Goal: Task Accomplishment & Management: Manage account settings

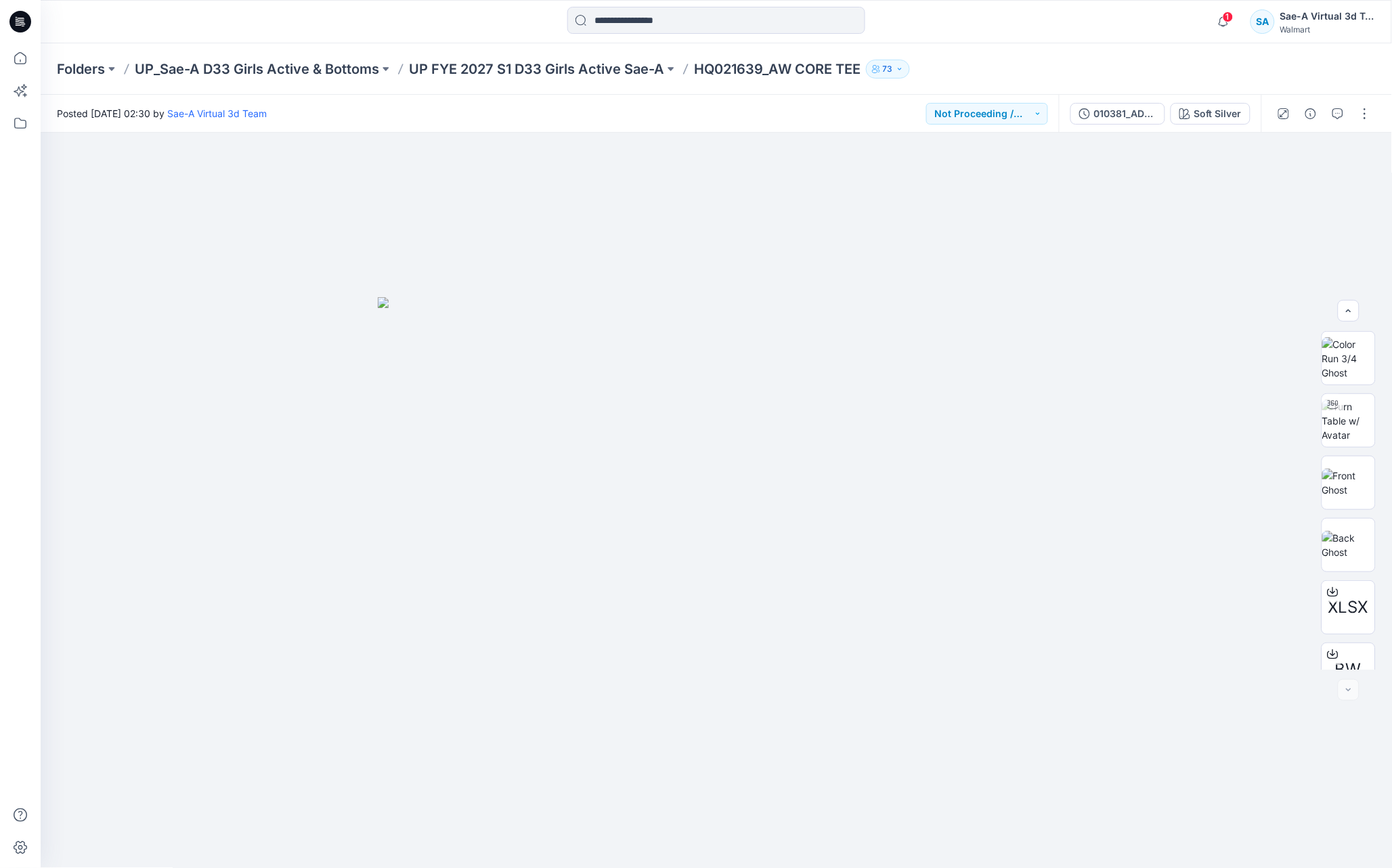
scroll to position [89, 0]
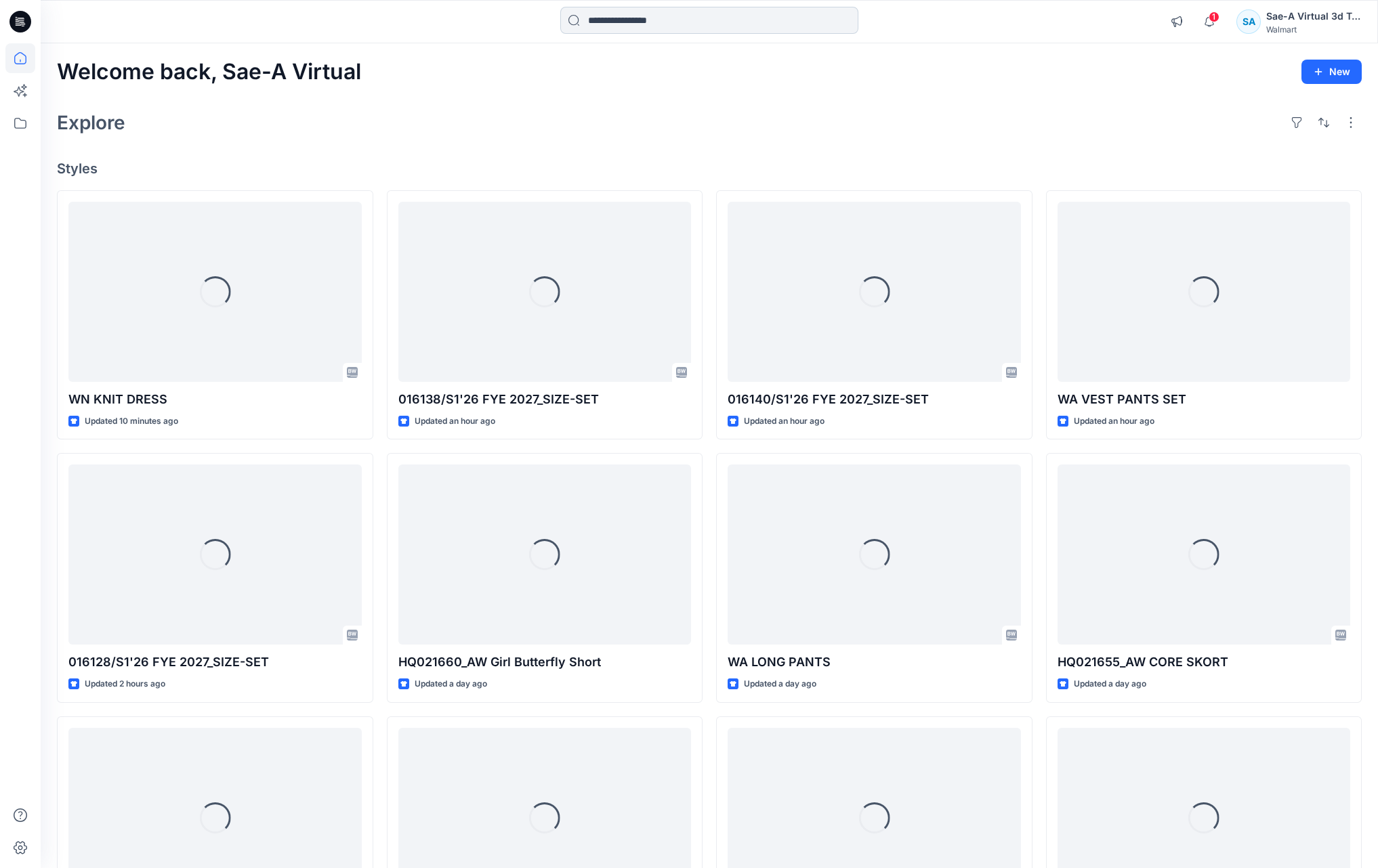
click at [737, 20] on input at bounding box center [709, 20] width 298 height 27
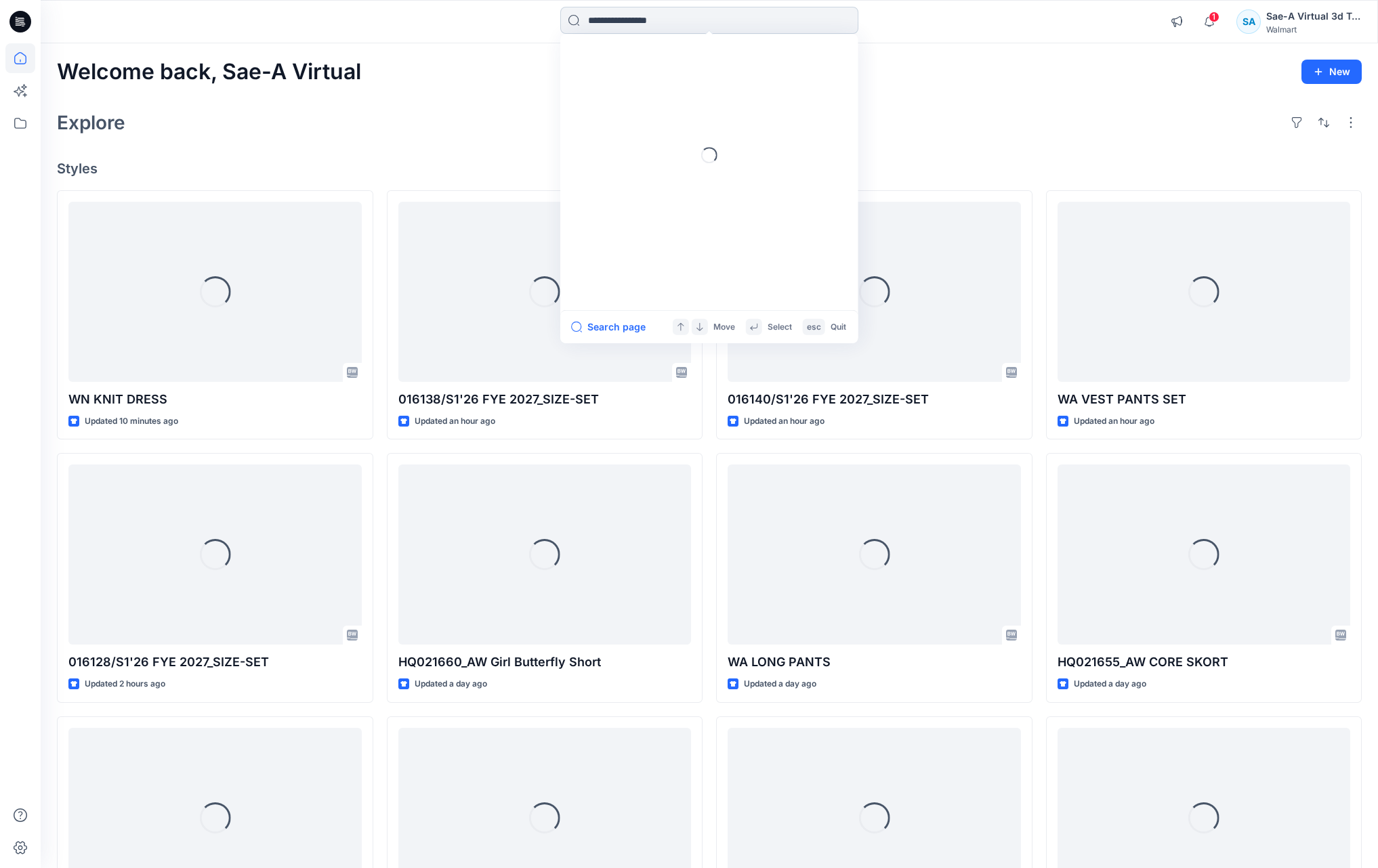
paste input "**********"
type input "**********"
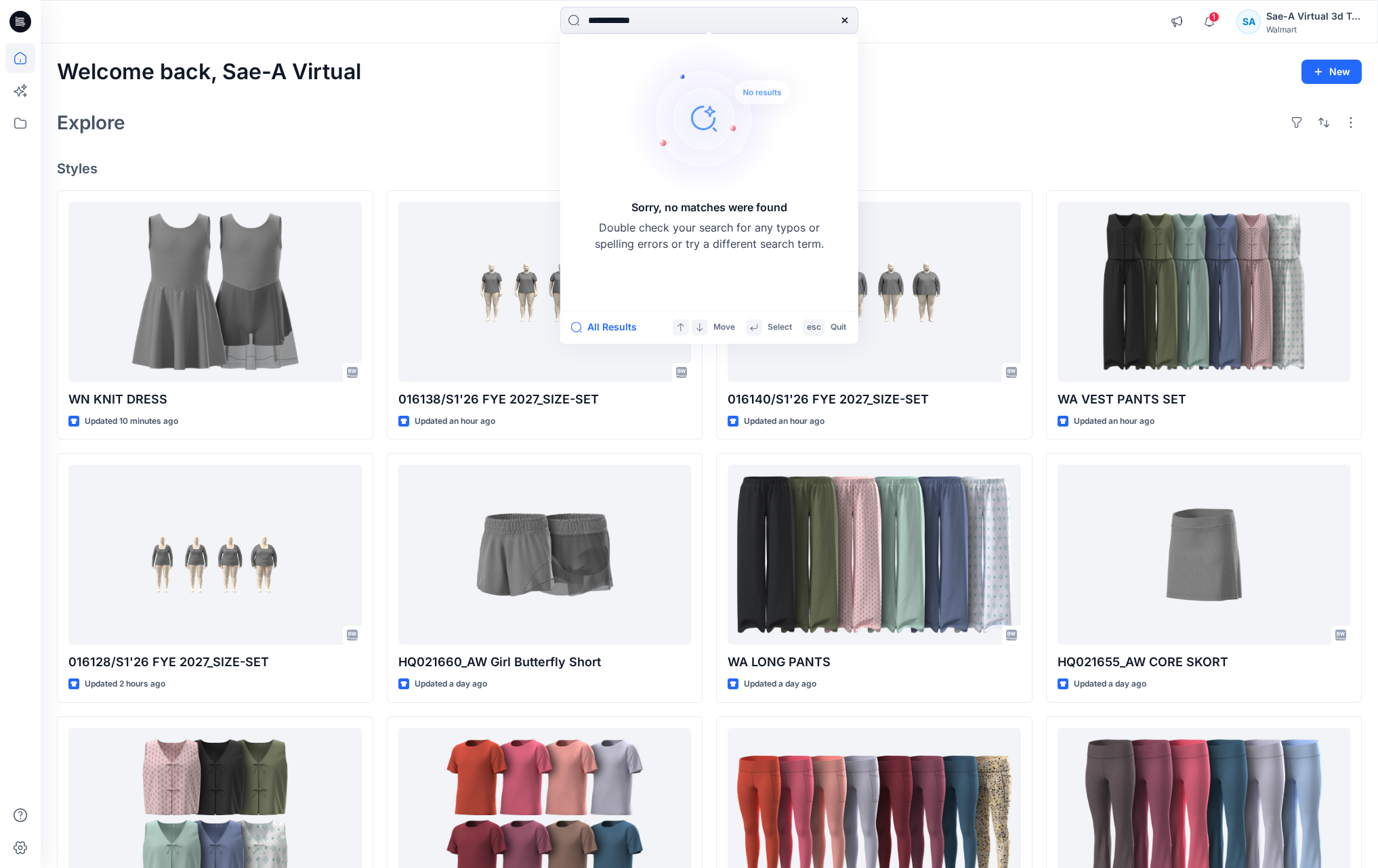
drag, startPoint x: 690, startPoint y: 21, endPoint x: 543, endPoint y: 12, distance: 147.3
click at [543, 12] on div "**********" at bounding box center [709, 21] width 669 height 29
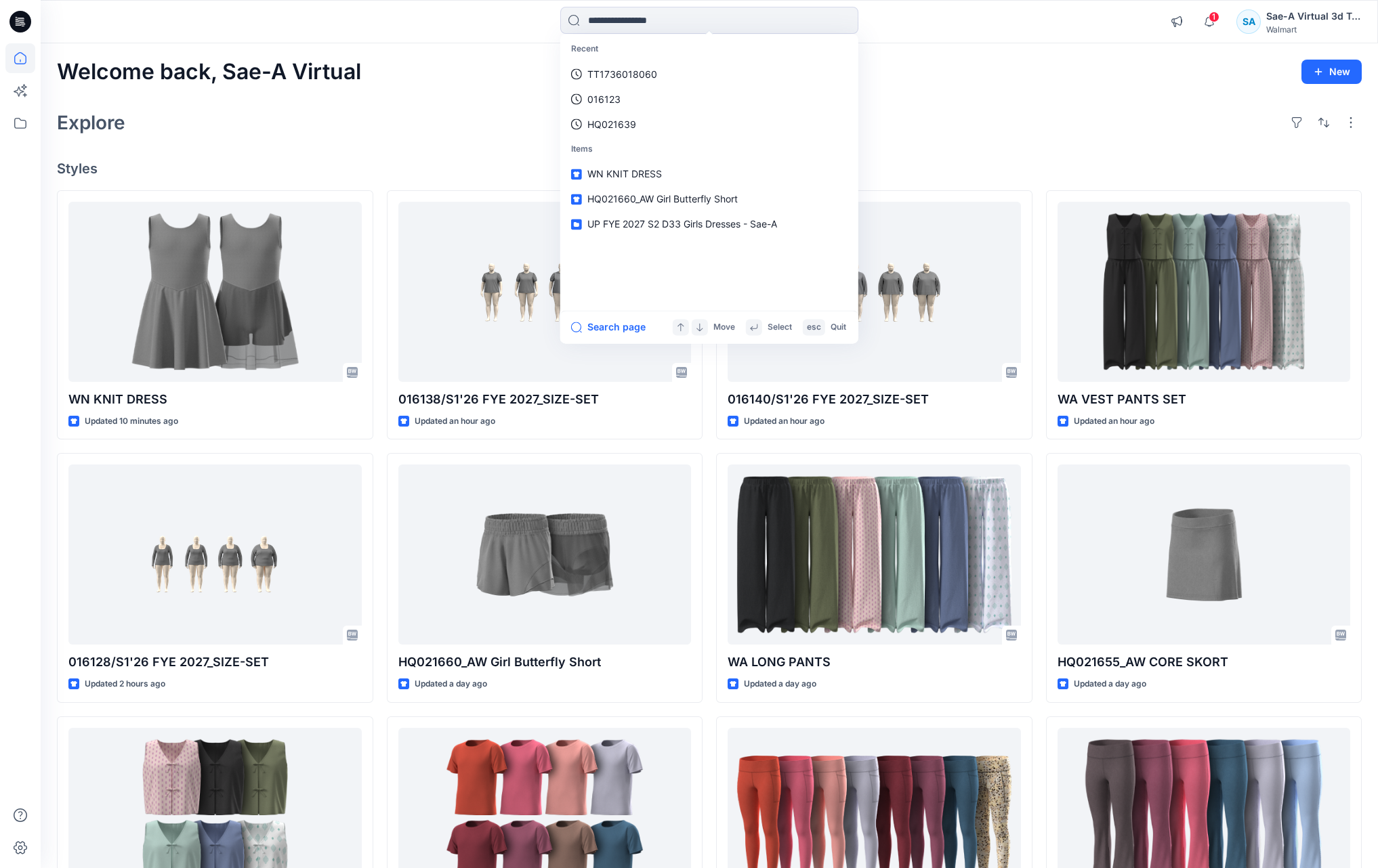
click at [476, 153] on div "Welcome back, Sae-A Virtual New Explore Styles WN KNIT DRESS Updated 10 minutes…" at bounding box center [709, 537] width 1337 height 988
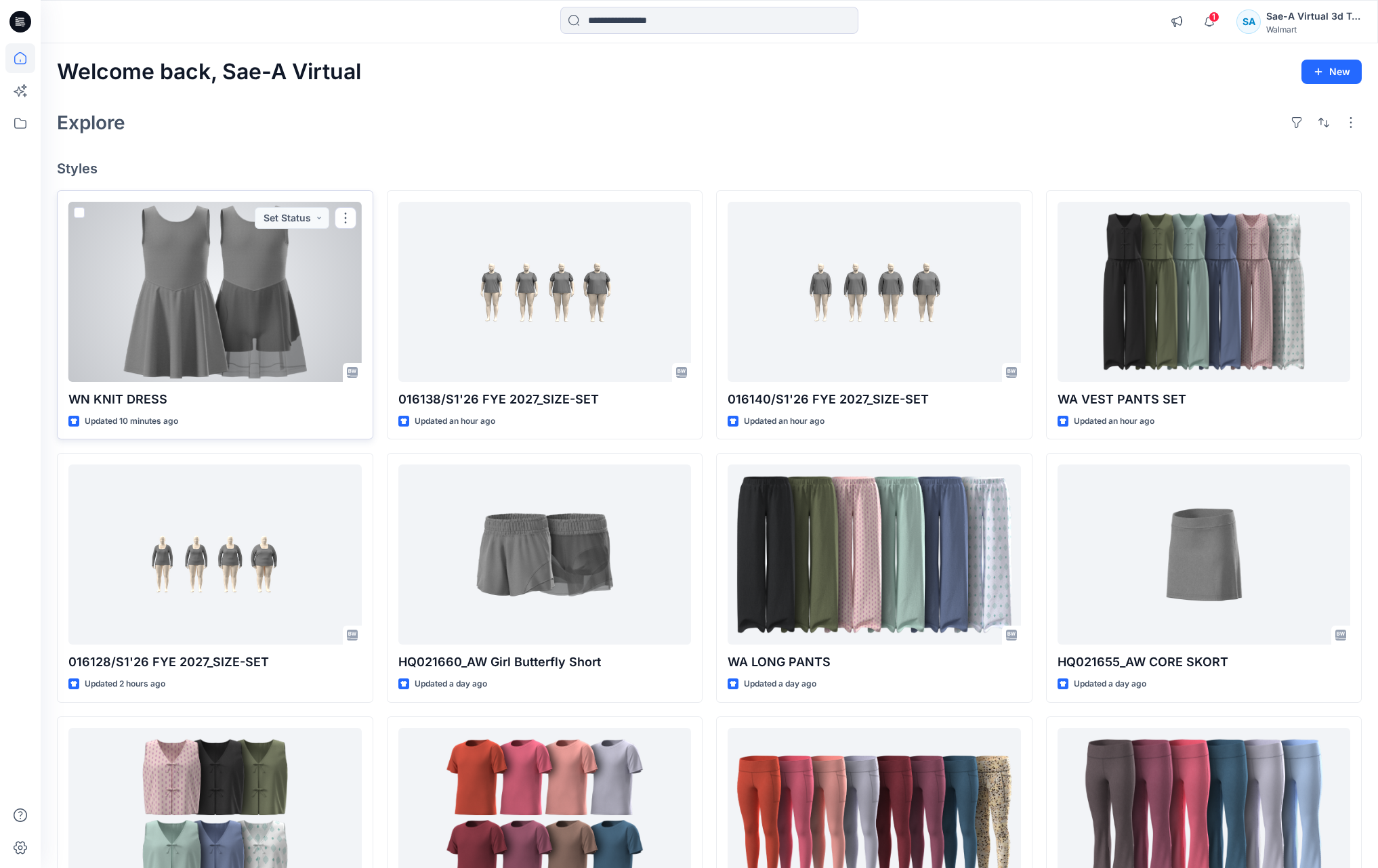
click at [274, 328] on div at bounding box center [215, 292] width 293 height 180
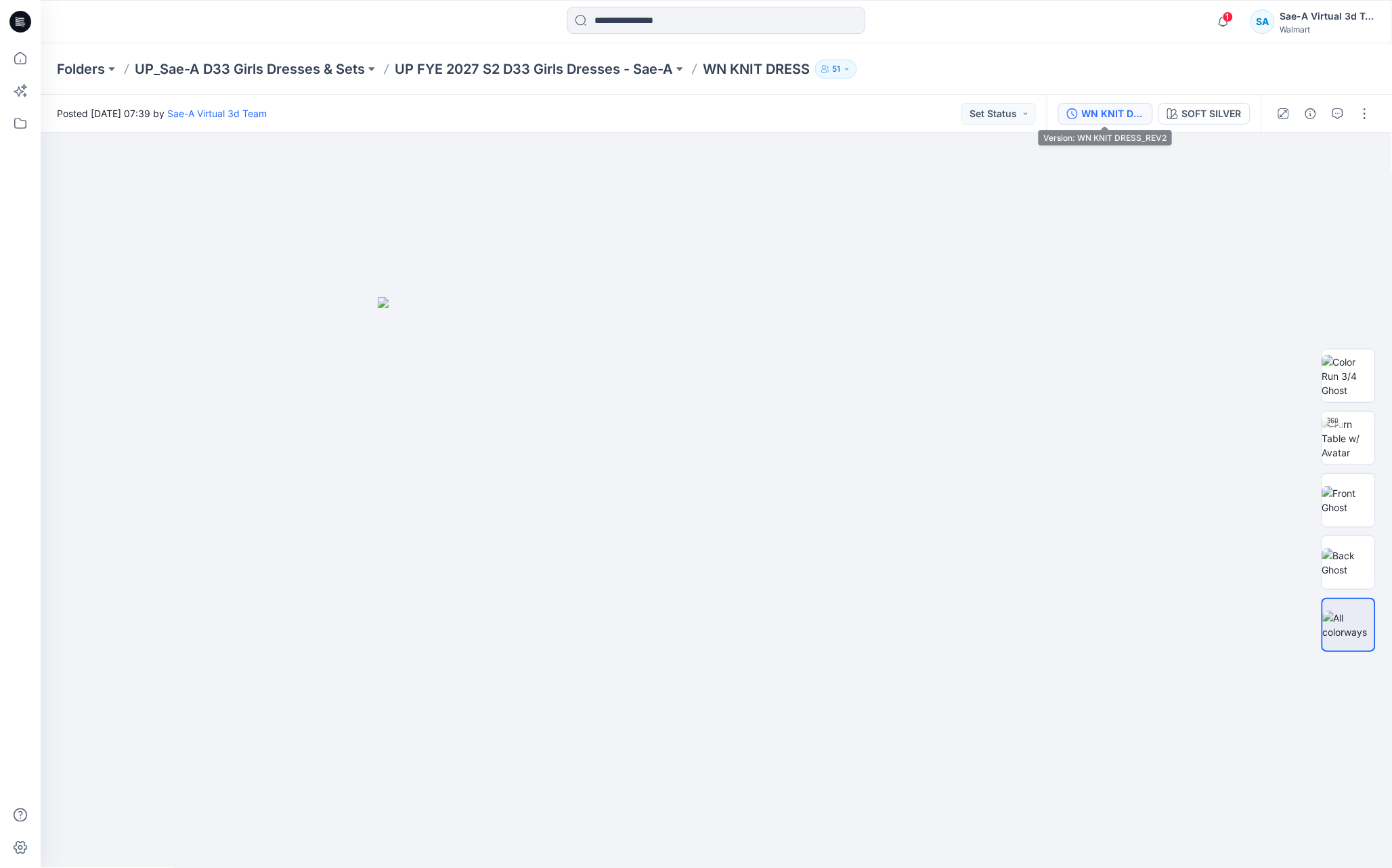
click at [1123, 112] on div "WN KNIT DRESS_REV2" at bounding box center [1114, 114] width 62 height 15
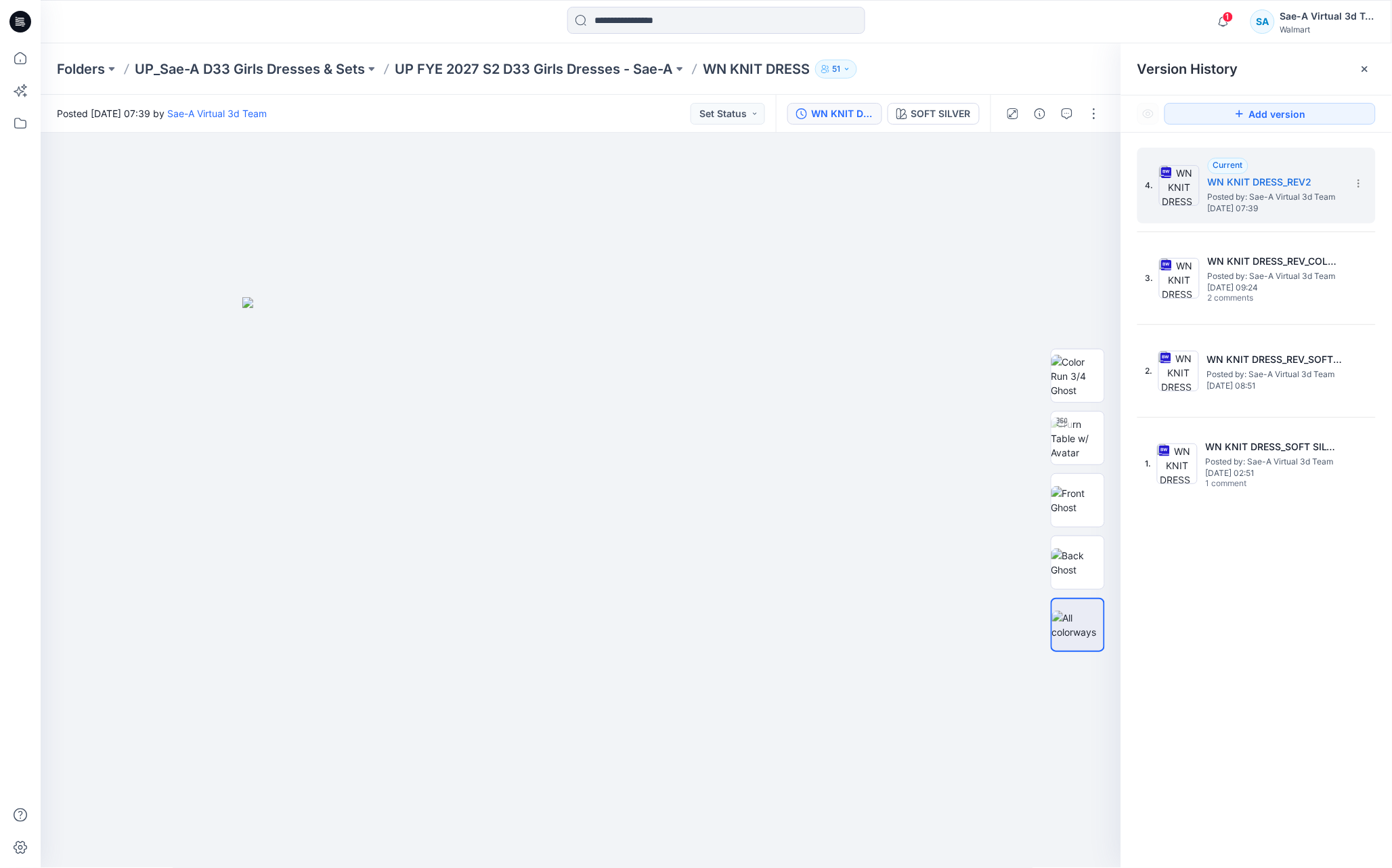
click at [1366, 66] on icon at bounding box center [1365, 69] width 11 height 11
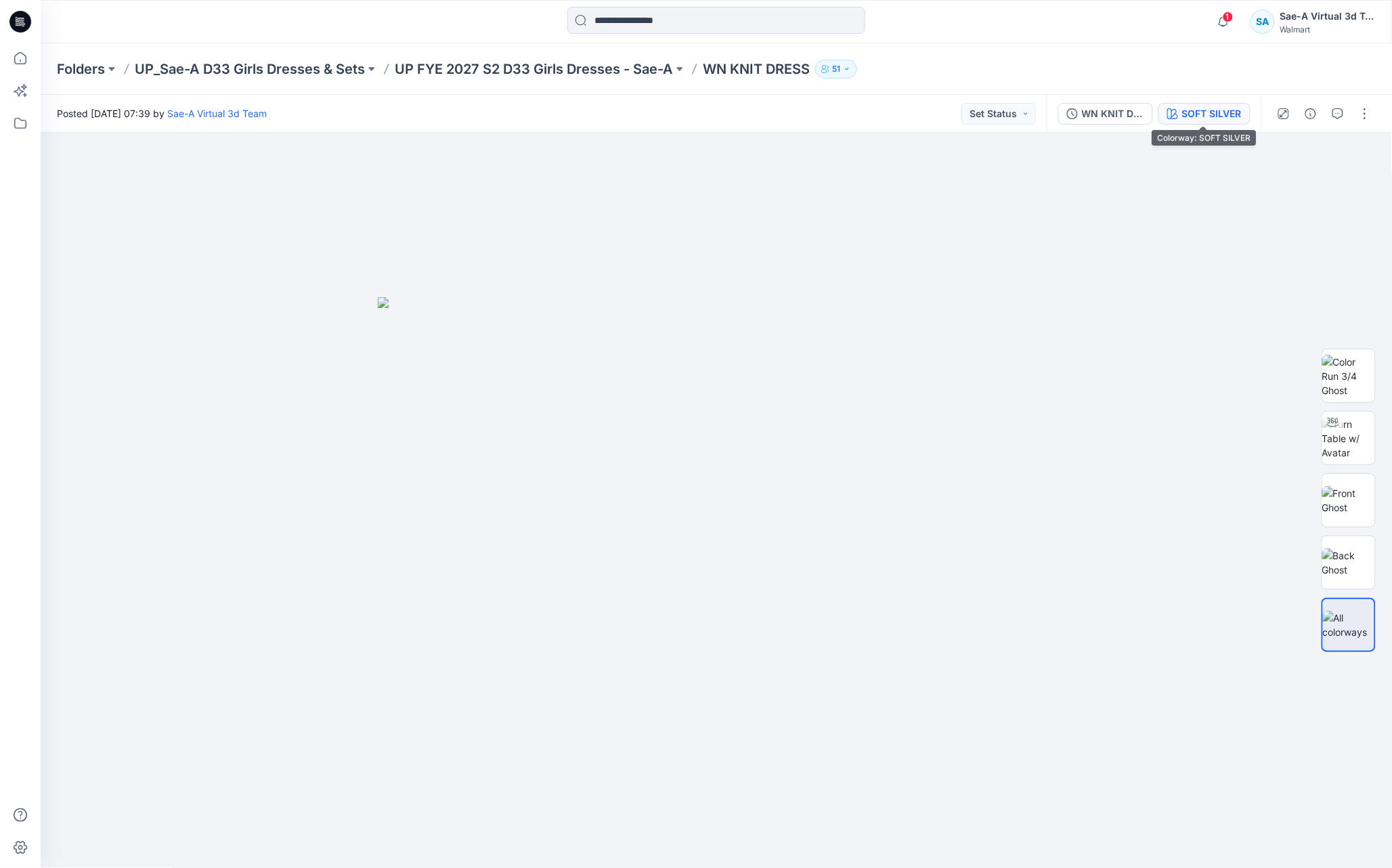
click at [1201, 118] on div "SOFT SILVER" at bounding box center [1212, 114] width 60 height 15
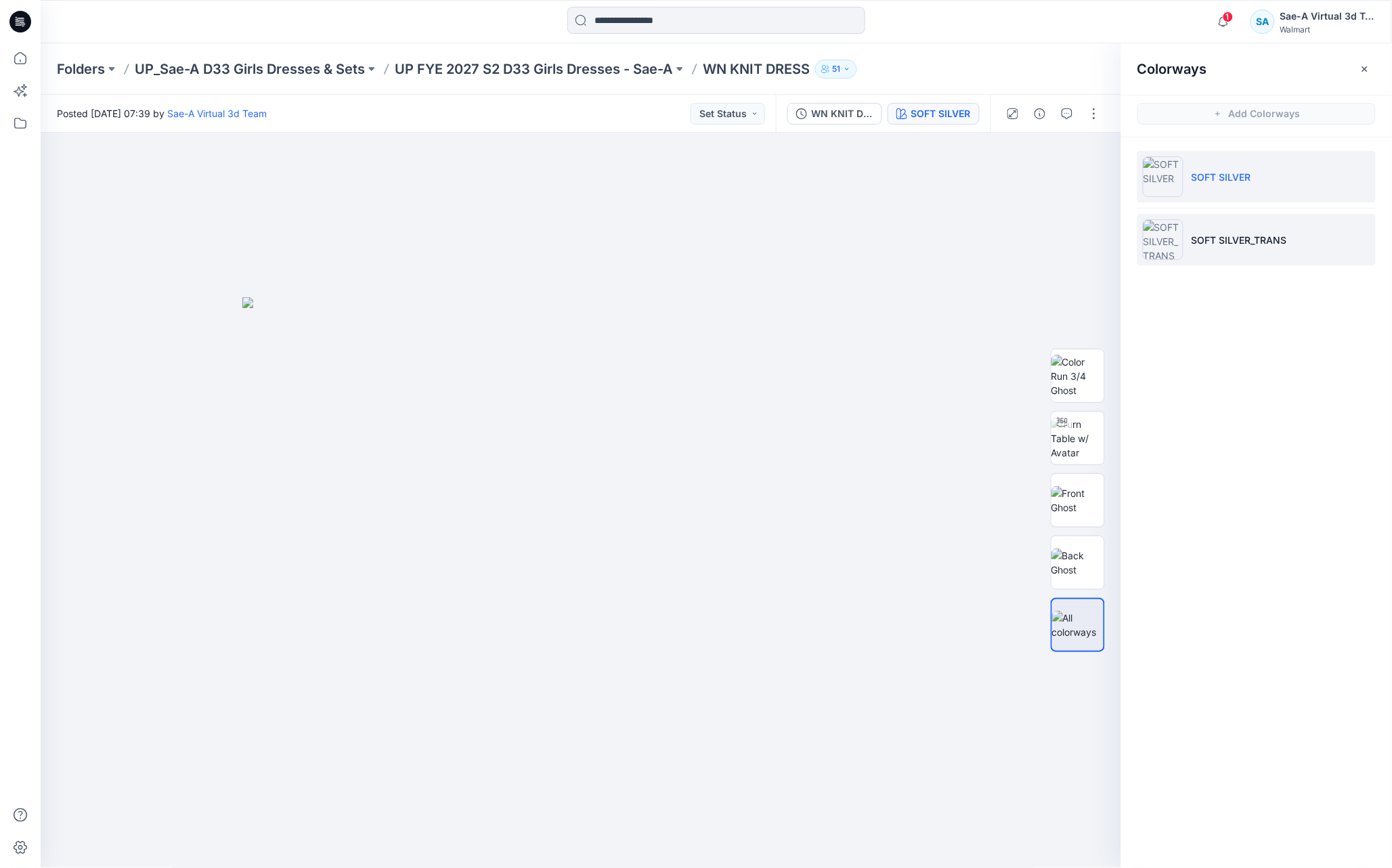
click at [1254, 235] on p "SOFT SILVER_TRANS" at bounding box center [1239, 239] width 96 height 14
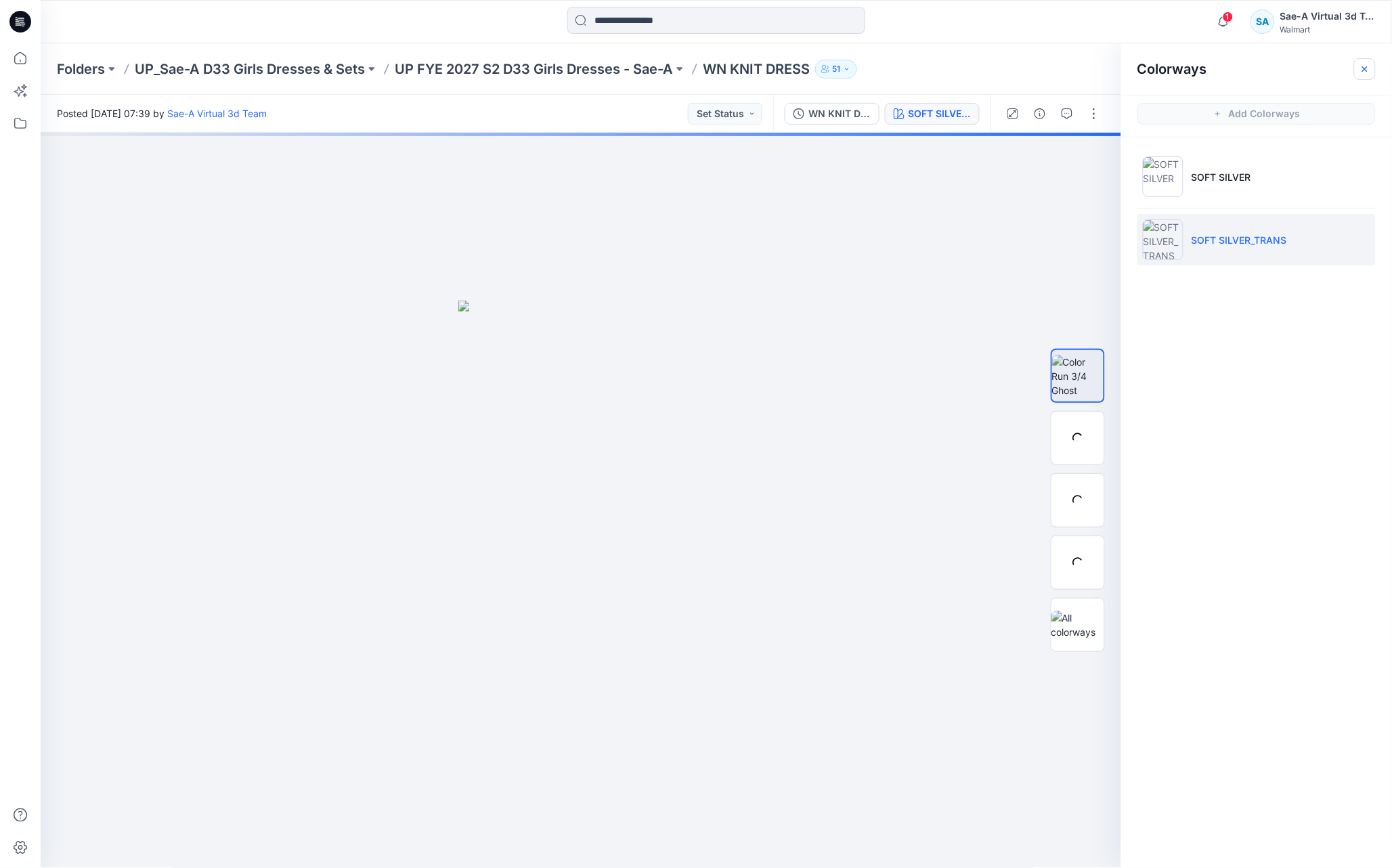
click at [1367, 61] on button "button" at bounding box center [1365, 69] width 21 height 21
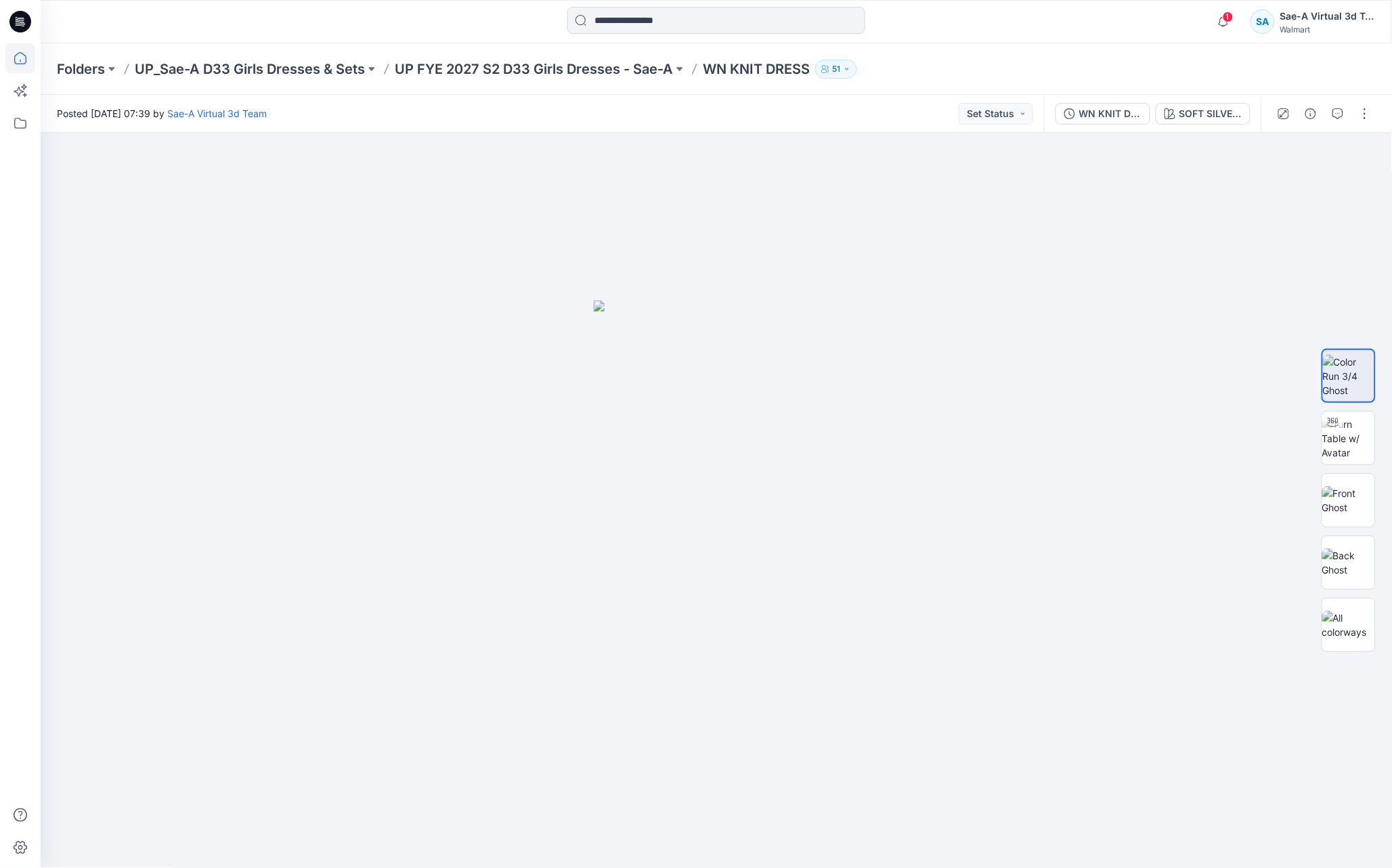
click at [24, 51] on icon at bounding box center [20, 58] width 29 height 29
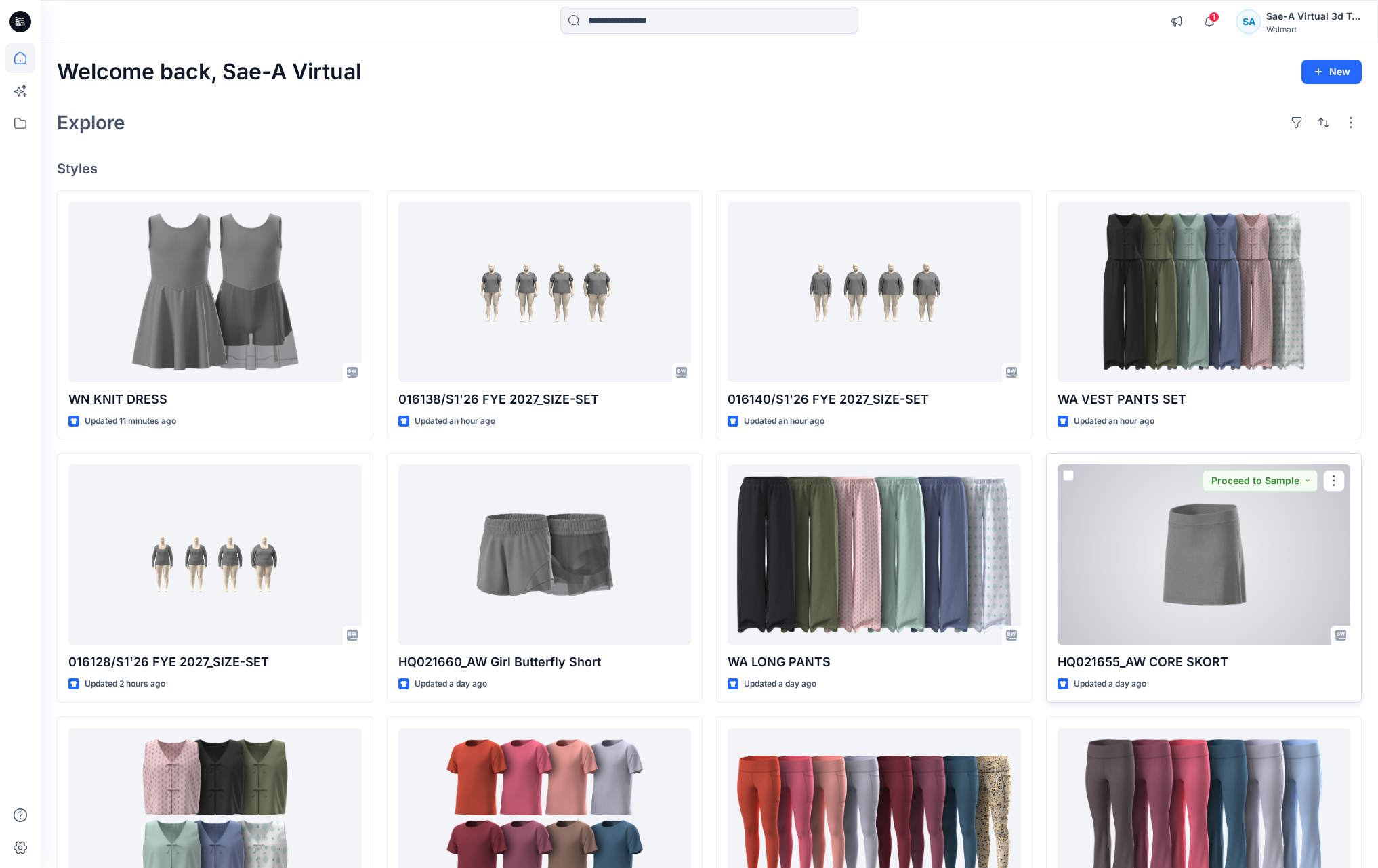
click at [1164, 619] on div at bounding box center [1204, 554] width 293 height 180
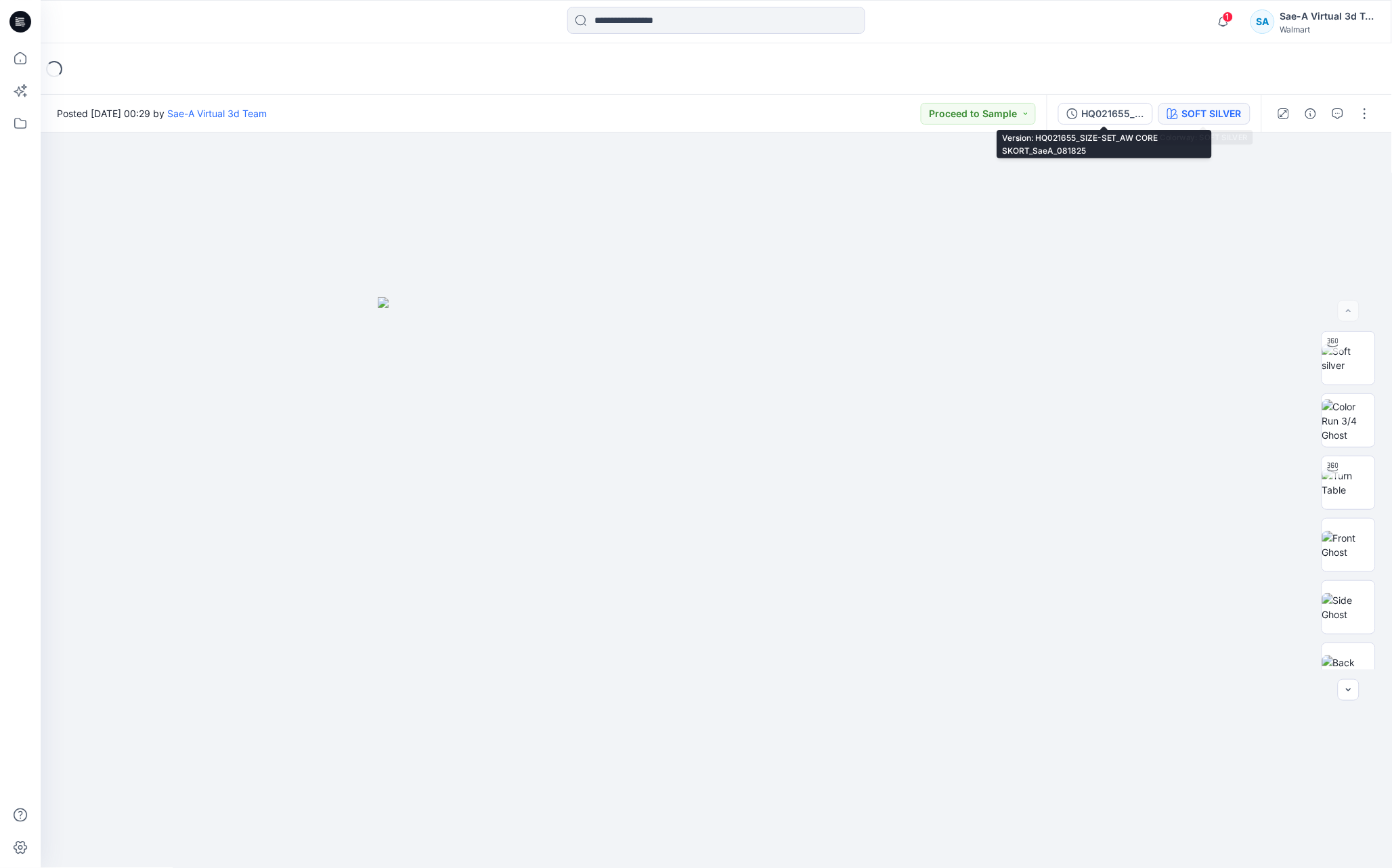
click at [1200, 106] on div "SOFT SILVER" at bounding box center [1212, 114] width 60 height 15
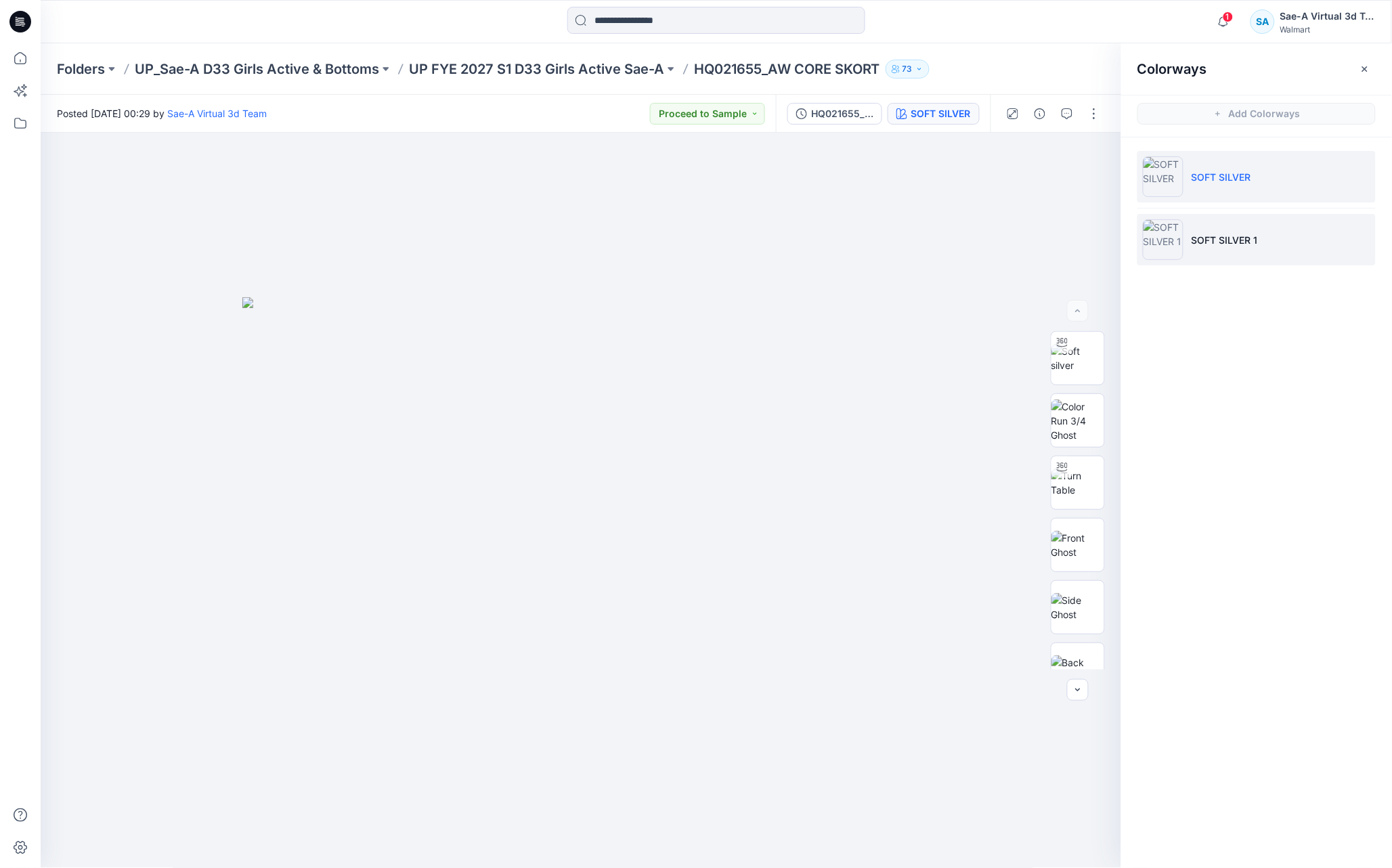
click at [1245, 236] on p "SOFT SILVER 1" at bounding box center [1224, 239] width 66 height 14
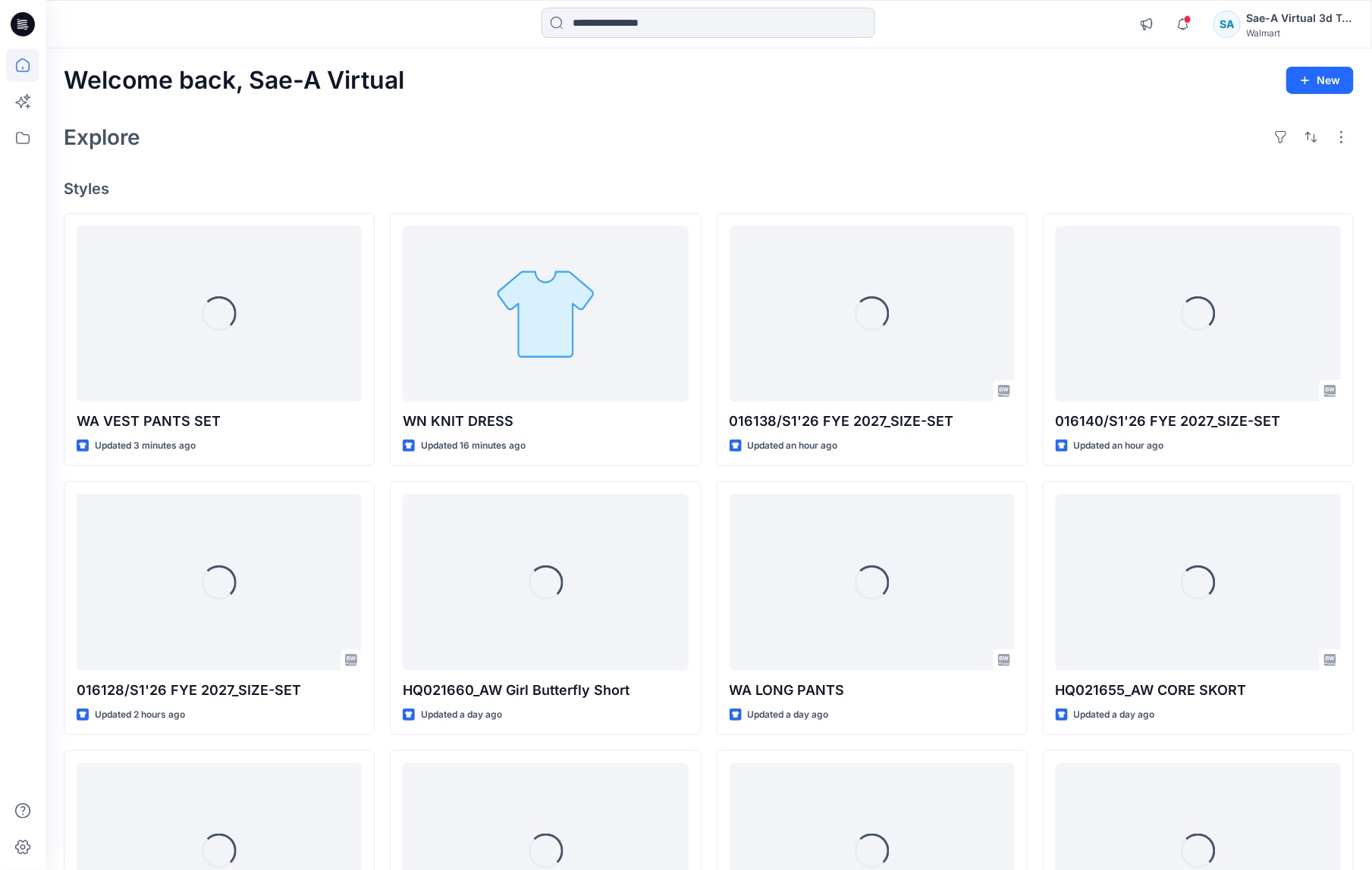
click at [736, 20] on input at bounding box center [708, 22] width 334 height 30
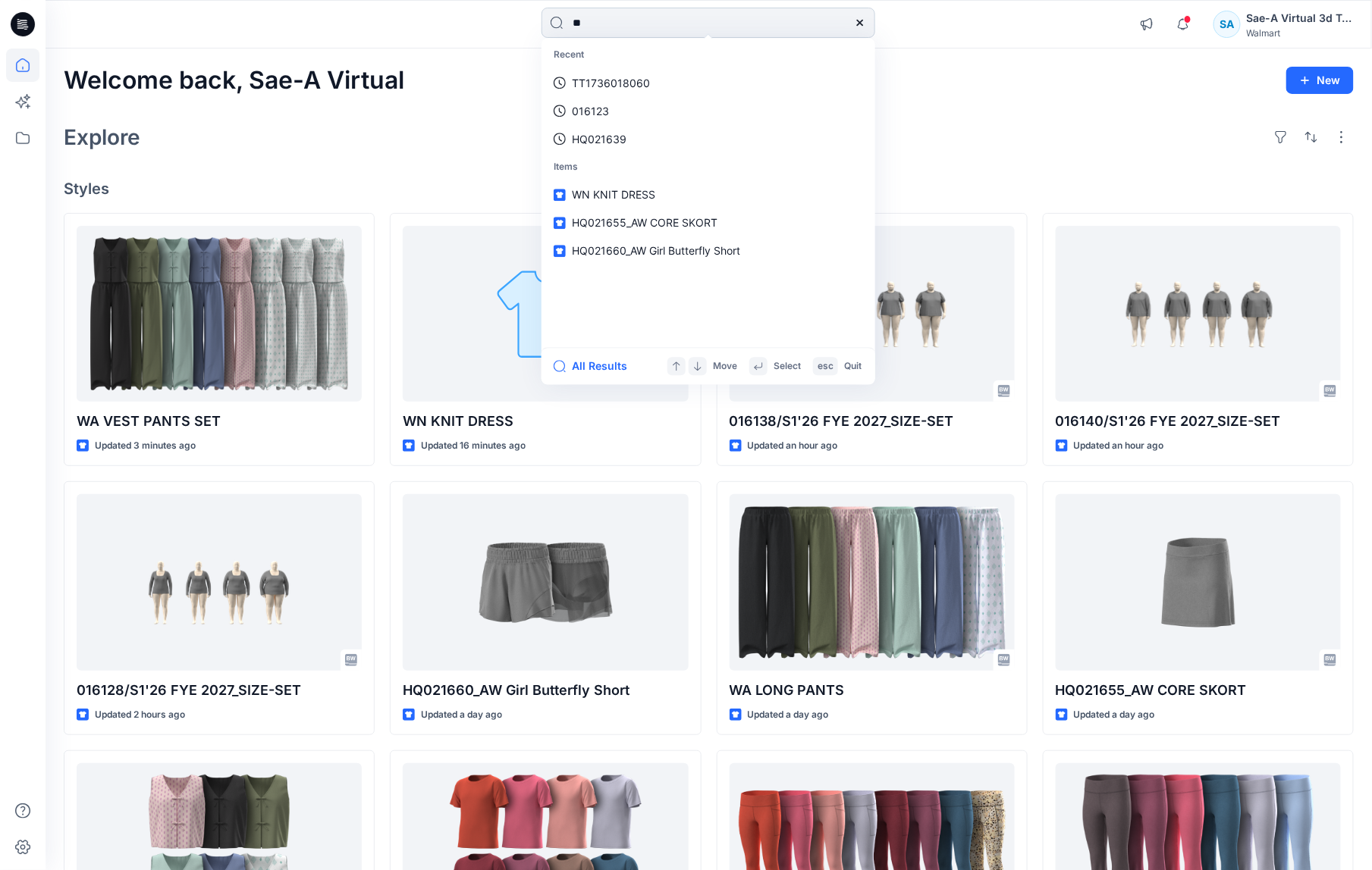
type input "*"
type input "**********"
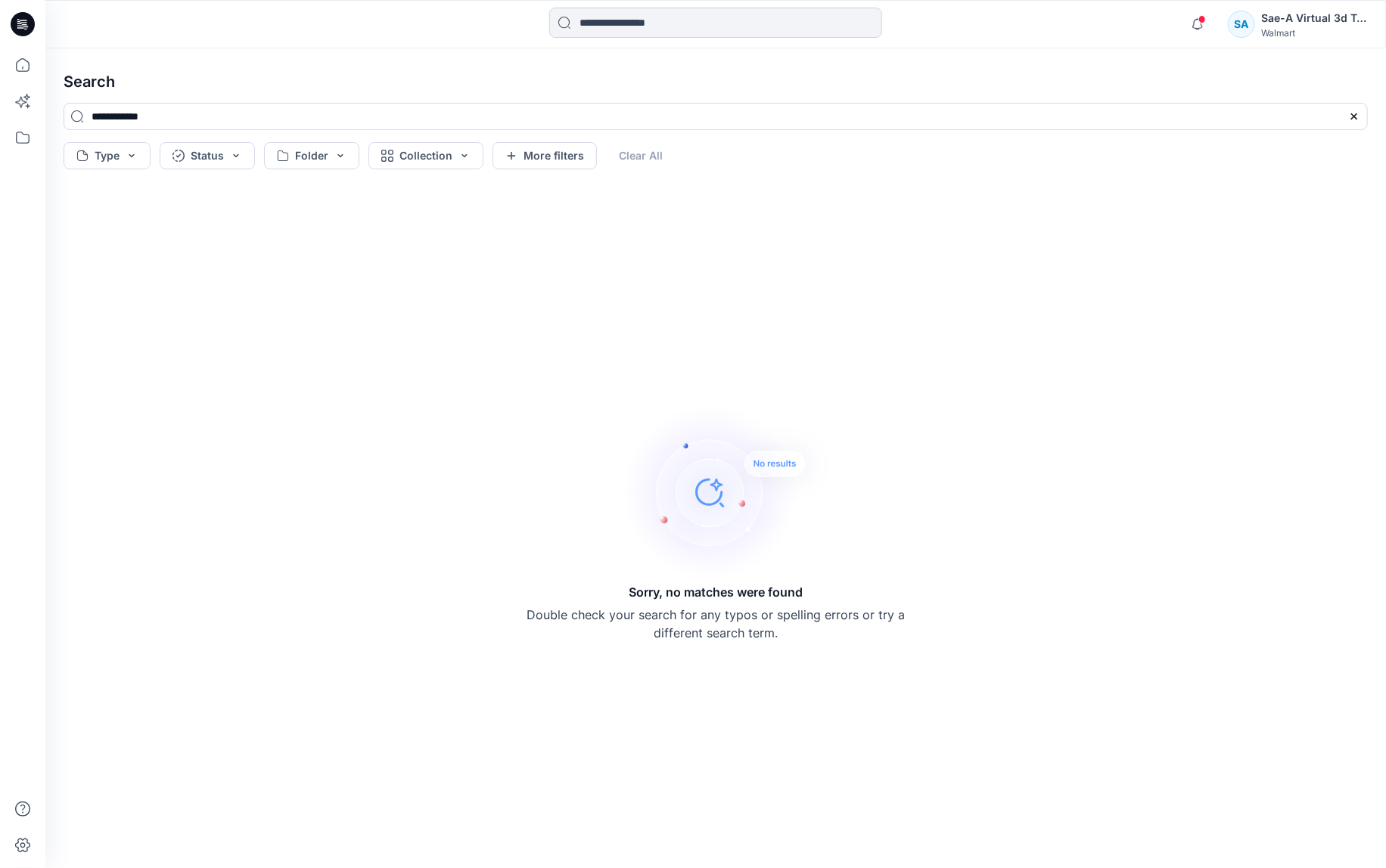
click at [632, 27] on input at bounding box center [715, 22] width 333 height 30
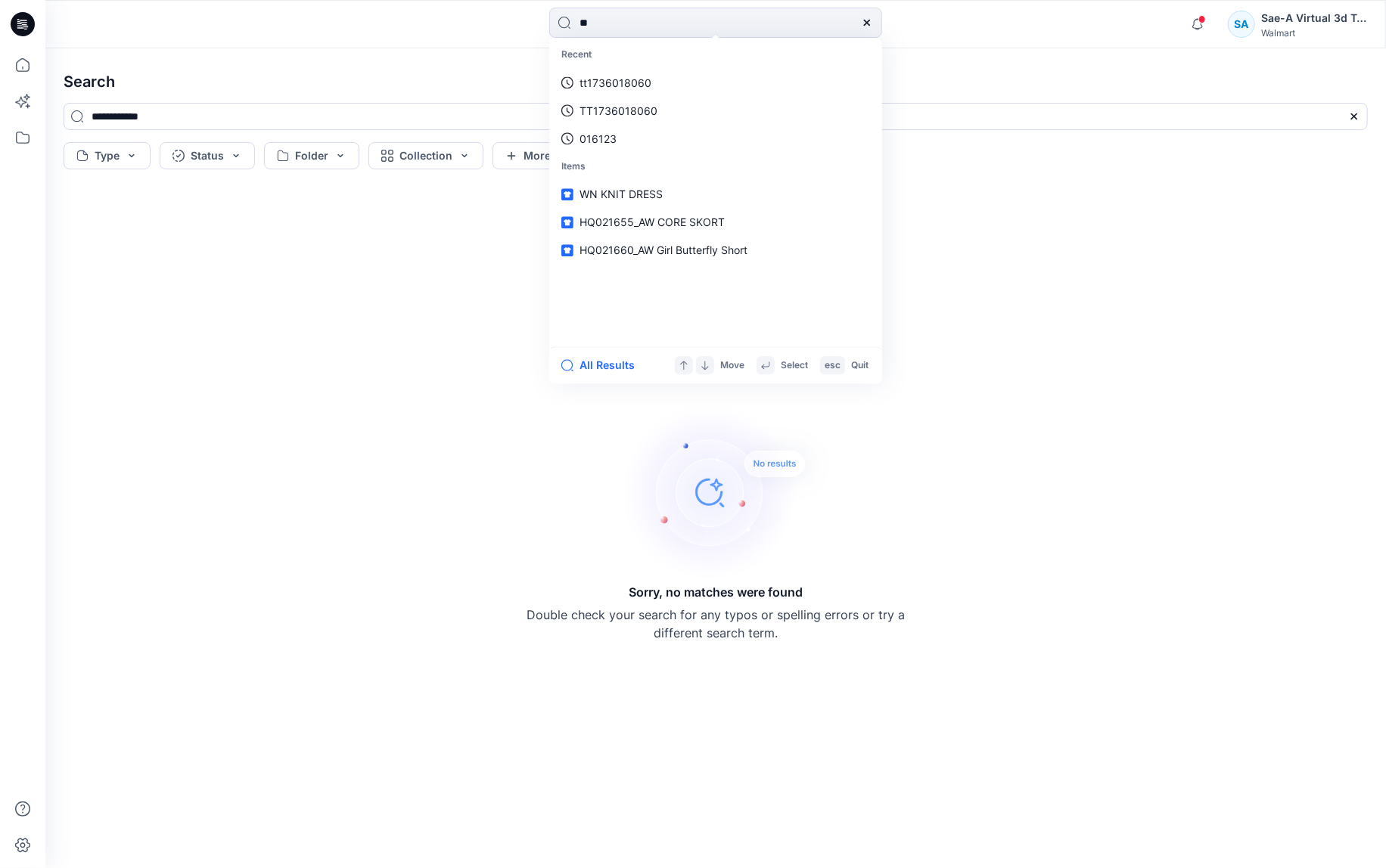
drag, startPoint x: 614, startPoint y: 28, endPoint x: 534, endPoint y: 41, distance: 81.0
click at [534, 41] on div "** Recent tt1736018060 TT1736018060 016123 Items WN KNIT DRESS HQ021655_AW CORE…" at bounding box center [715, 24] width 1340 height 48
type input "******"
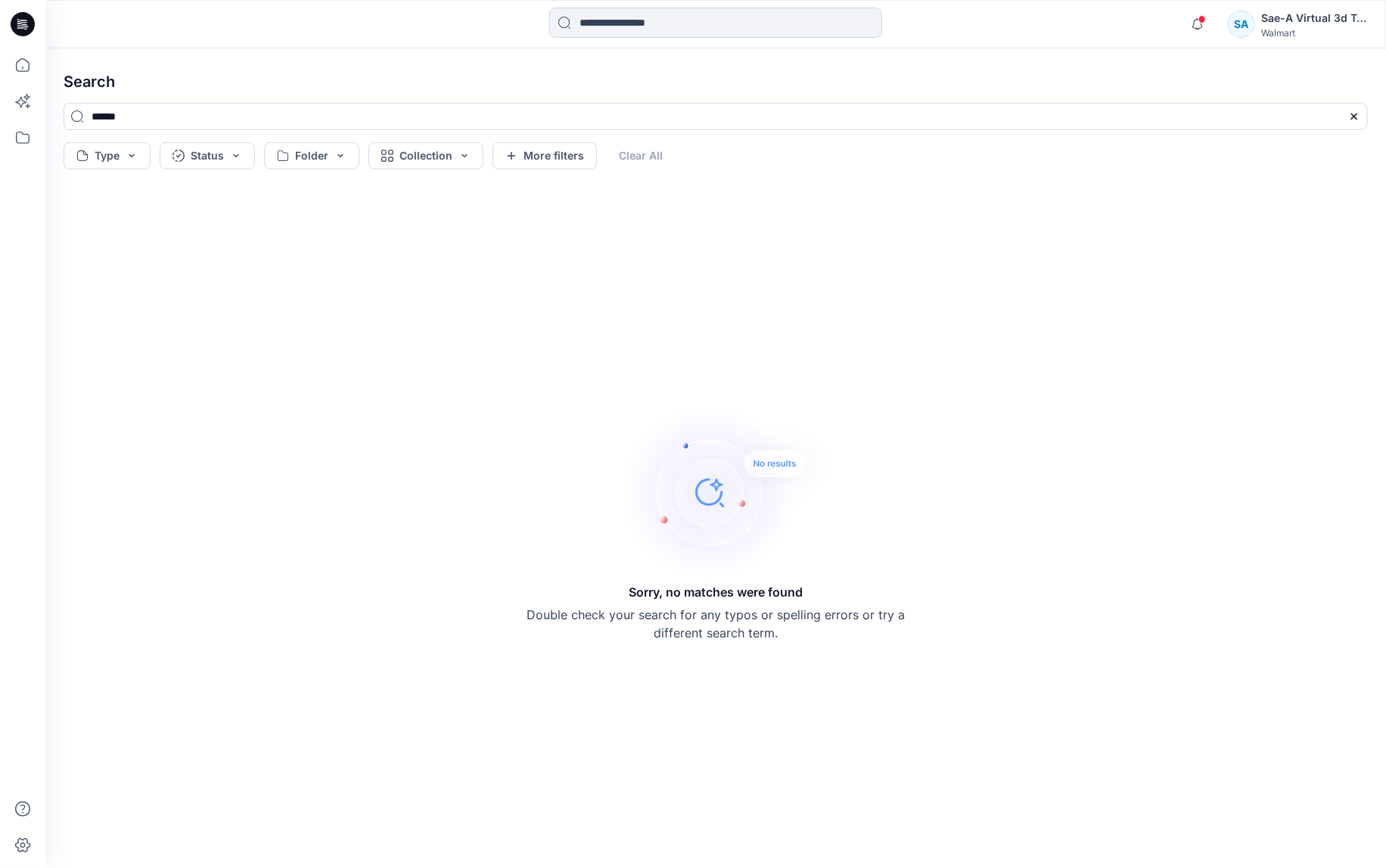
click at [601, 22] on input at bounding box center [715, 22] width 333 height 30
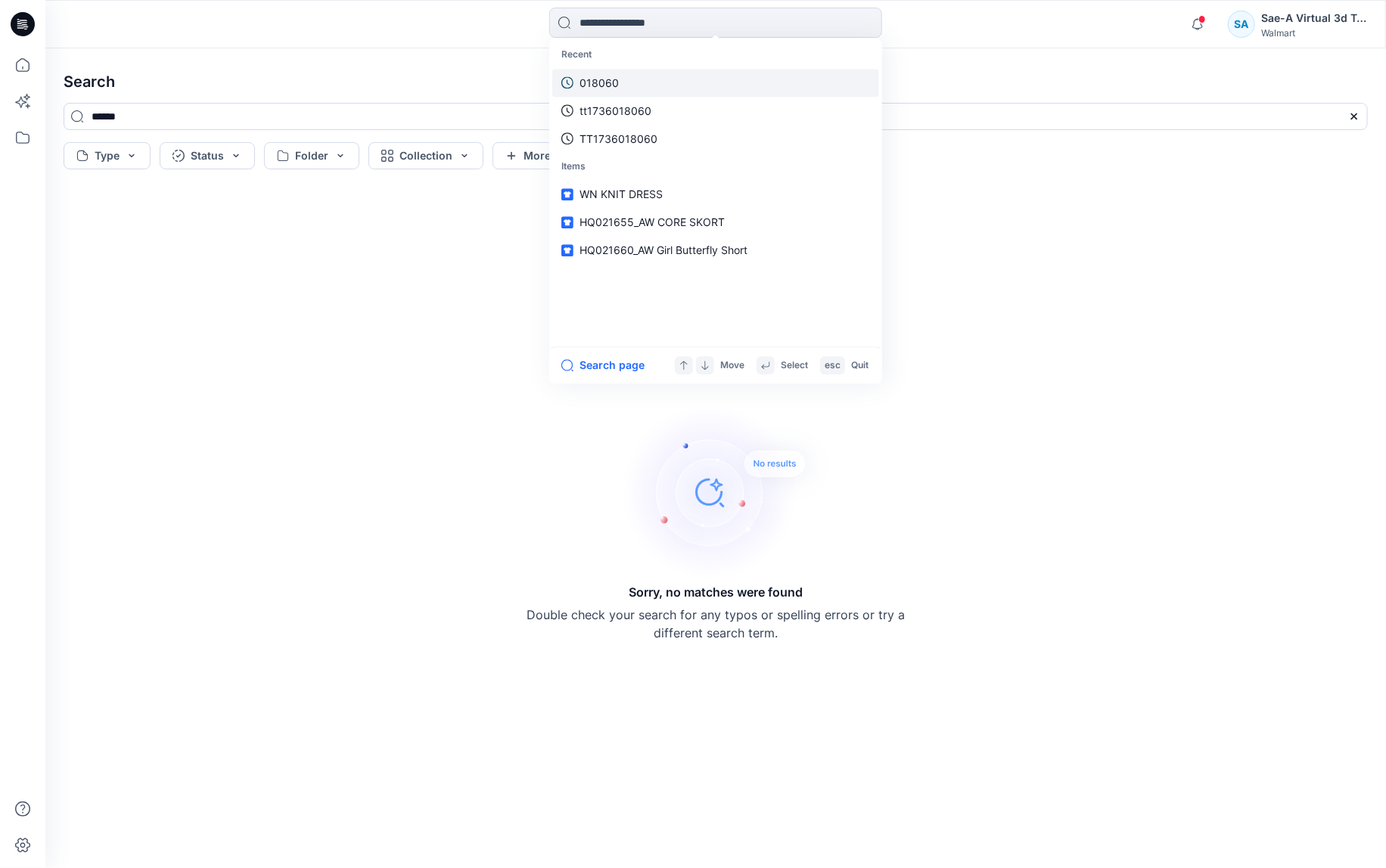
click at [600, 70] on link "018060" at bounding box center [715, 82] width 327 height 28
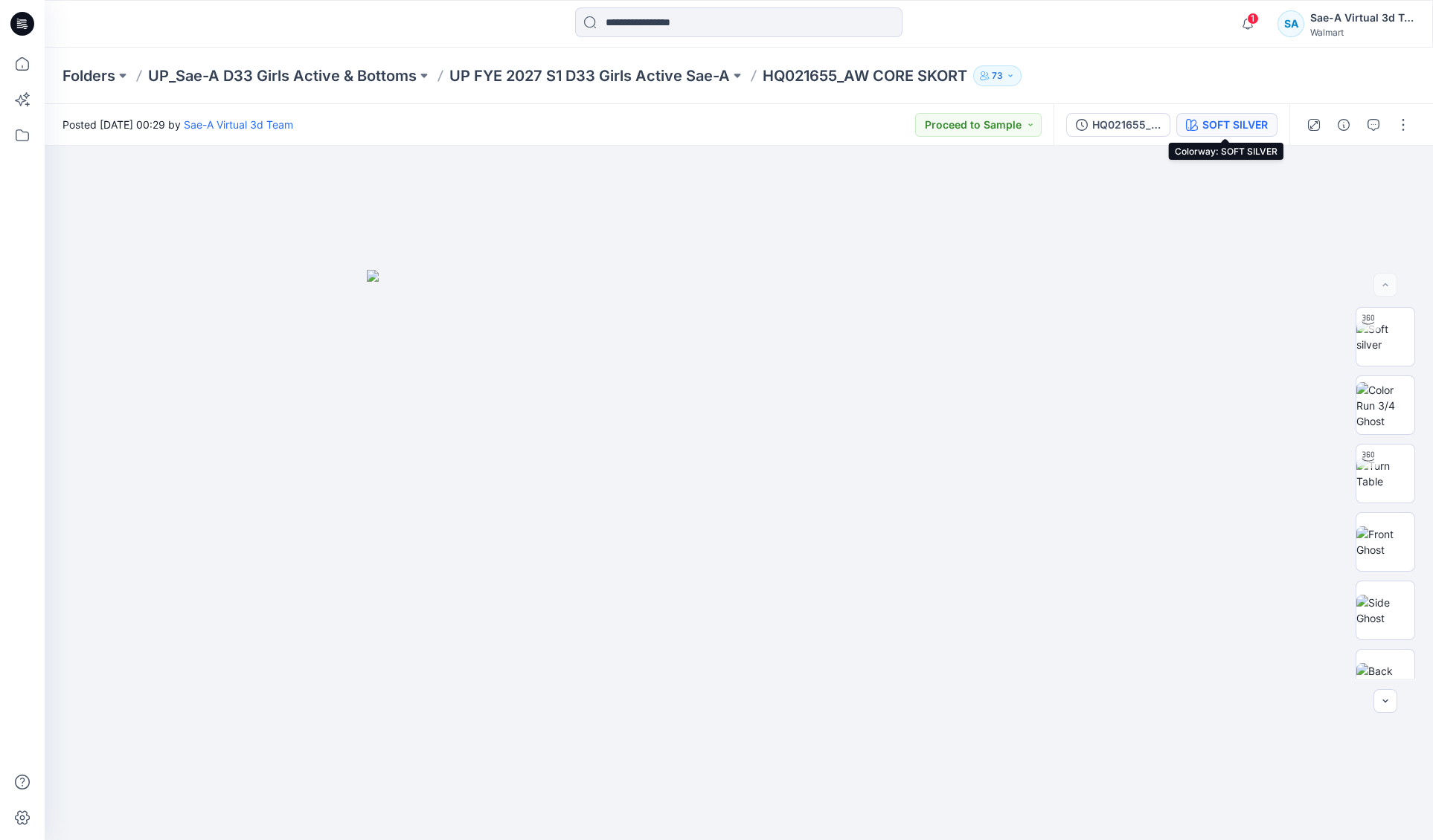
click at [1218, 125] on div "SOFT SILVER" at bounding box center [1234, 125] width 66 height 16
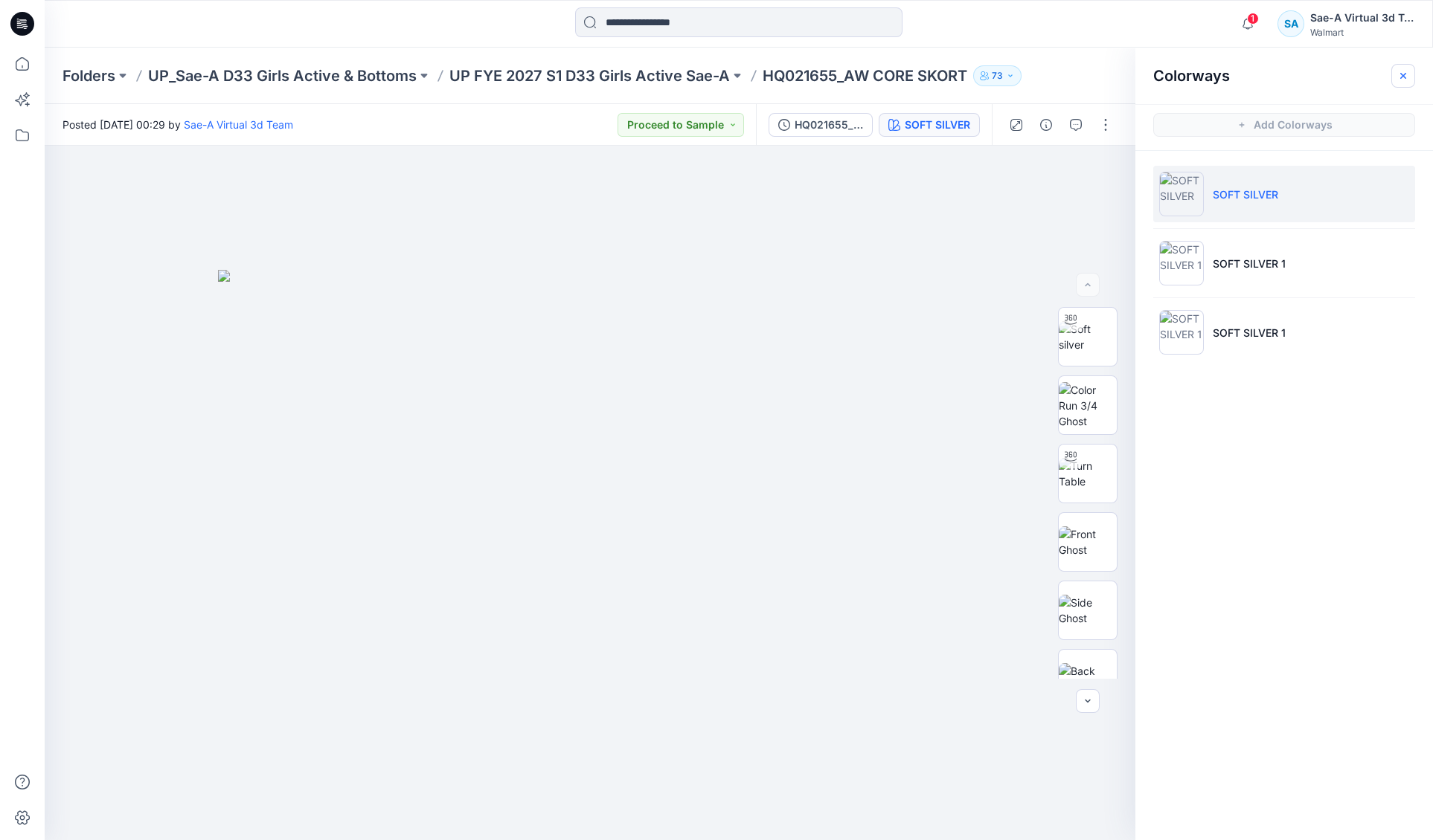
click at [1227, 71] on icon "button" at bounding box center [1402, 76] width 12 height 12
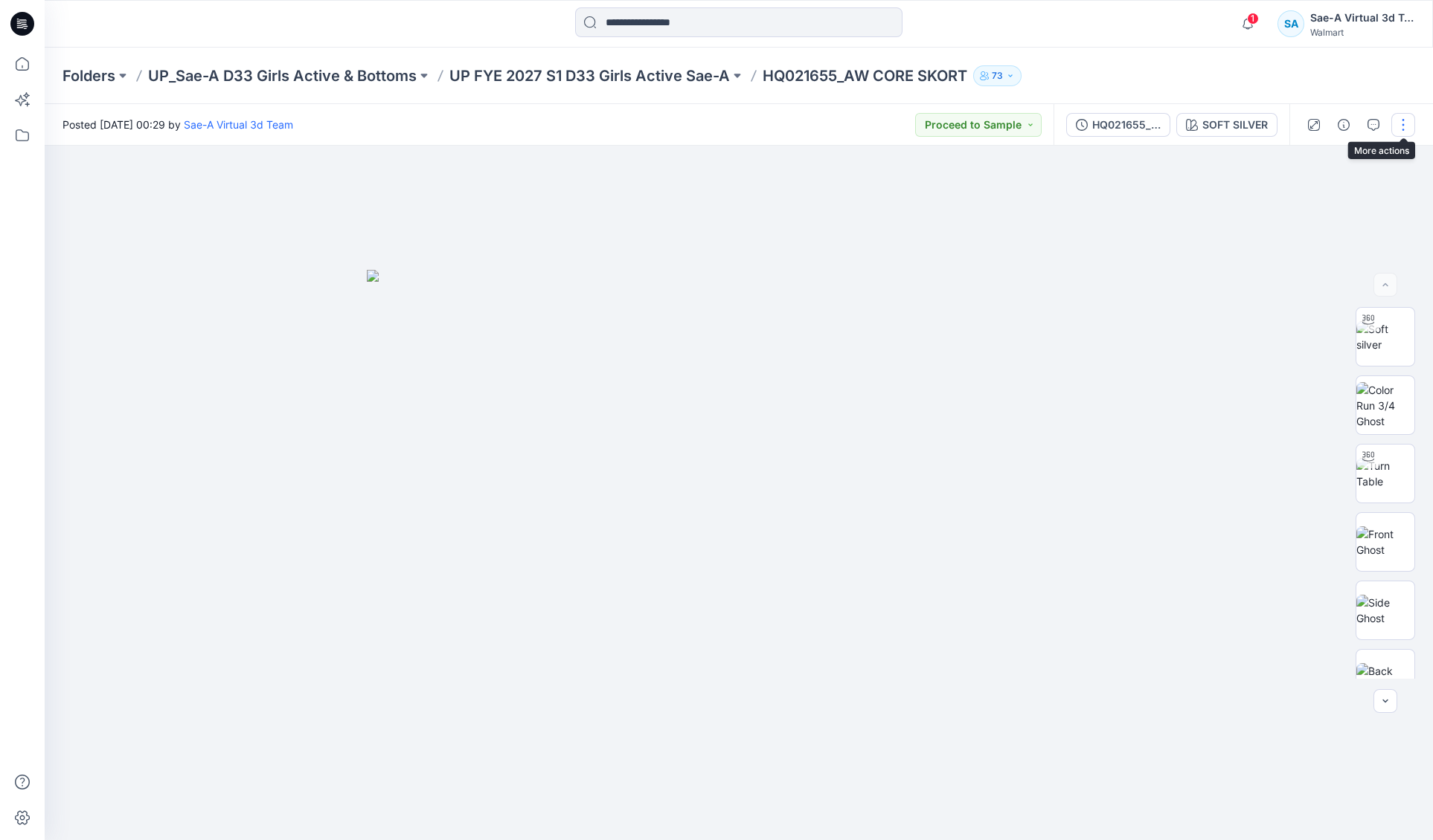
drag, startPoint x: 1411, startPoint y: 124, endPoint x: 1382, endPoint y: 142, distance: 34.1
click at [1227, 123] on button "button" at bounding box center [1402, 125] width 23 height 23
click at [1227, 191] on button "Edit" at bounding box center [1340, 201] width 137 height 28
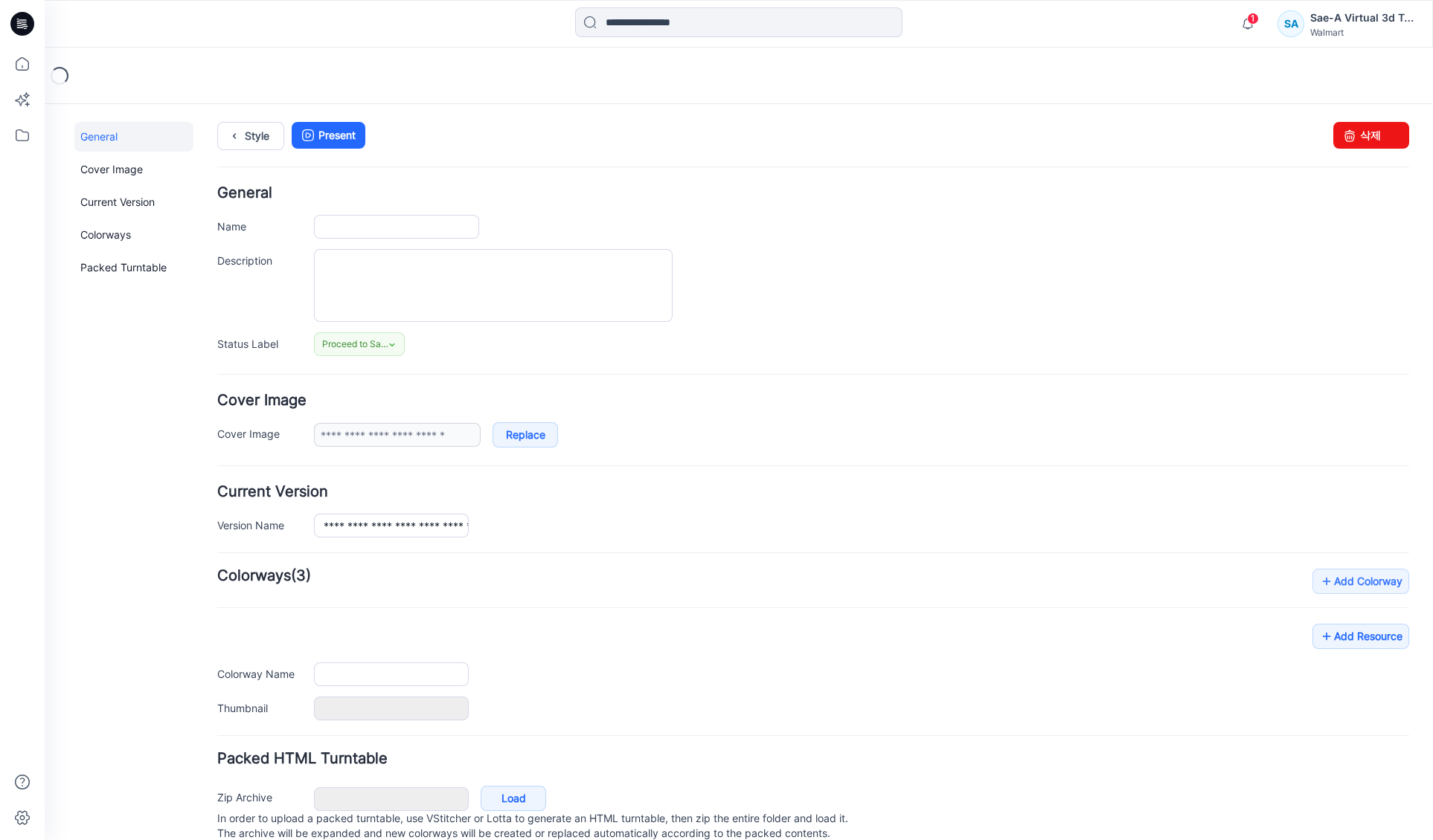
type input "**********"
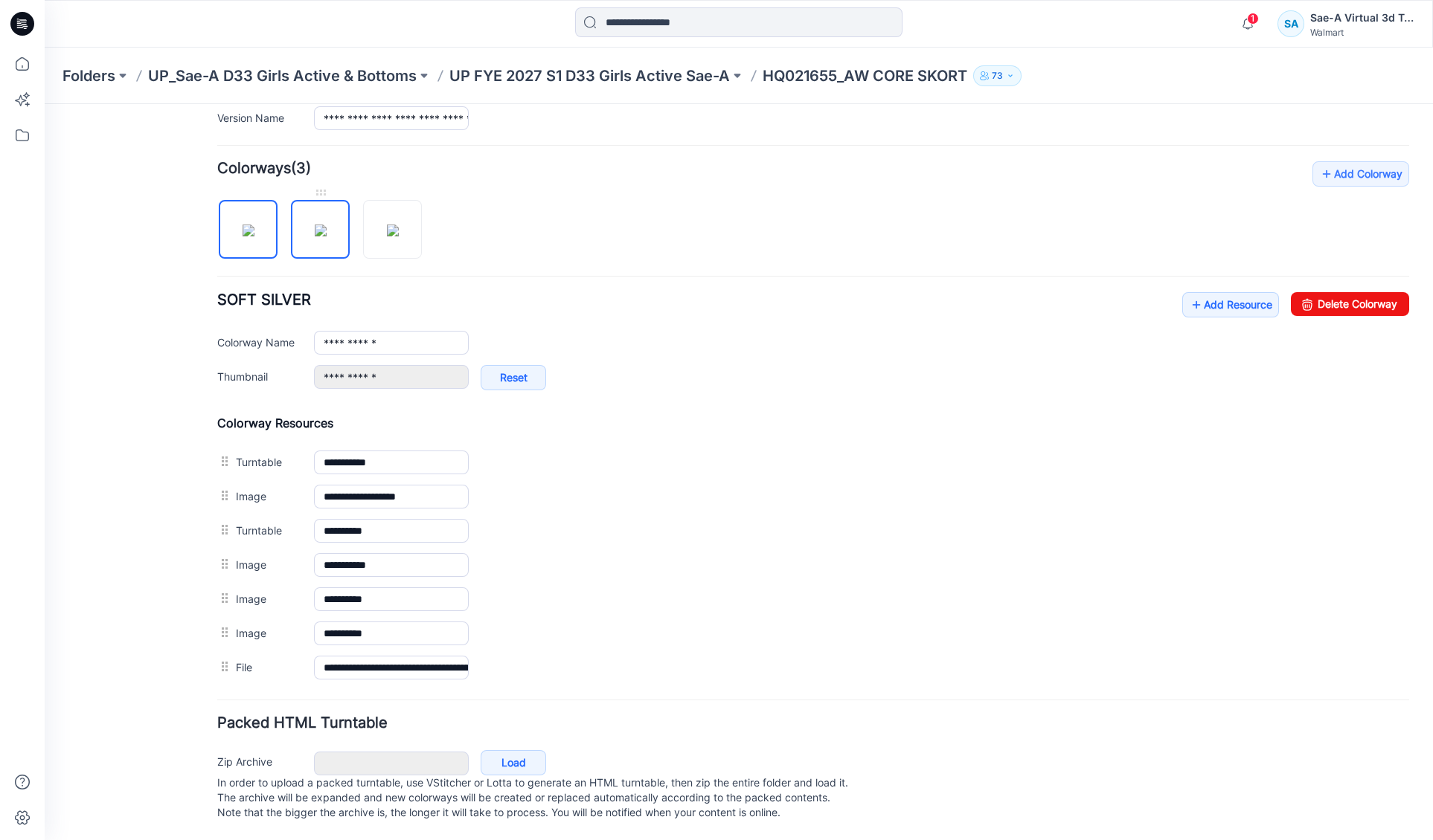
click at [315, 225] on img at bounding box center [320, 230] width 12 height 12
type input "**********"
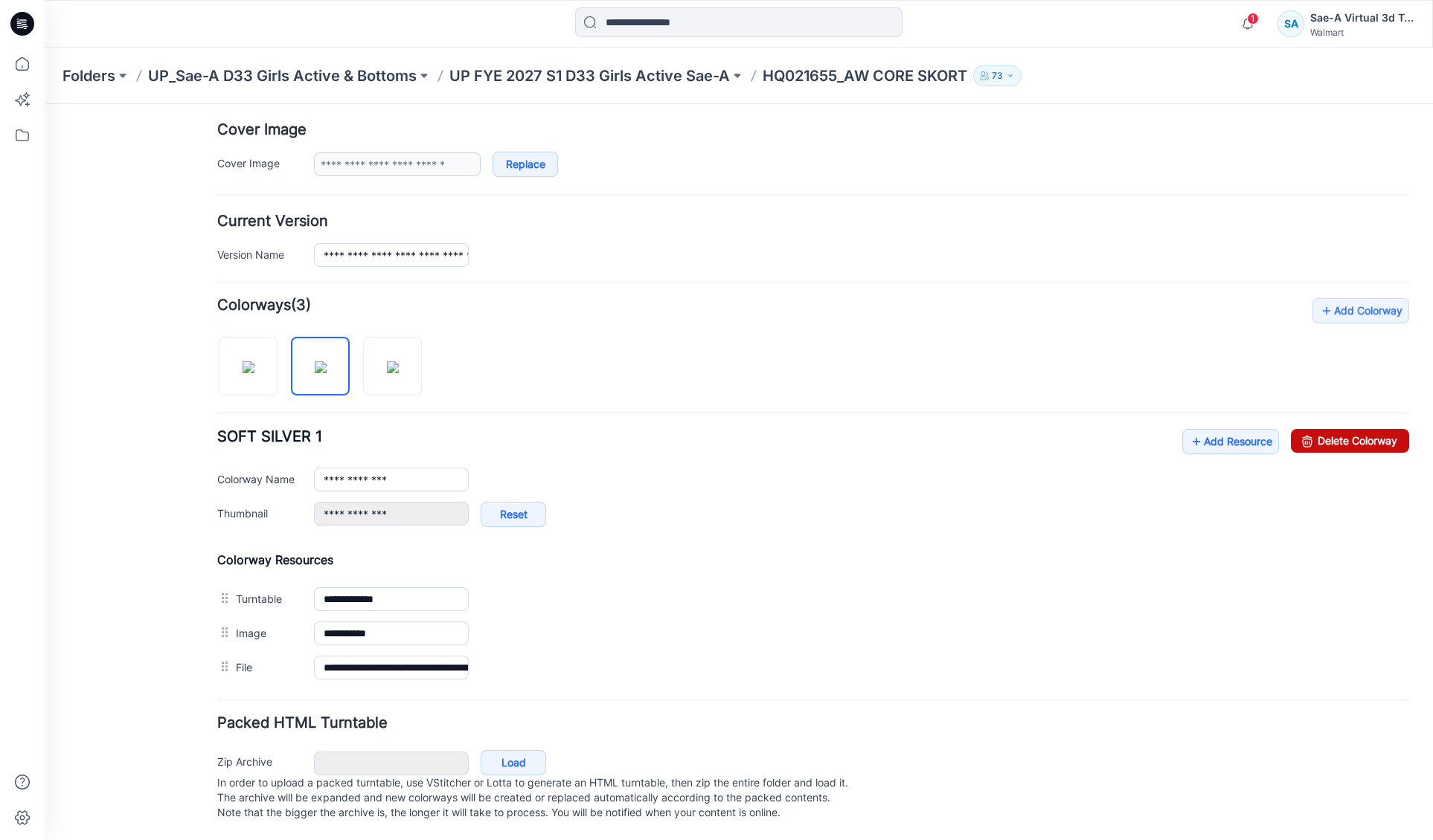
drag, startPoint x: 1307, startPoint y: 422, endPoint x: 861, endPoint y: 188, distance: 503.7
click at [1307, 429] on link "Delete Colorway" at bounding box center [1349, 441] width 118 height 23
type input "**********"
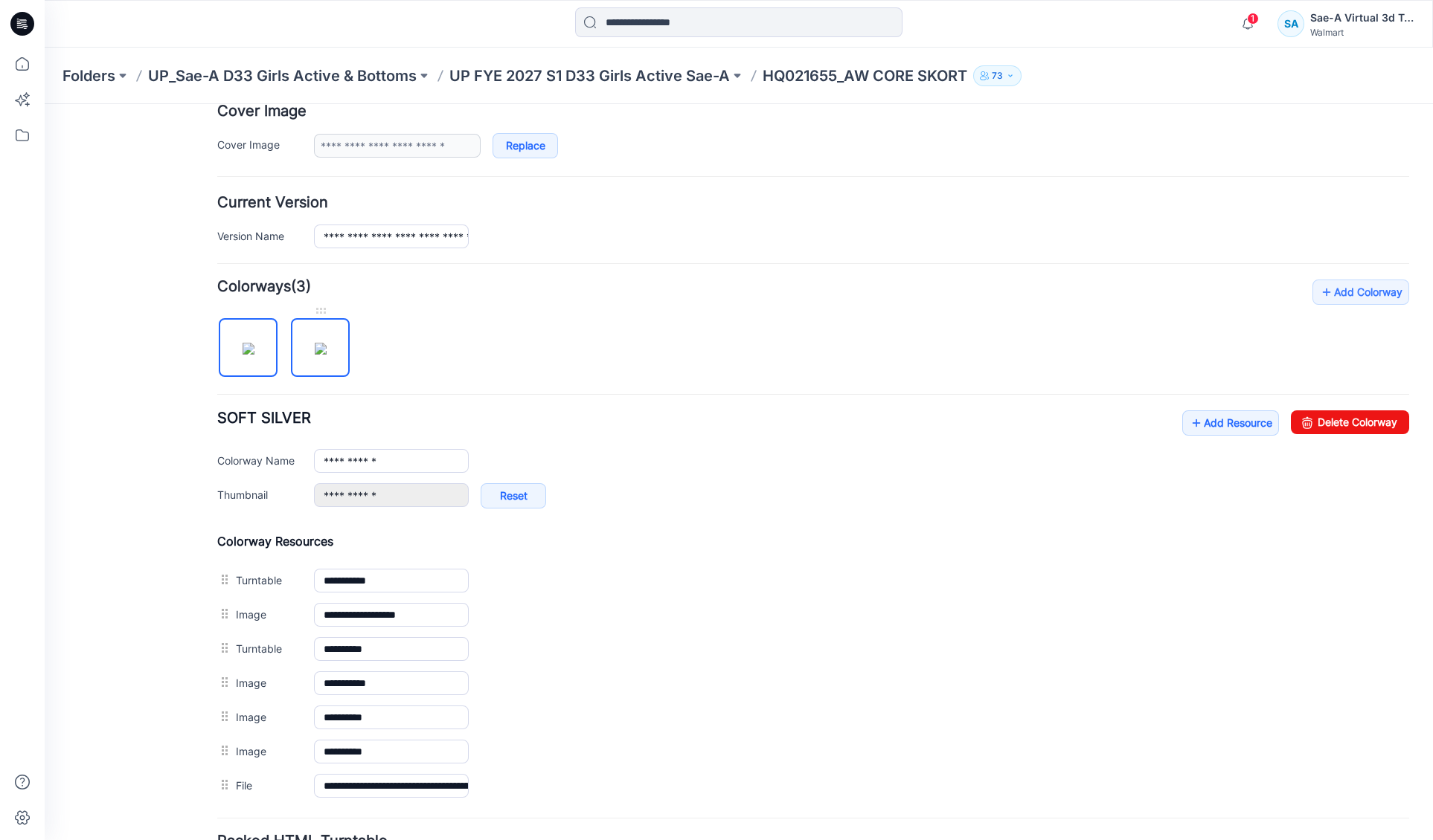
click at [315, 354] on img at bounding box center [320, 348] width 12 height 12
type input "**********"
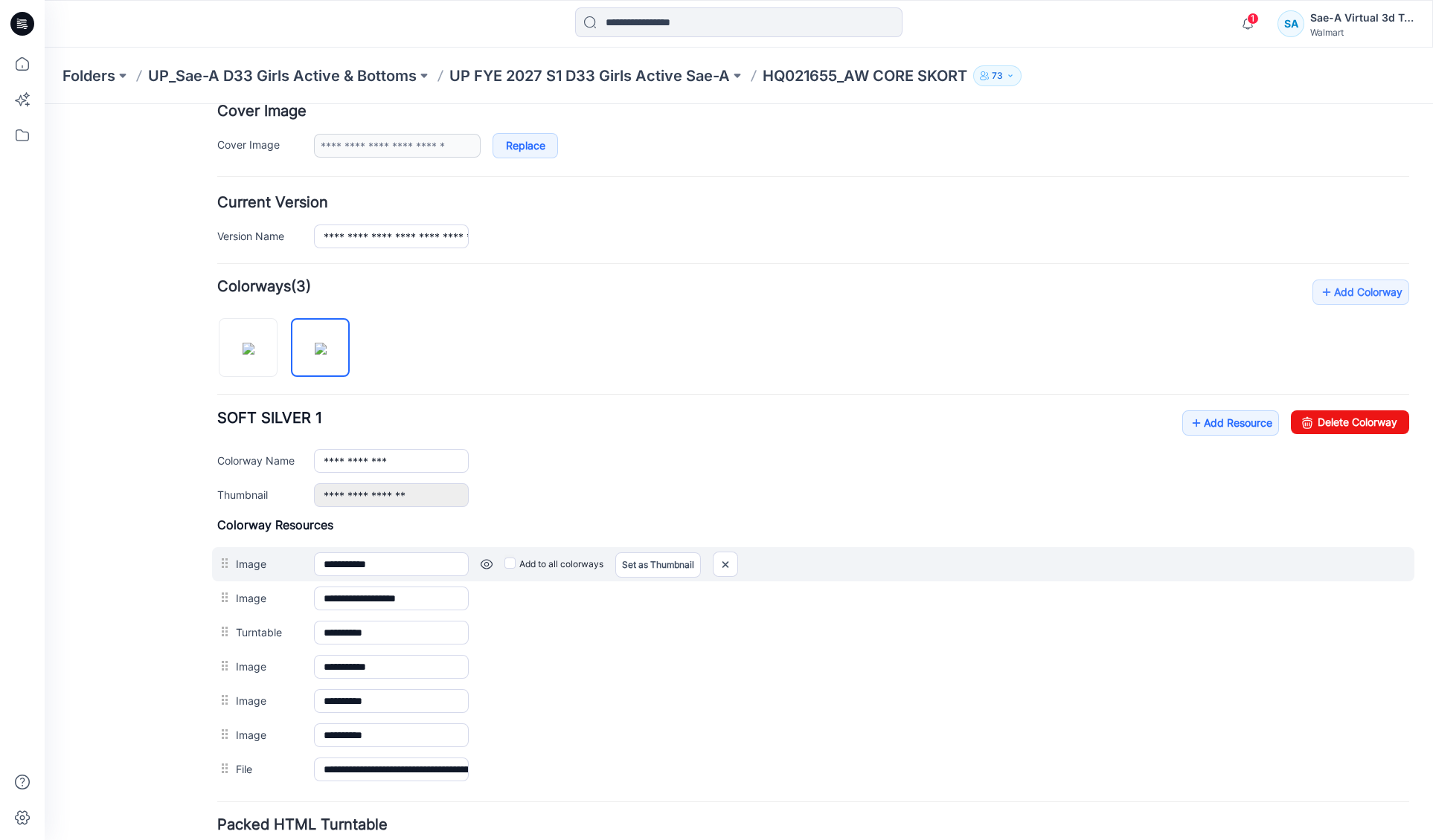
click at [45, 104] on link at bounding box center [45, 104] width 0 height 0
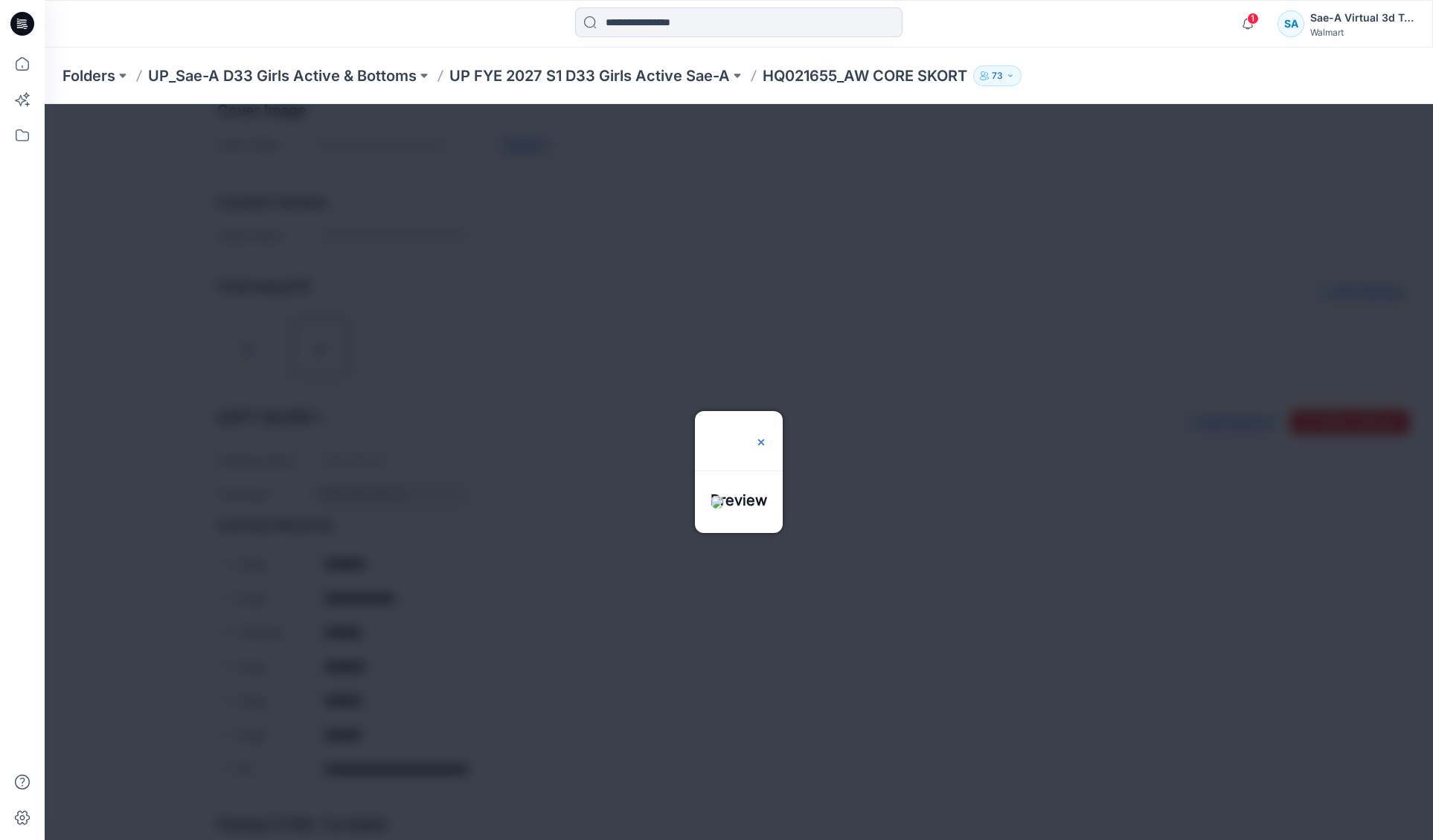
click at [767, 436] on img at bounding box center [760, 442] width 12 height 12
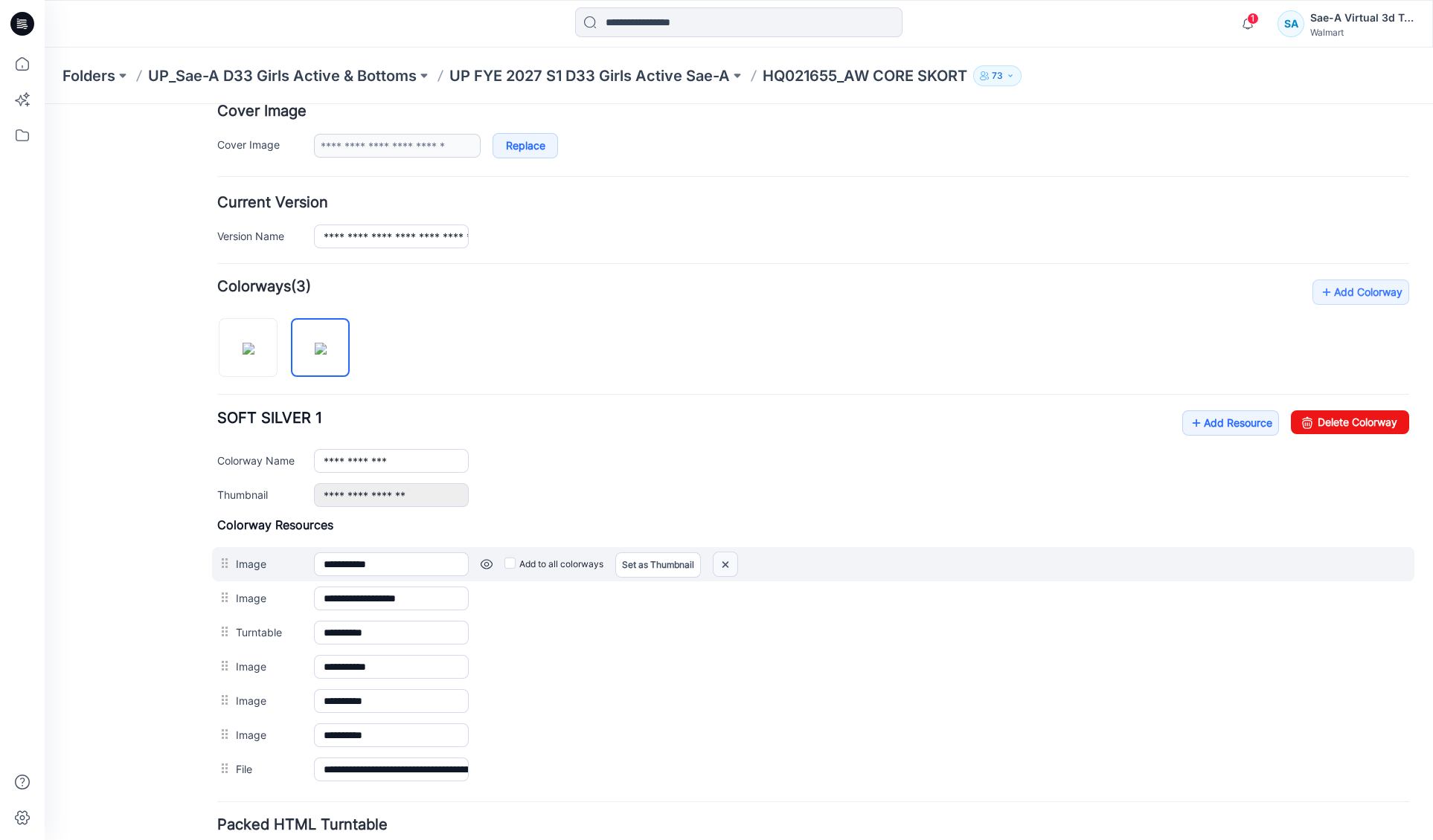
click at [45, 104] on img at bounding box center [45, 104] width 0 height 0
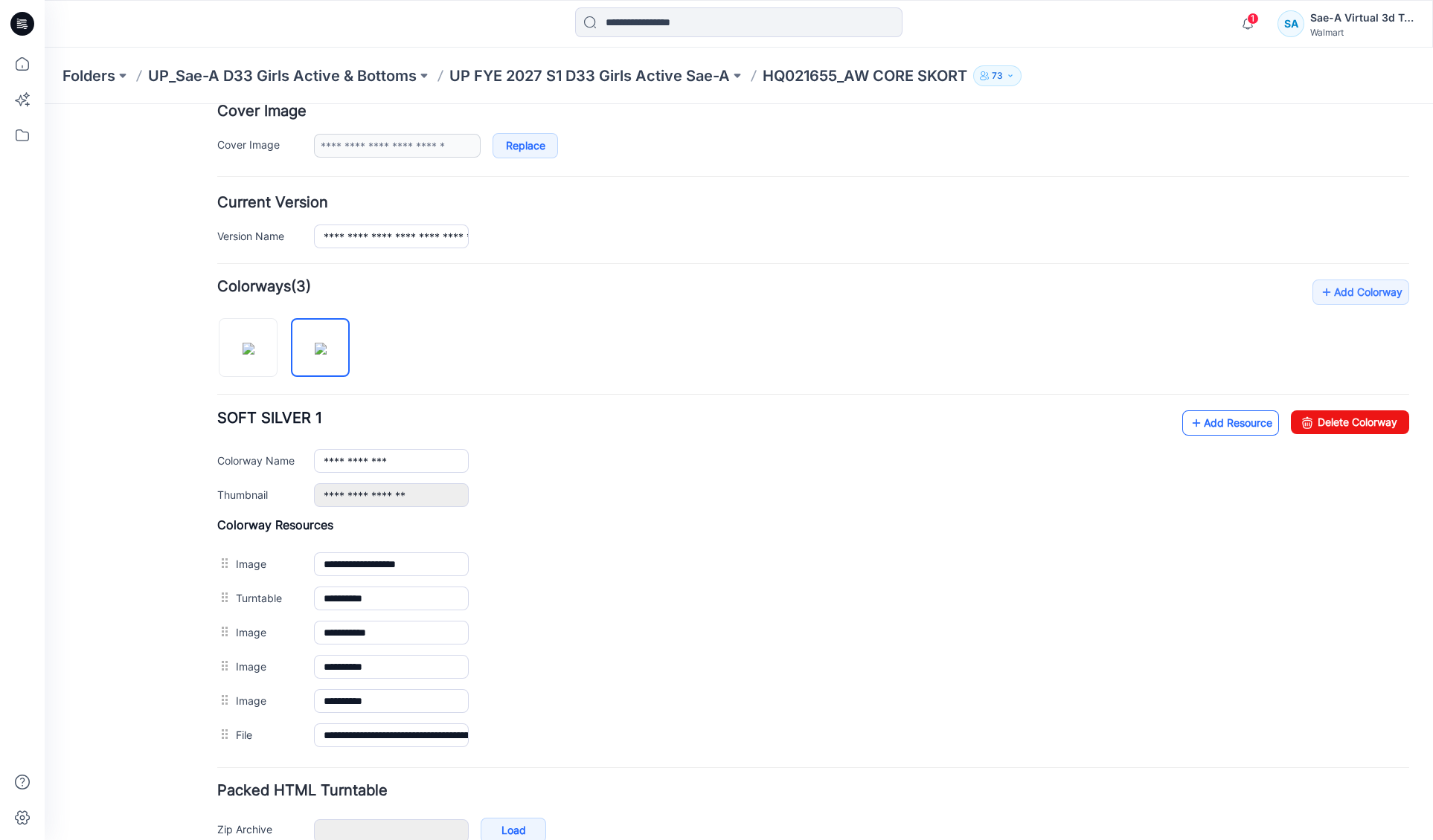
click at [1189, 428] on icon at bounding box center [1196, 423] width 15 height 23
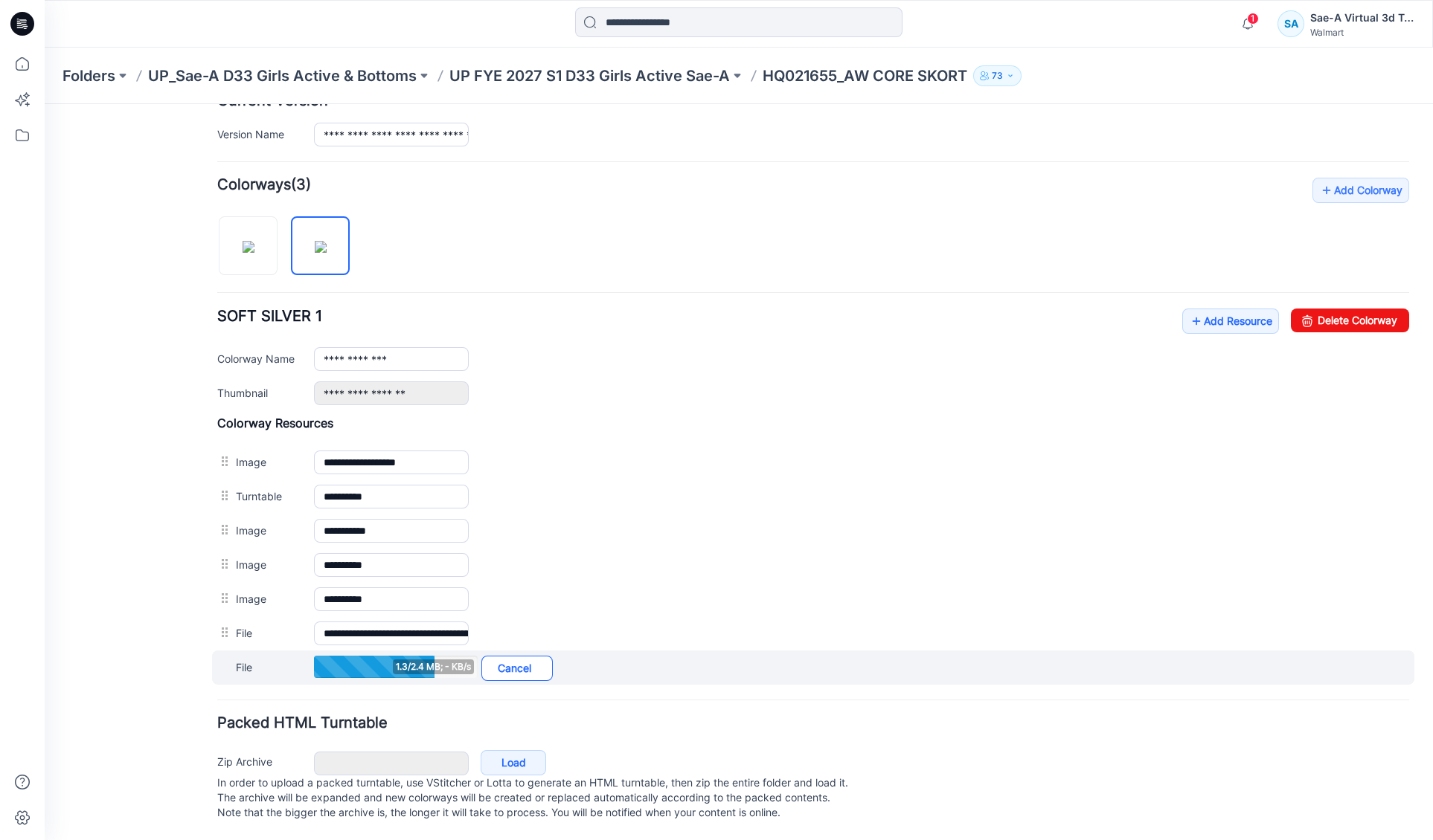
click at [535, 656] on link "Cancel" at bounding box center [516, 668] width 71 height 25
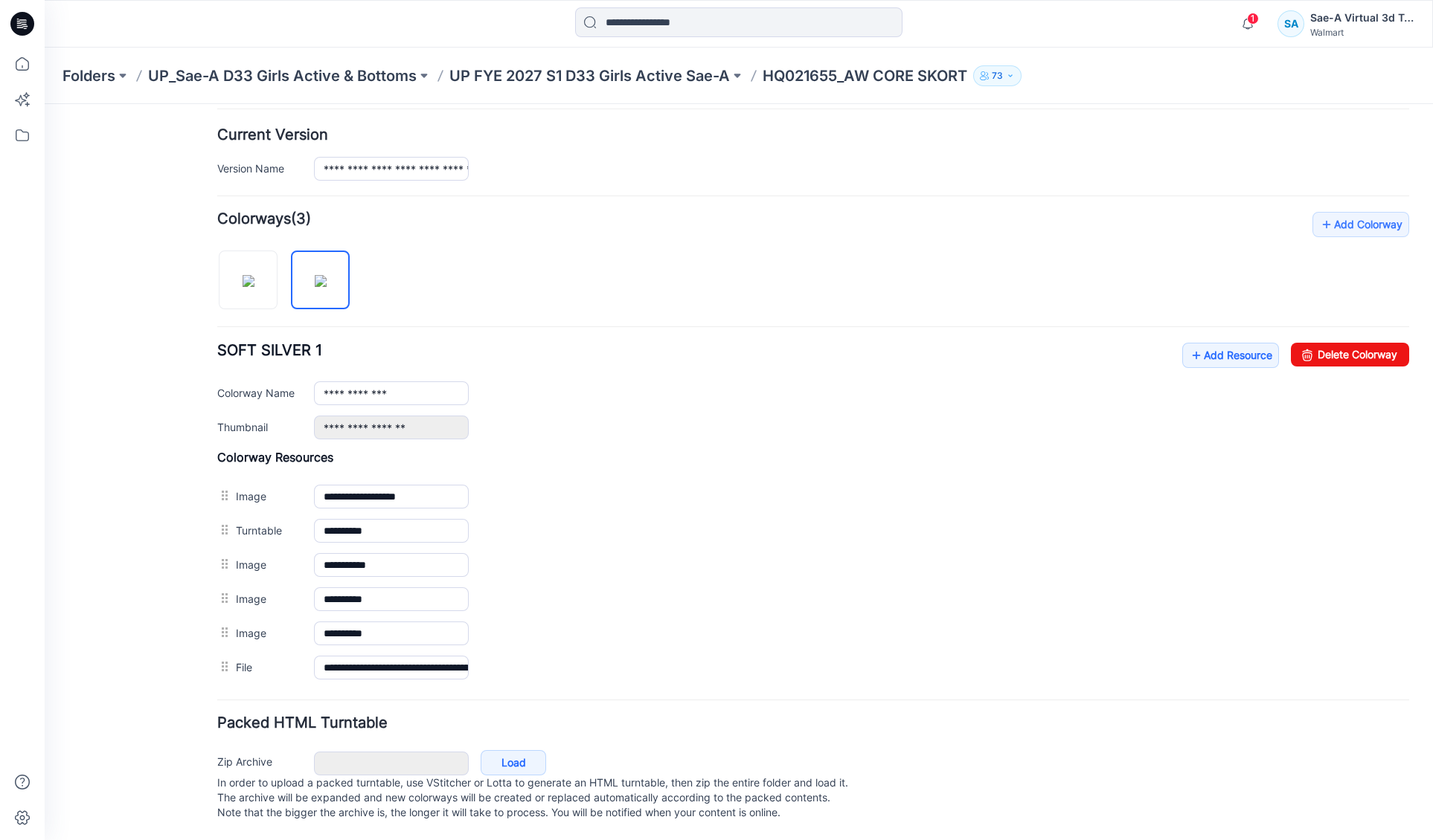
scroll to position [377, 0]
click at [533, 746] on div "Zip Archive Cancel Load In order to upload a packed turntable, use VStitcher or…" at bounding box center [813, 785] width 1202 height 80
click at [528, 750] on link "Load" at bounding box center [513, 763] width 66 height 25
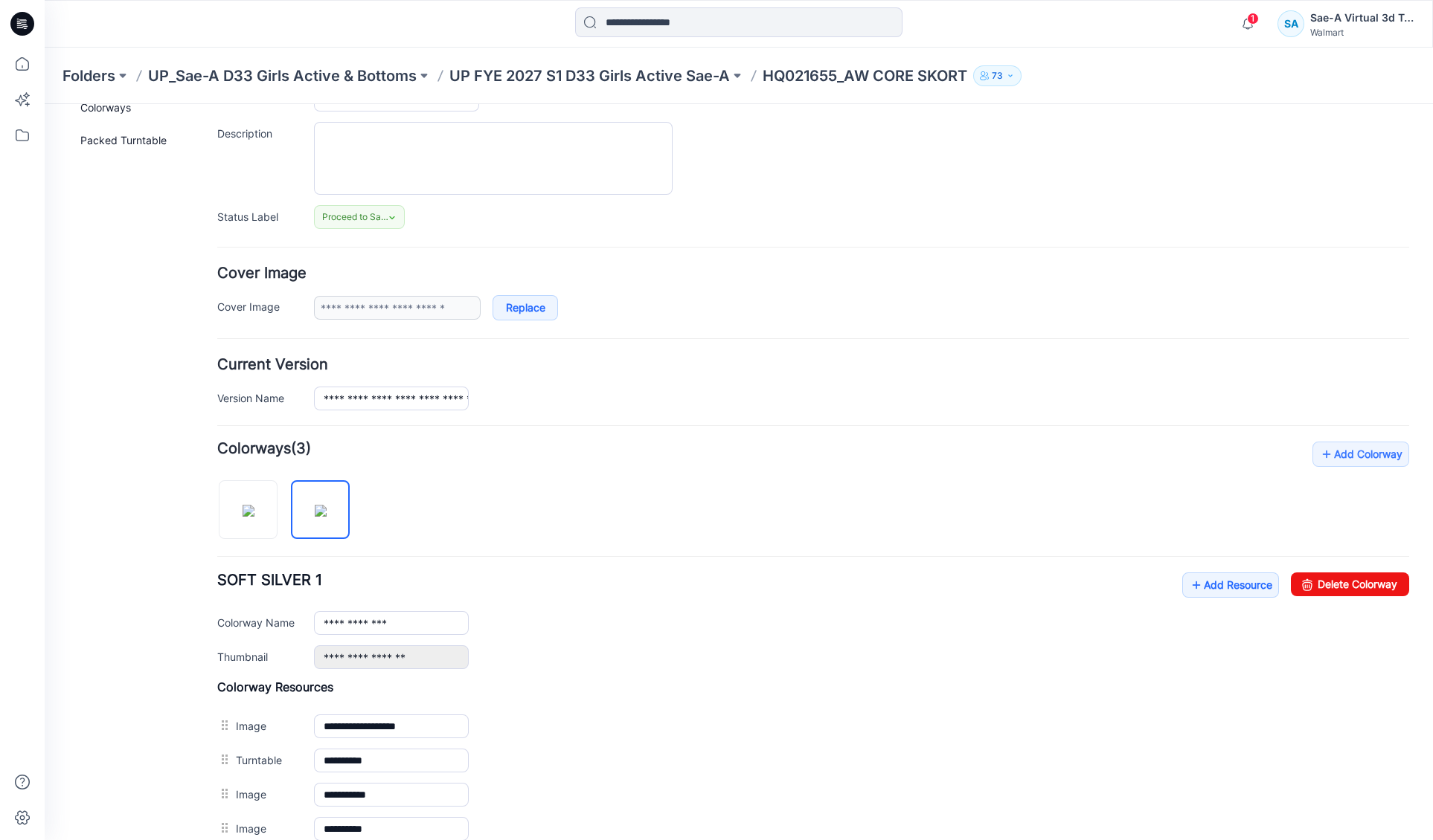
scroll to position [0, 0]
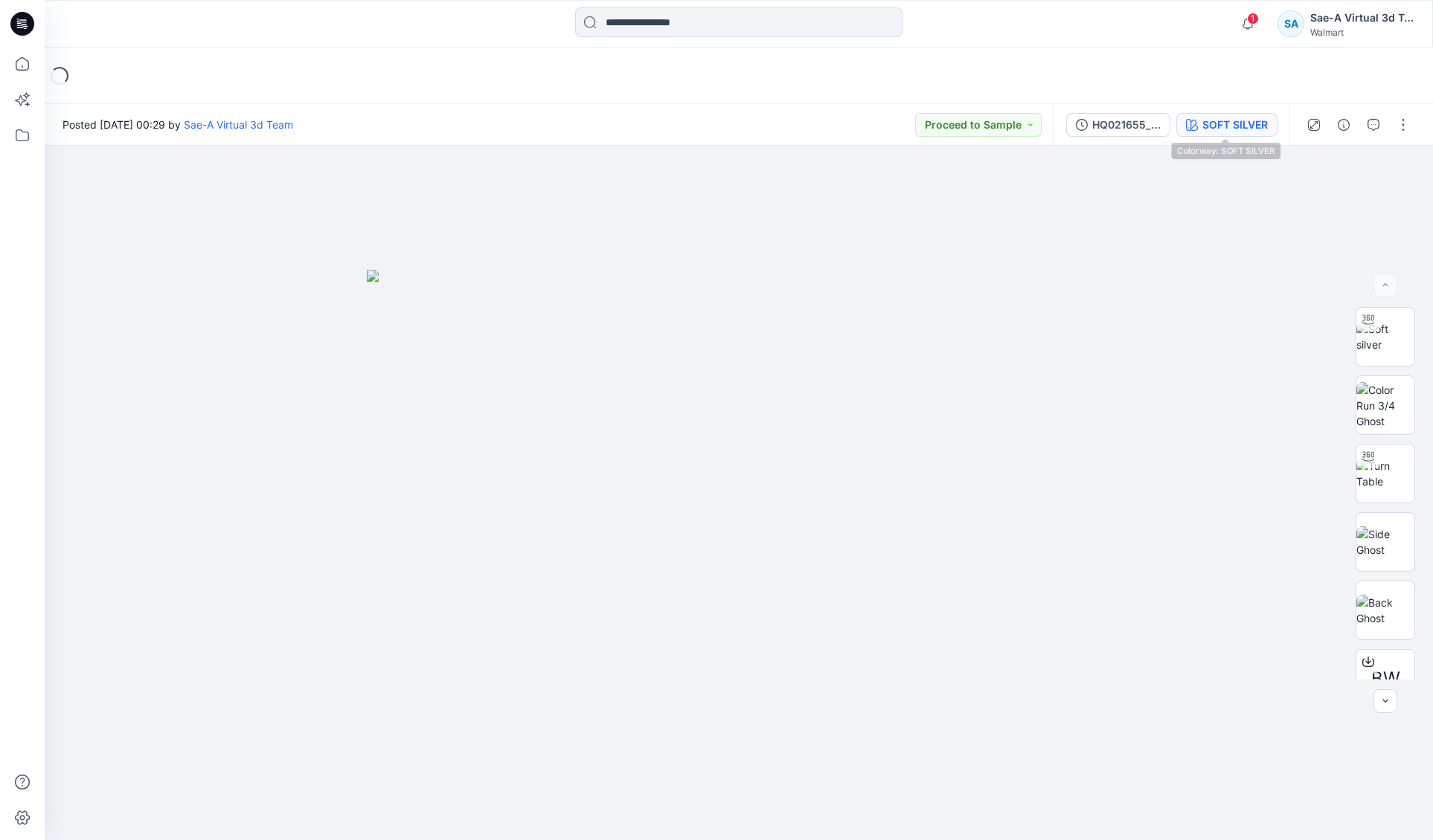
click at [1224, 122] on div "SOFT SILVER" at bounding box center [1234, 125] width 66 height 16
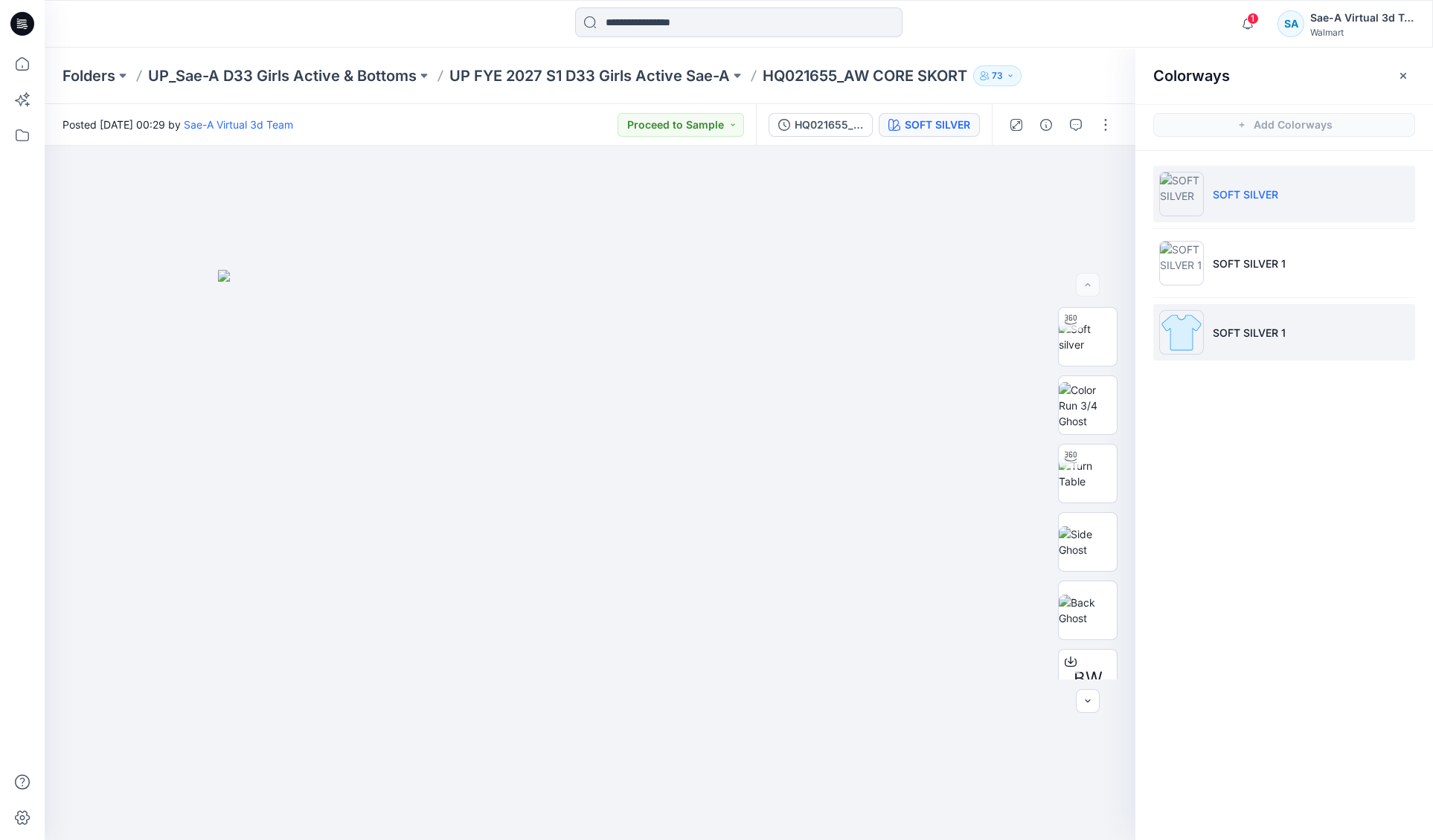
click at [1273, 316] on li "SOFT SILVER 1" at bounding box center [1284, 332] width 262 height 57
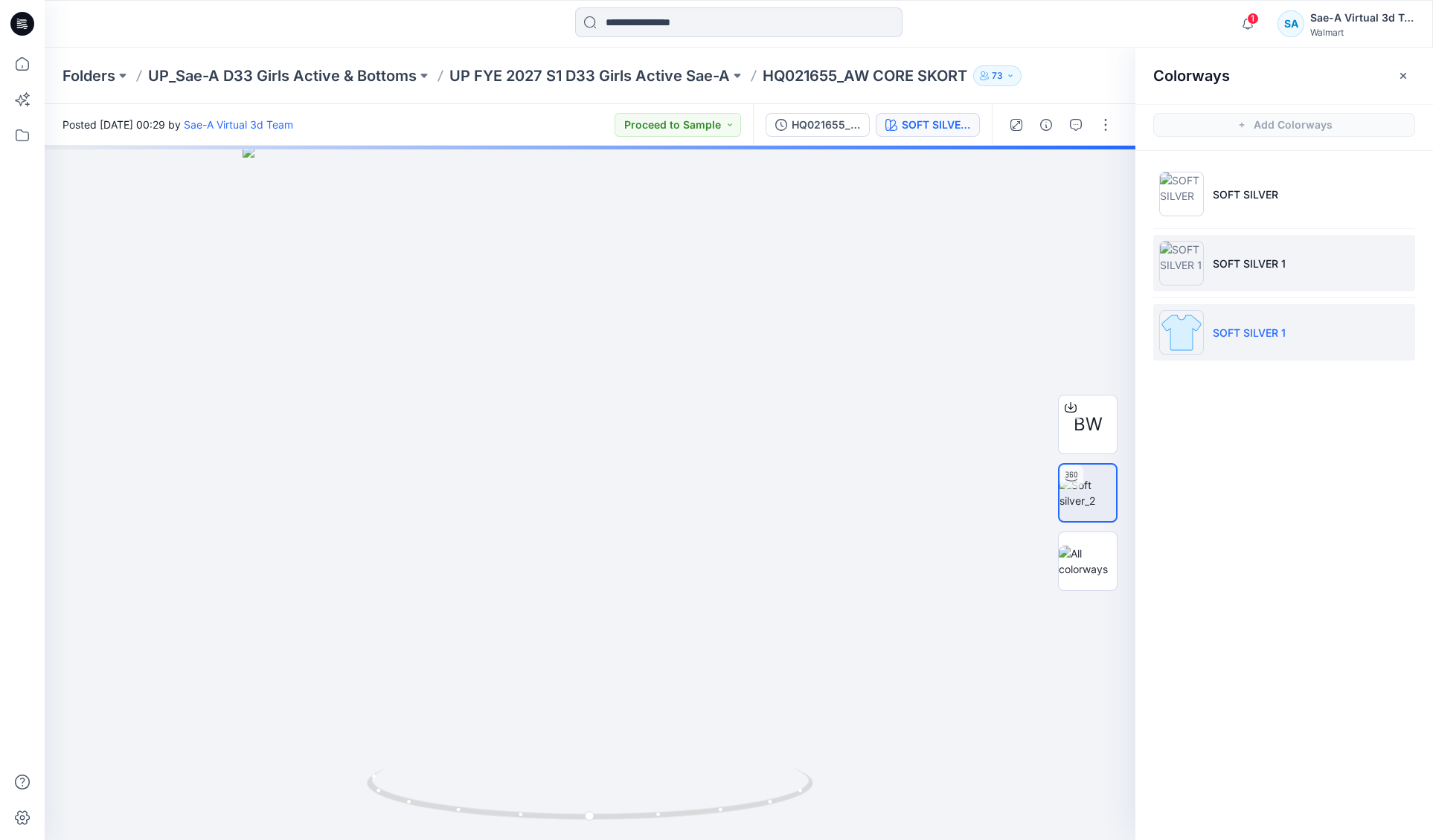
click at [1266, 265] on p "SOFT SILVER 1" at bounding box center [1249, 263] width 73 height 15
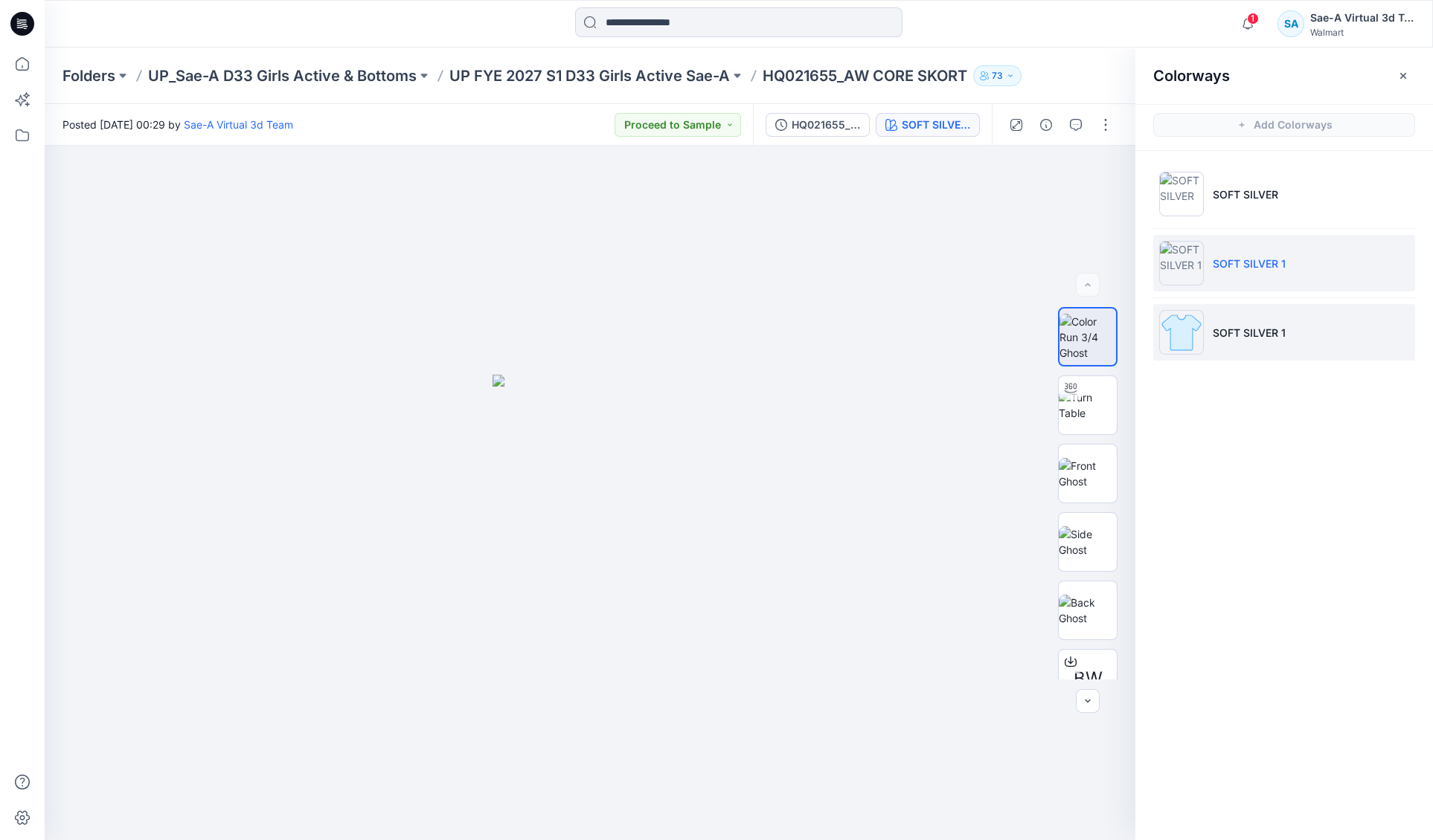
click at [1253, 326] on p "SOFT SILVER 1" at bounding box center [1249, 332] width 73 height 15
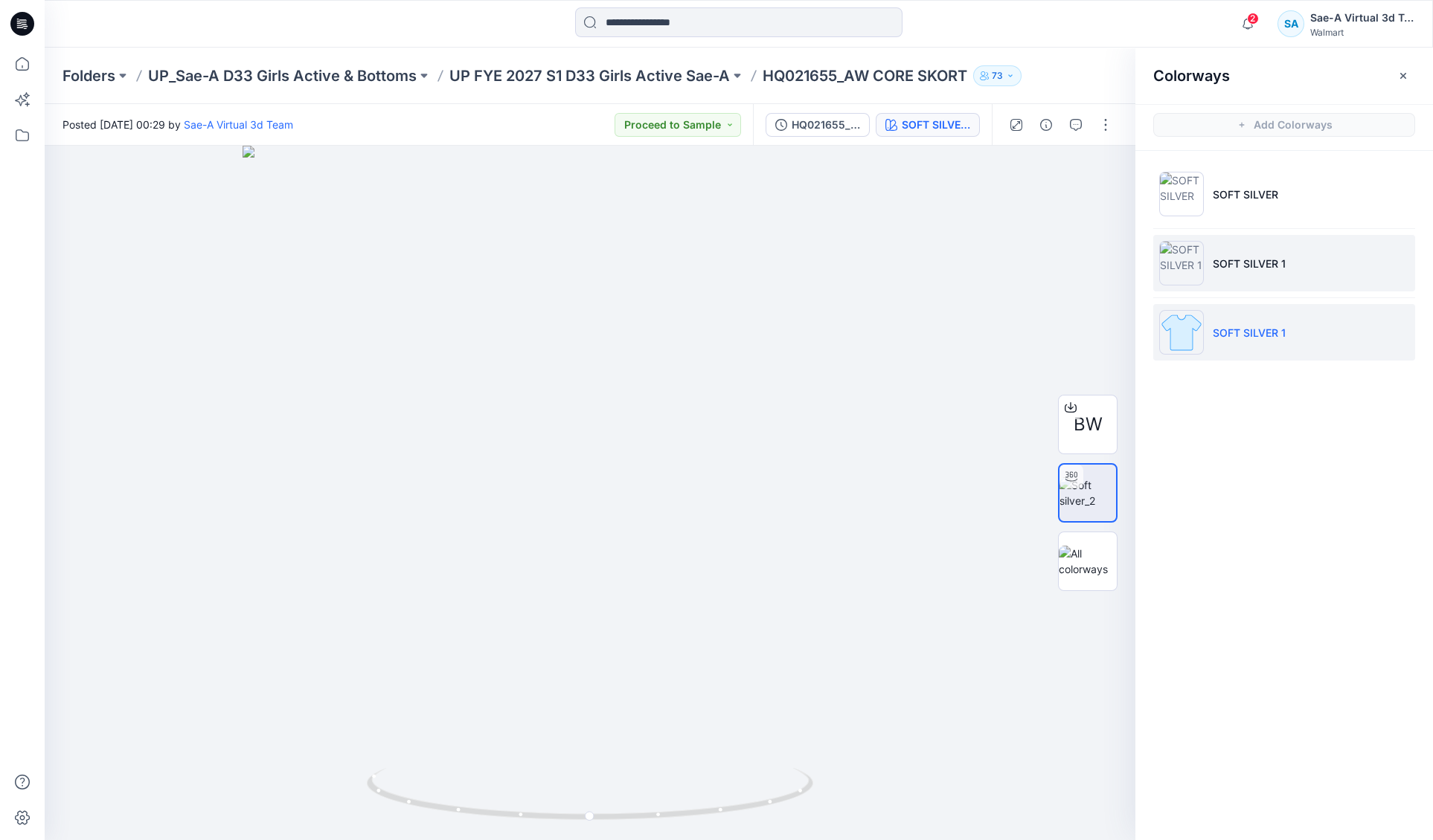
click at [1255, 270] on p "SOFT SILVER 1" at bounding box center [1249, 263] width 73 height 15
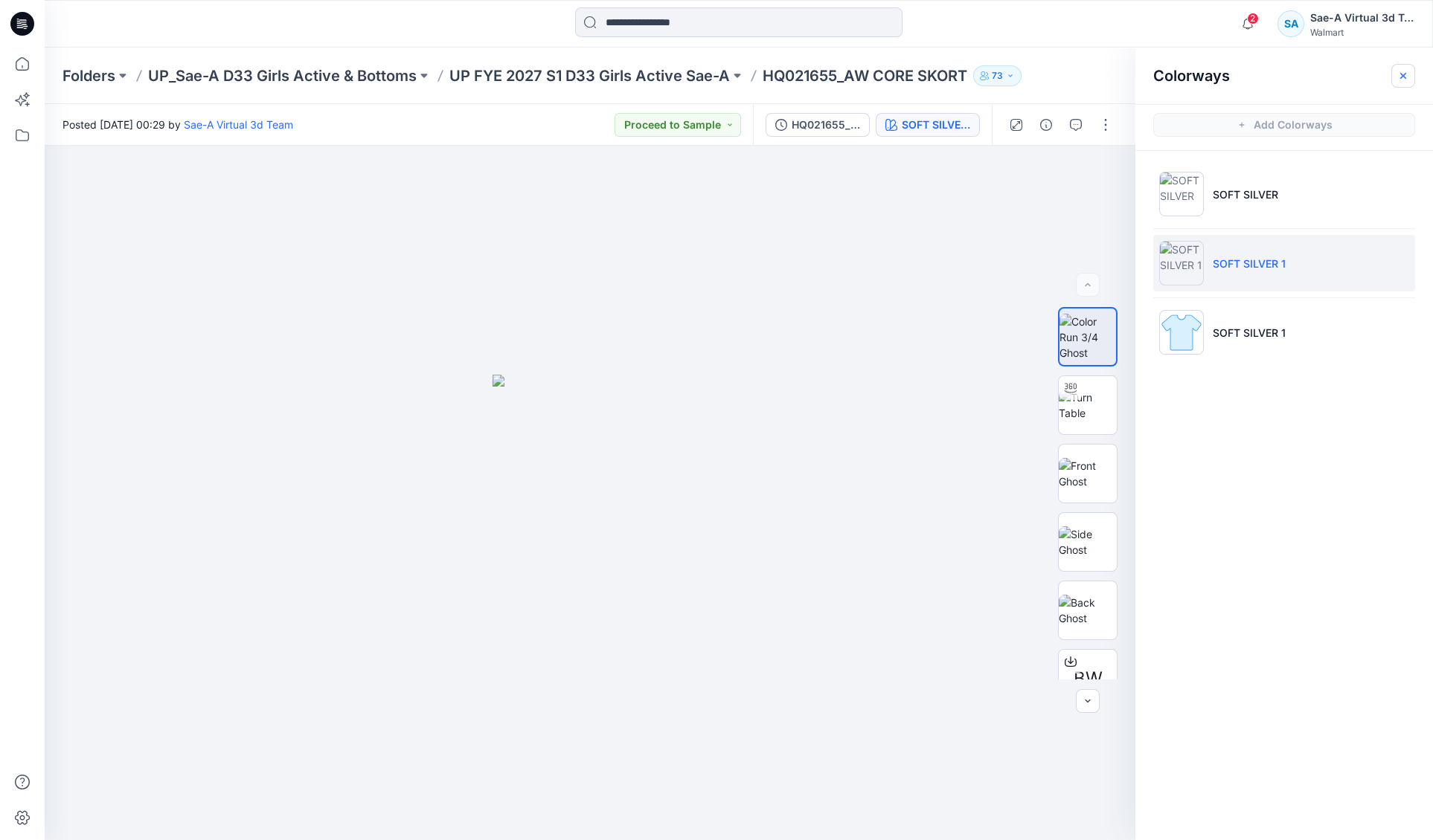
click at [1411, 77] on button "button" at bounding box center [1402, 76] width 23 height 23
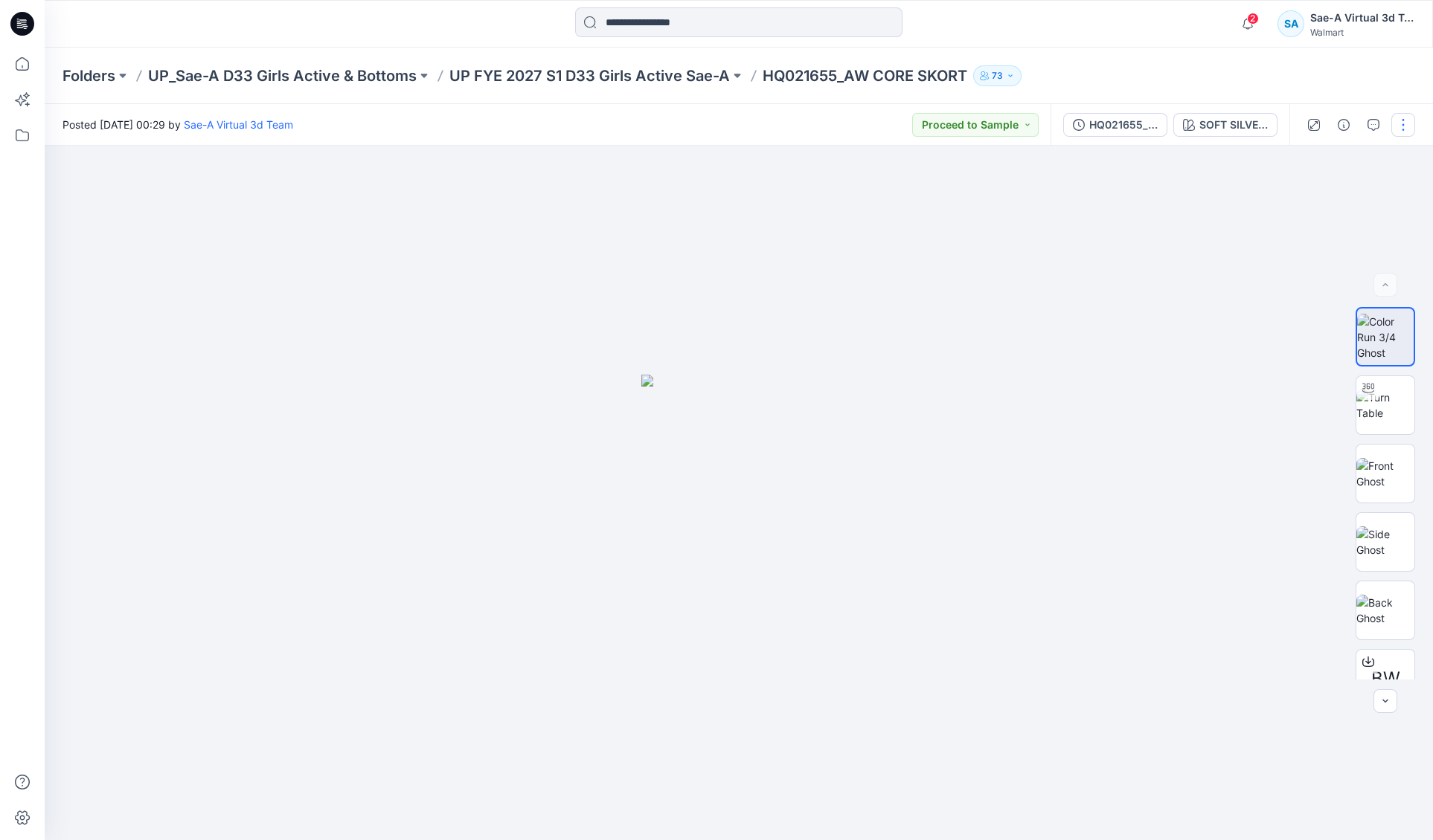
click at [1402, 119] on button "button" at bounding box center [1402, 125] width 23 height 23
click at [1302, 203] on p "Edit" at bounding box center [1308, 200] width 19 height 15
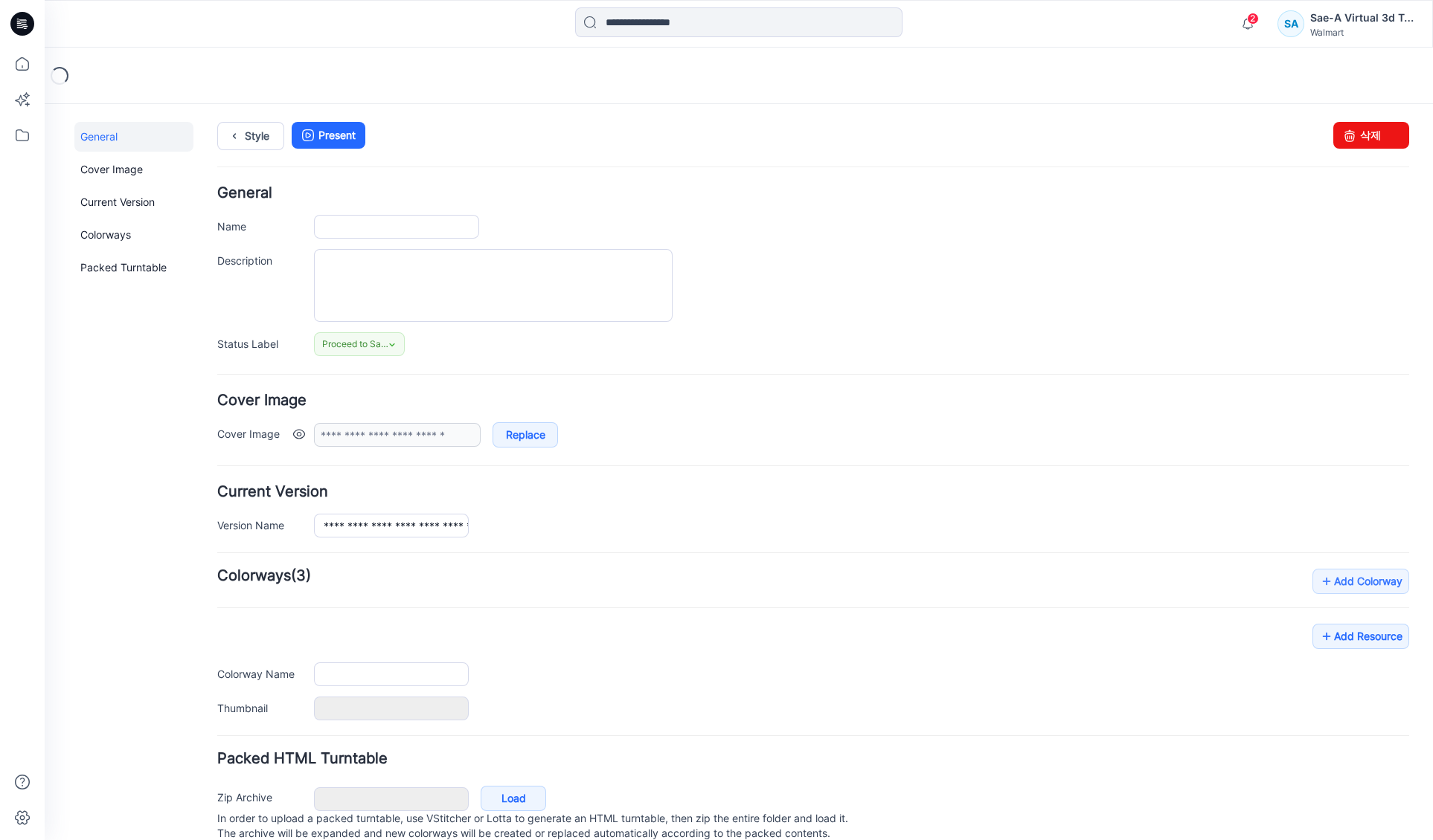
type input "**********"
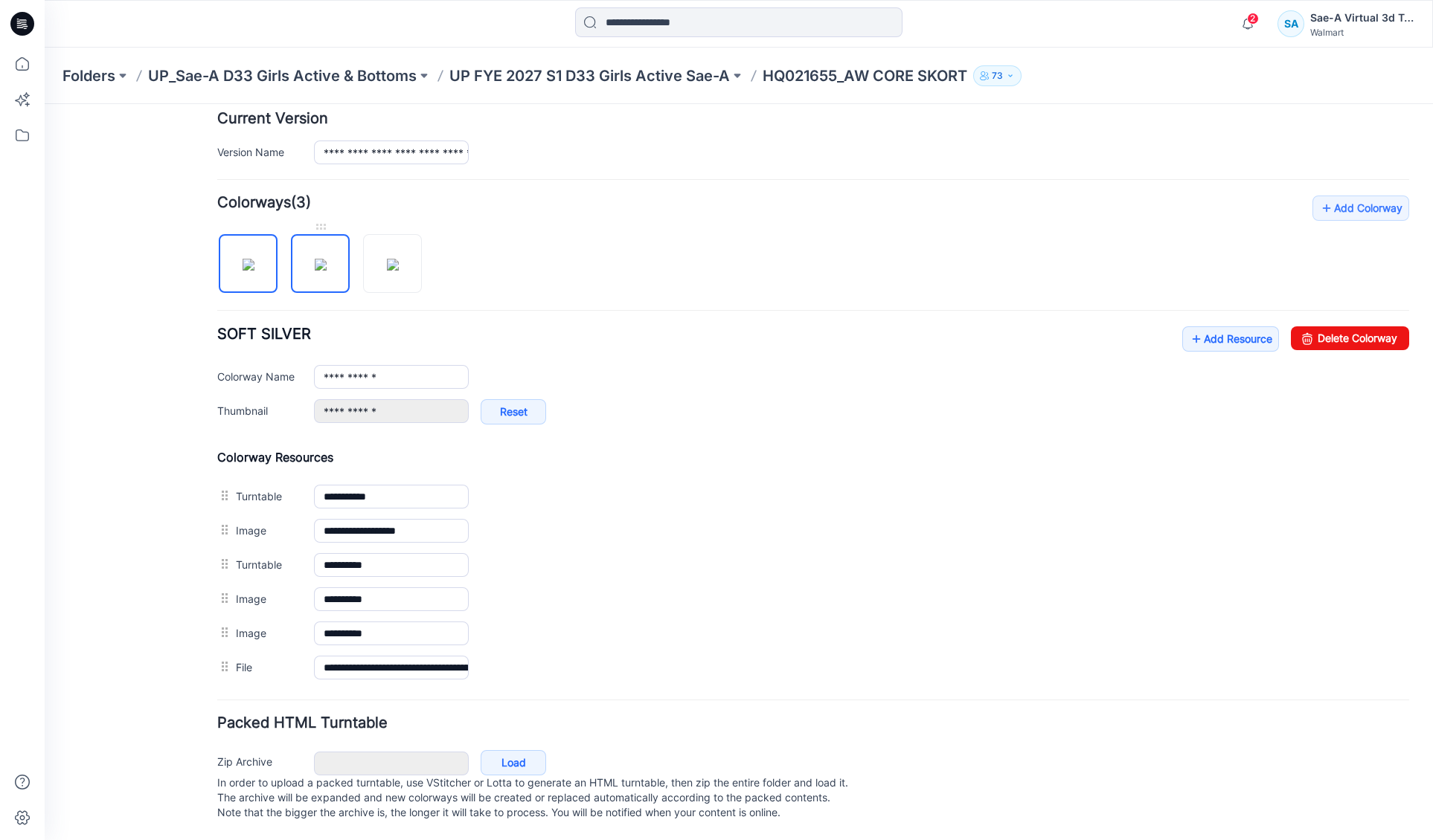
click at [319, 264] on img at bounding box center [320, 264] width 12 height 12
type input "**********"
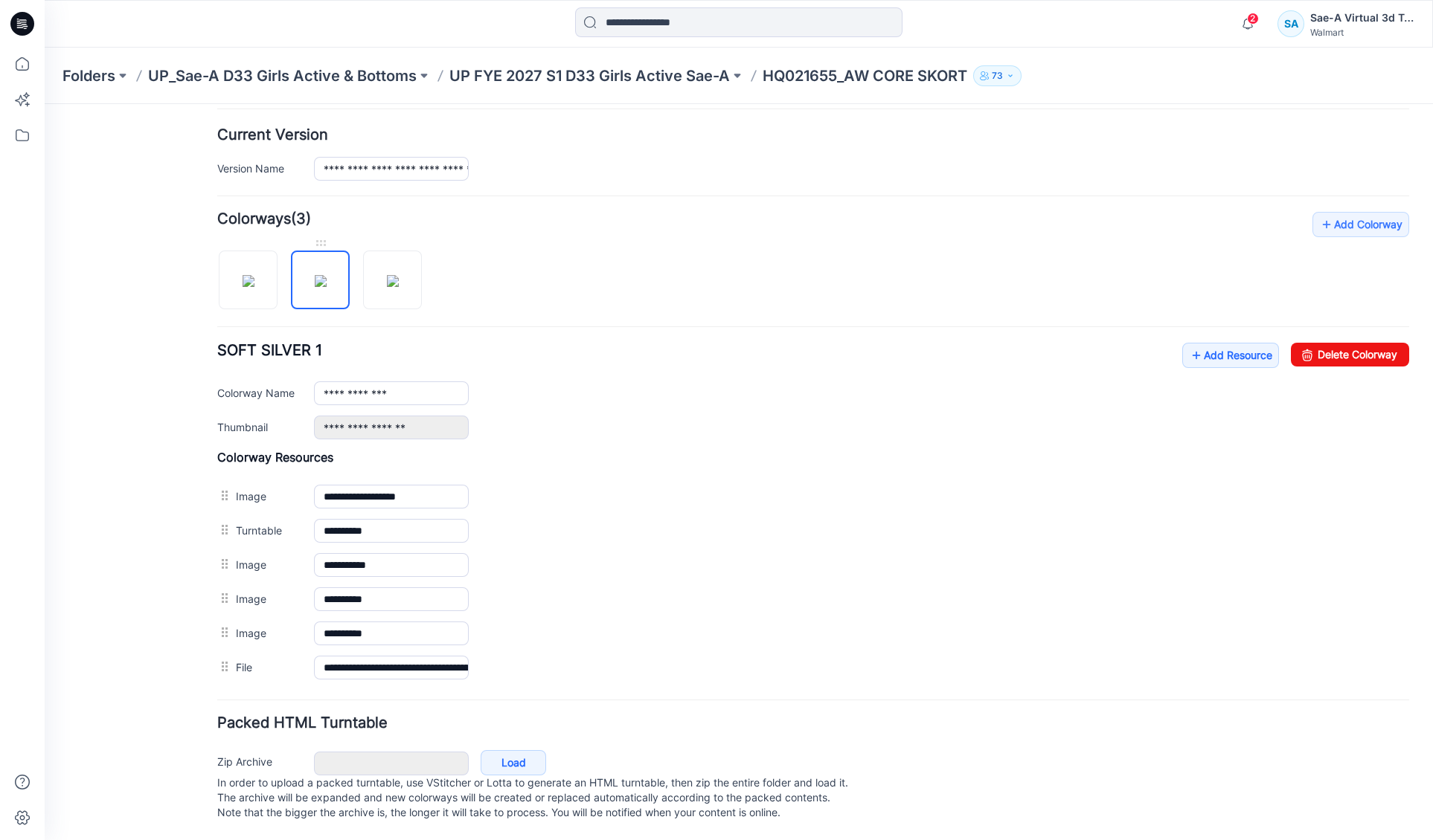
scroll to position [377, 0]
click at [395, 275] on img at bounding box center [392, 281] width 12 height 12
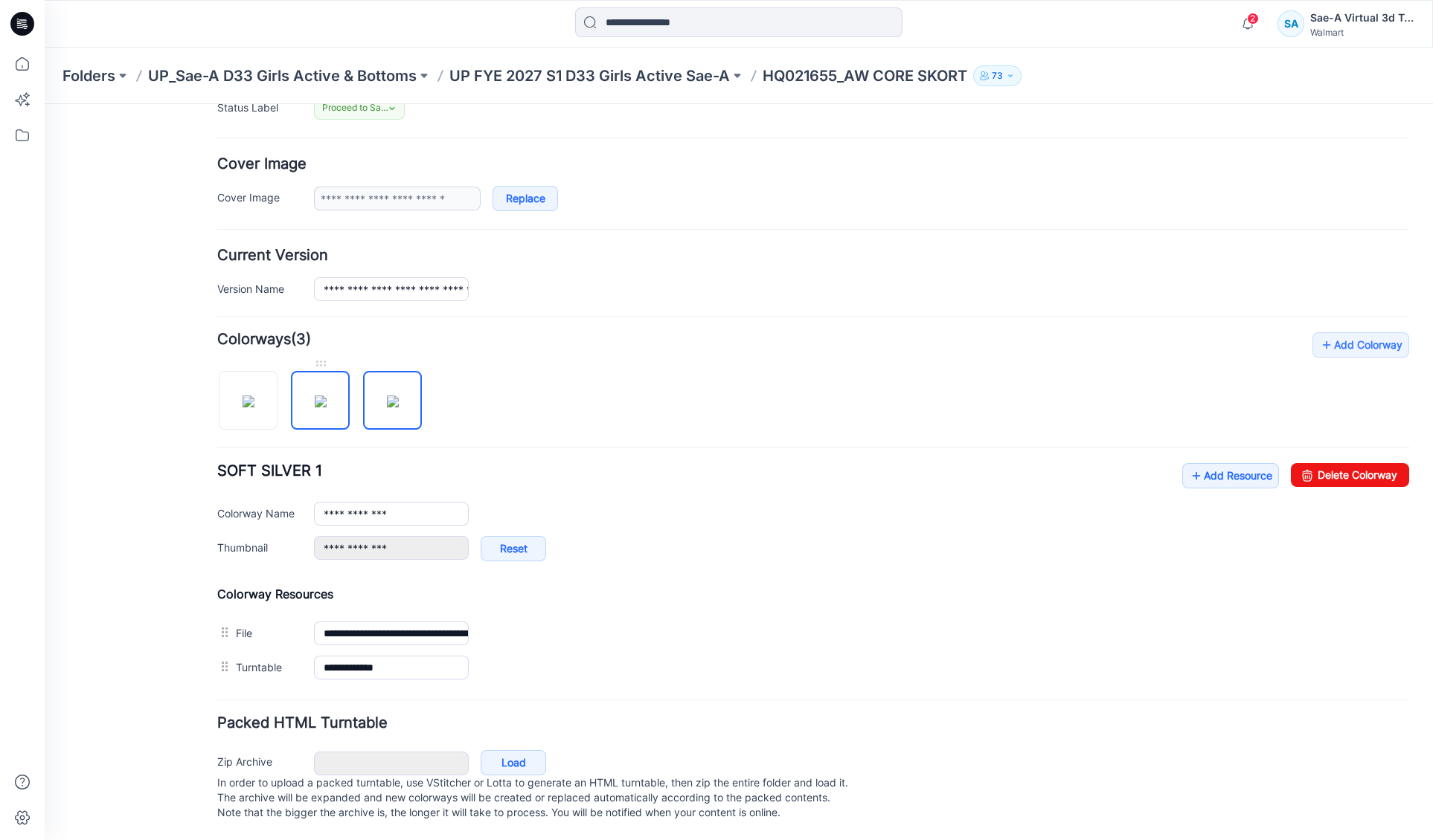
click at [324, 399] on img at bounding box center [320, 401] width 12 height 12
type input "**********"
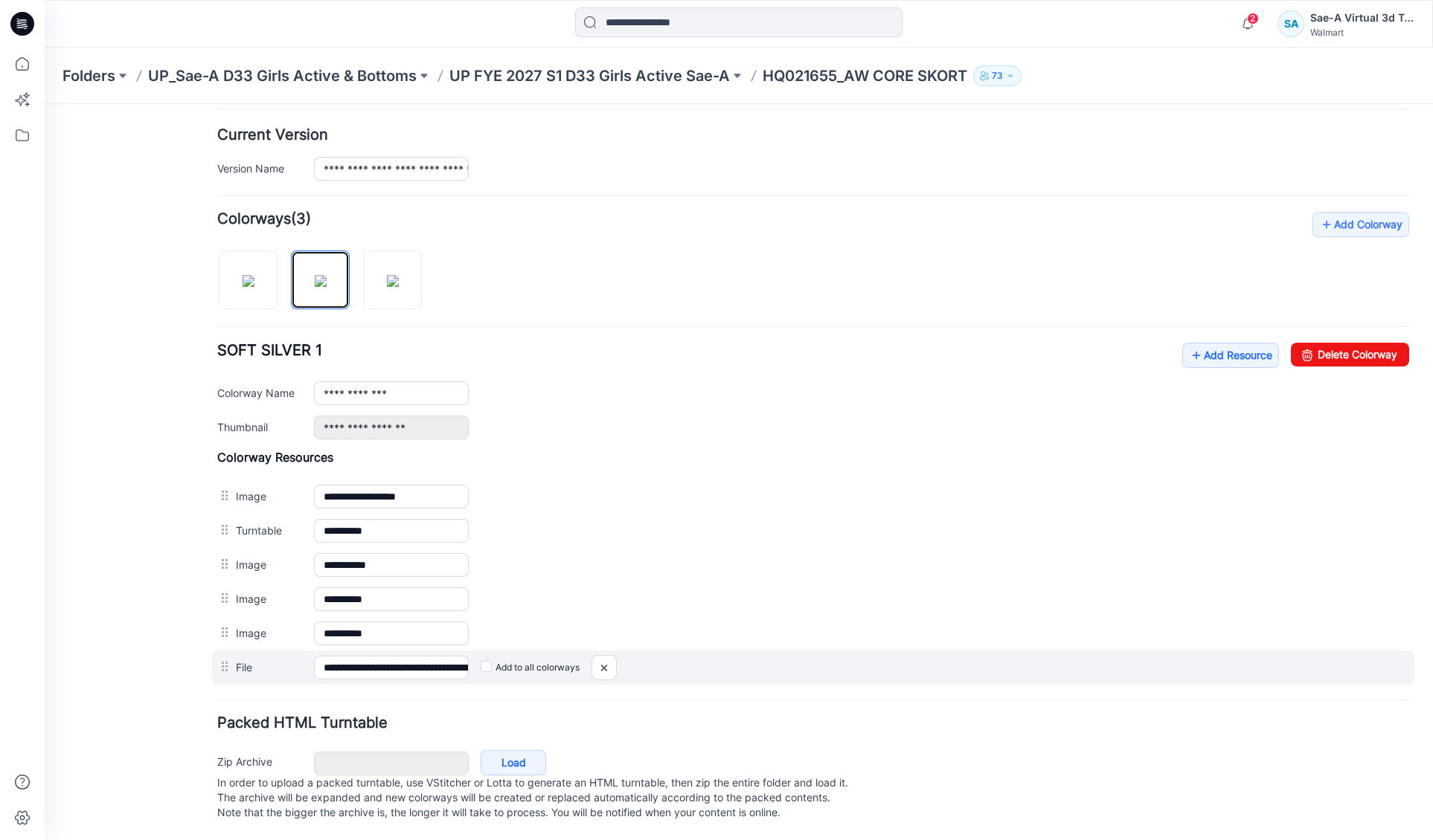
scroll to position [377, 0]
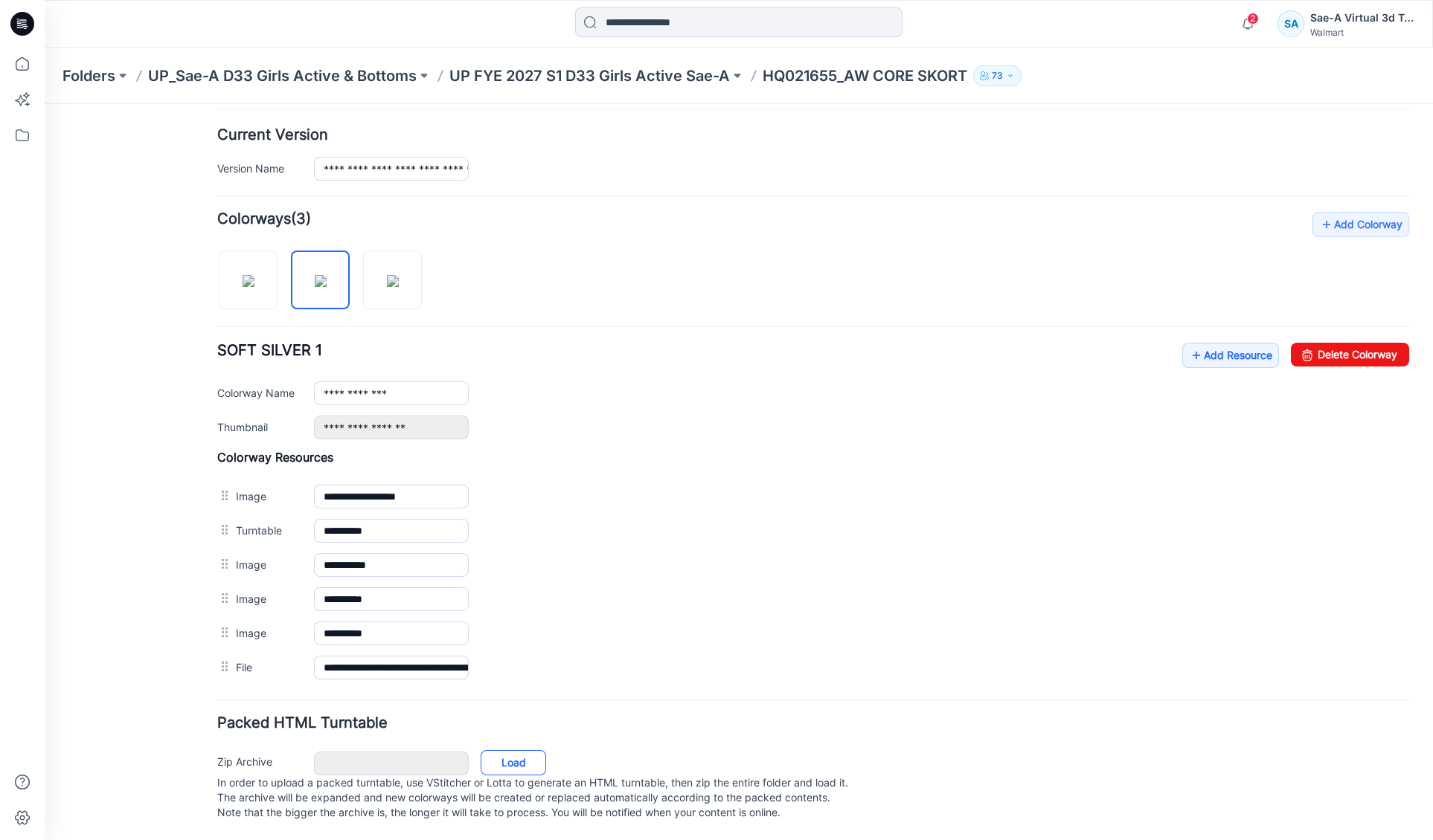
click at [526, 750] on link "Load" at bounding box center [513, 763] width 66 height 25
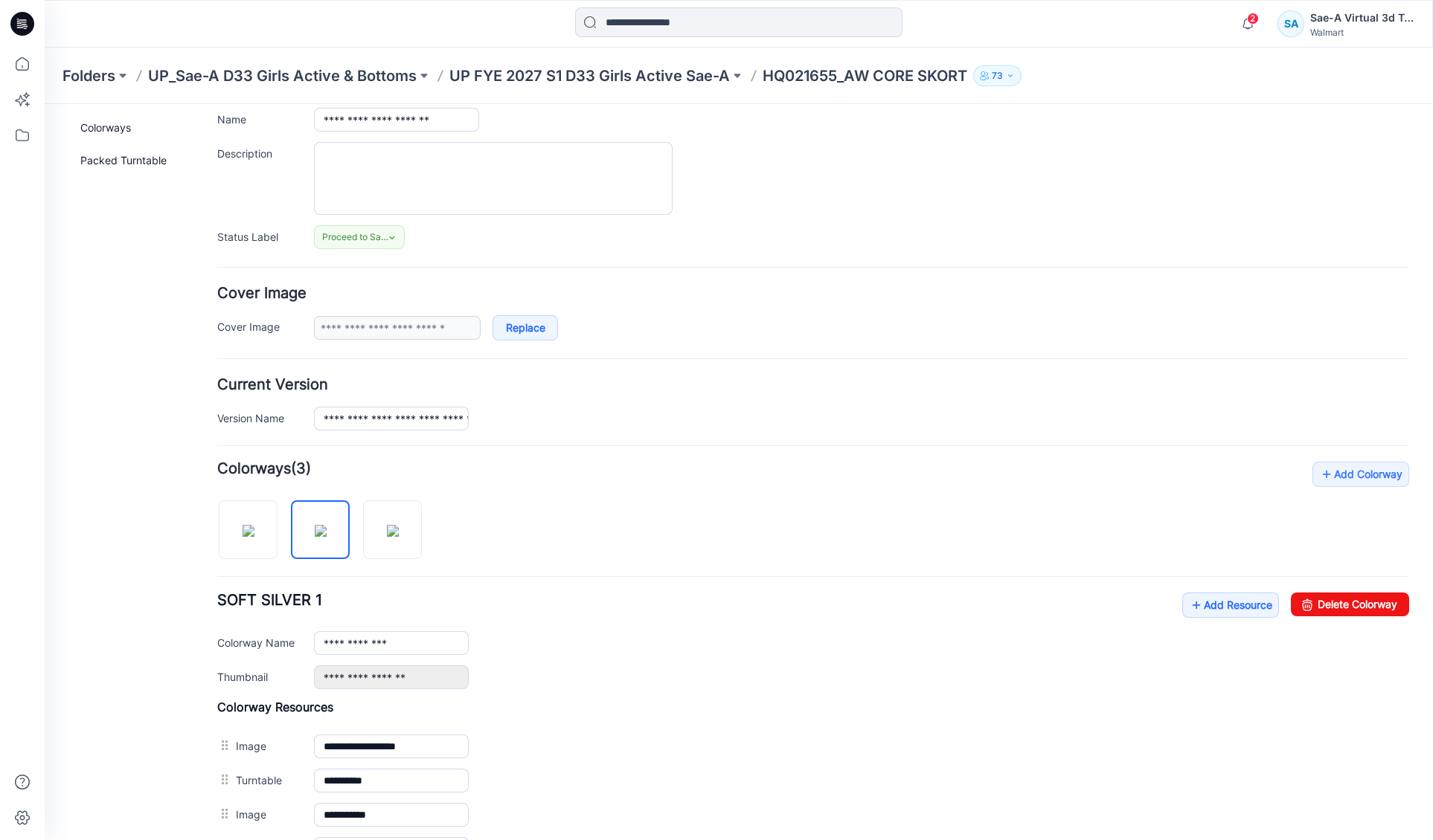
scroll to position [0, 0]
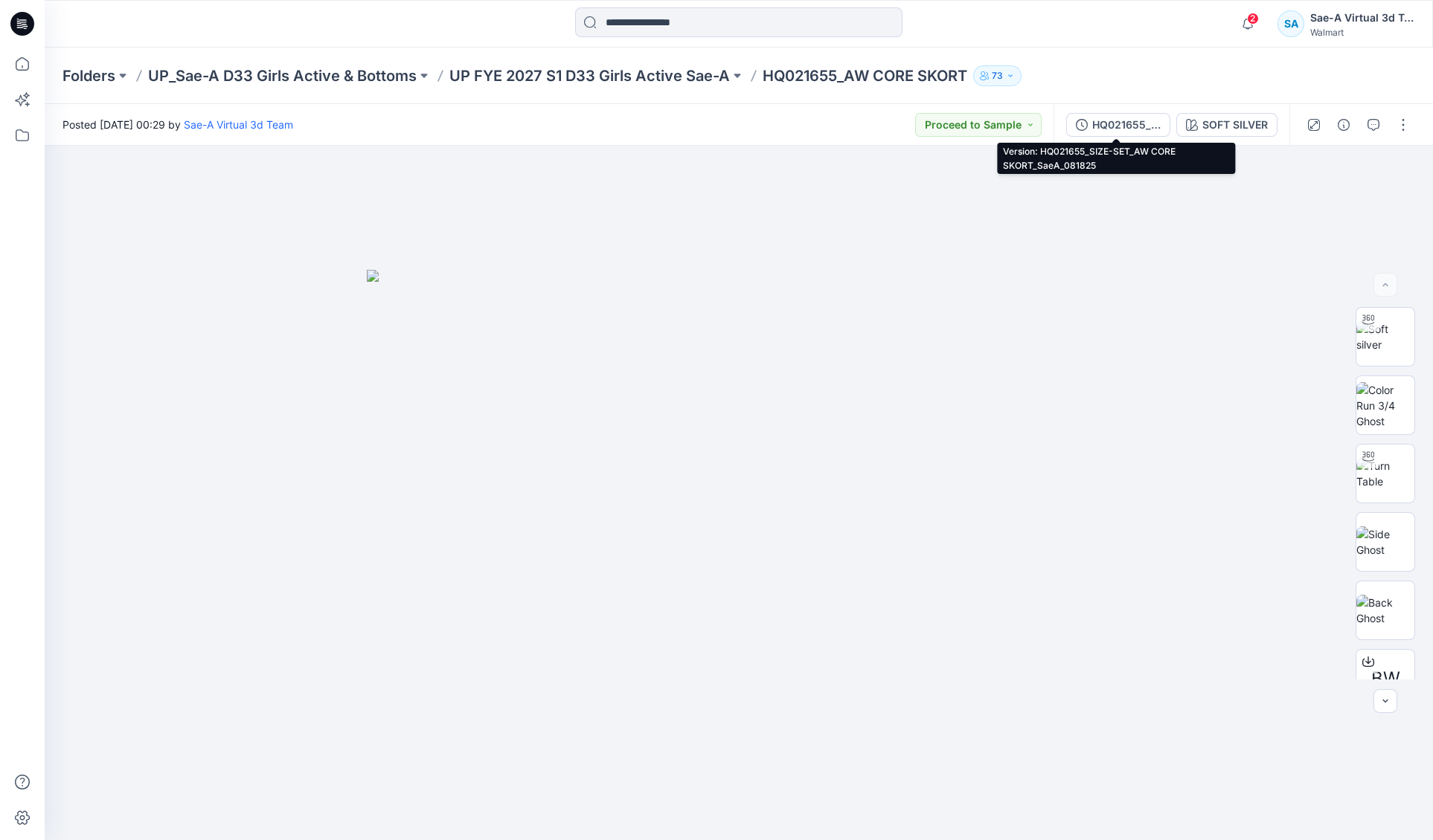
click at [1118, 117] on div "HQ021655_SIZE-SET_AW CORE SKORT_SaeA_081825" at bounding box center [1126, 125] width 68 height 16
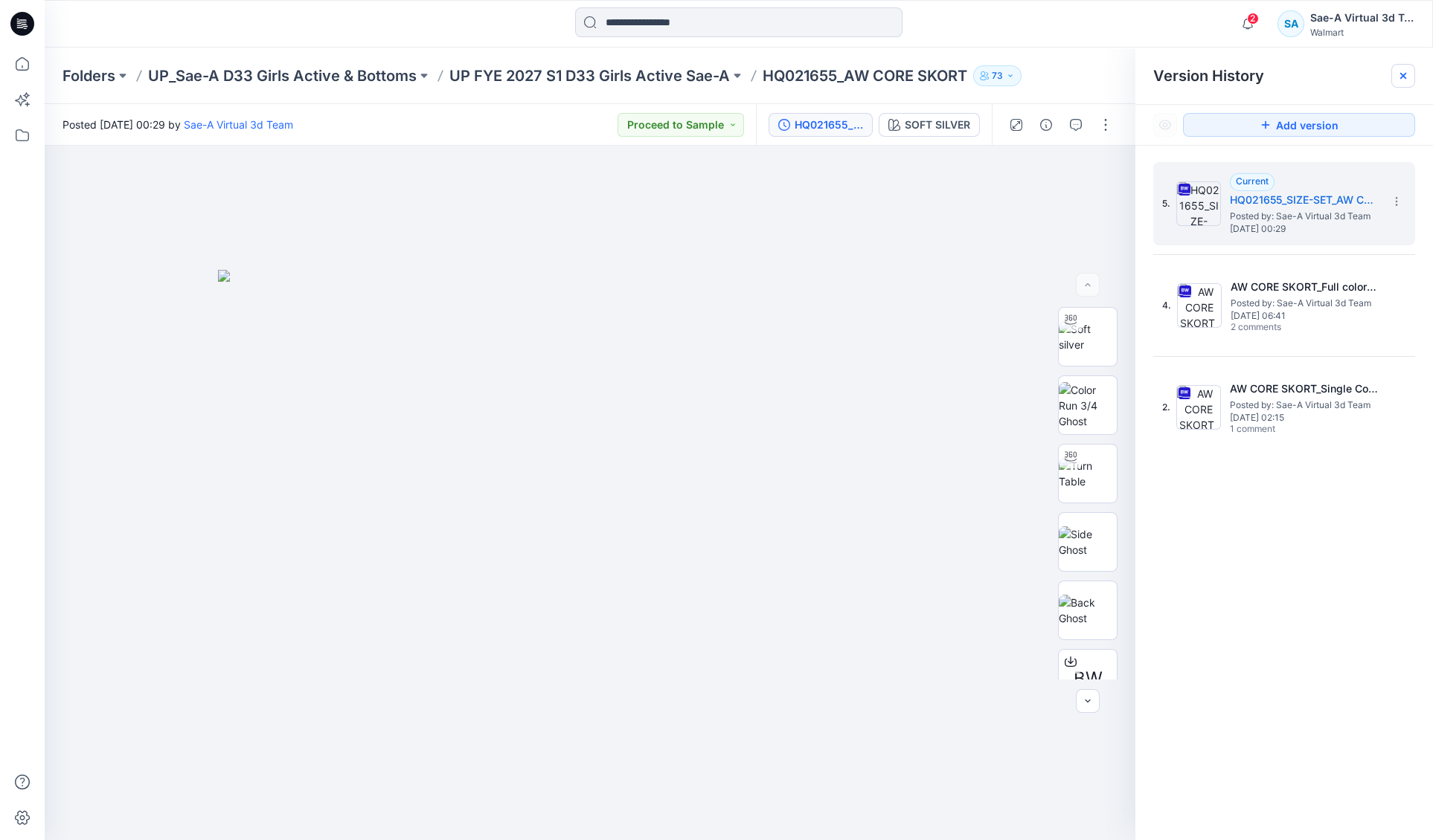
click at [1402, 71] on icon at bounding box center [1402, 76] width 12 height 12
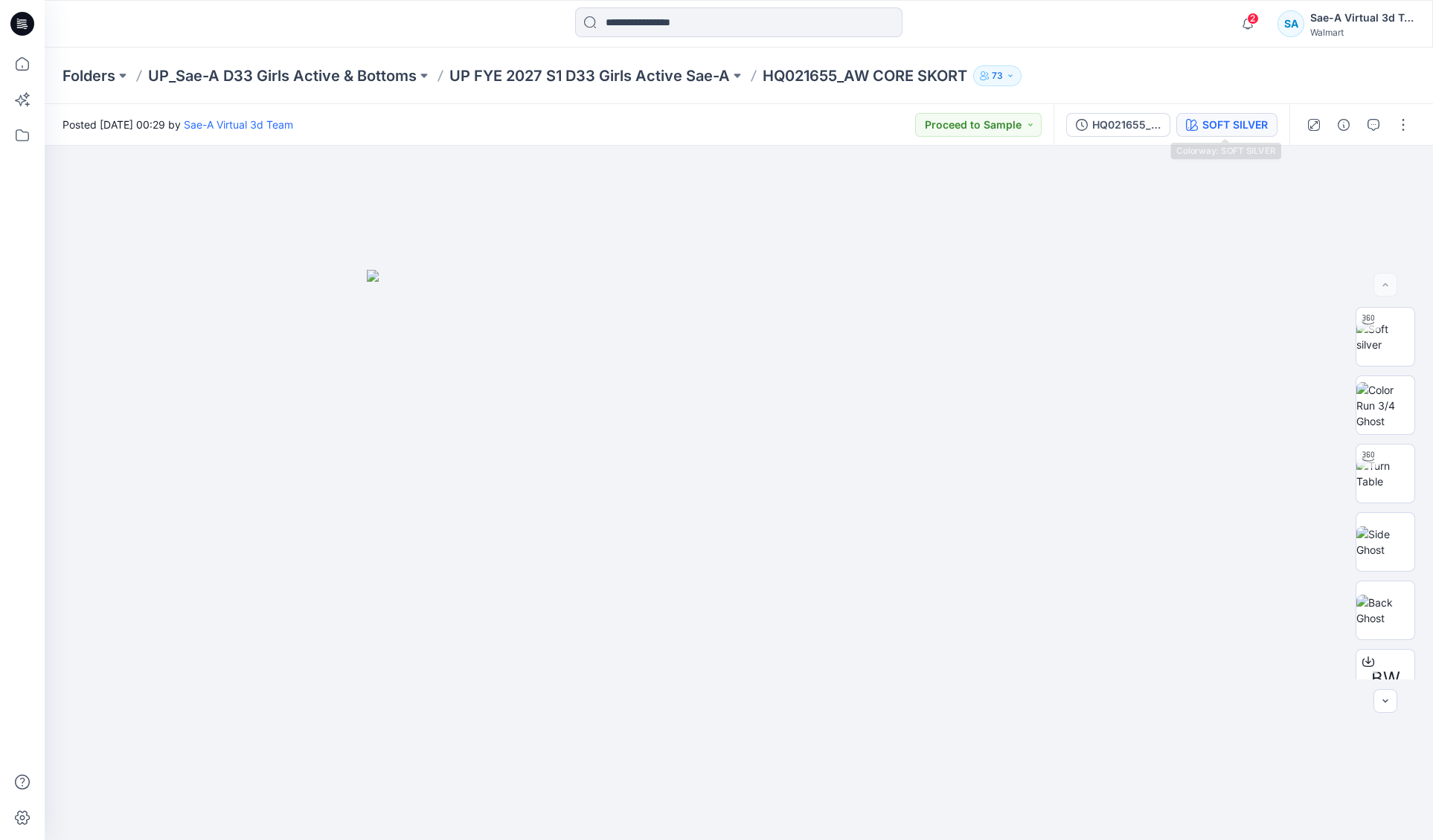
click at [1235, 118] on div "SOFT SILVER" at bounding box center [1234, 125] width 66 height 16
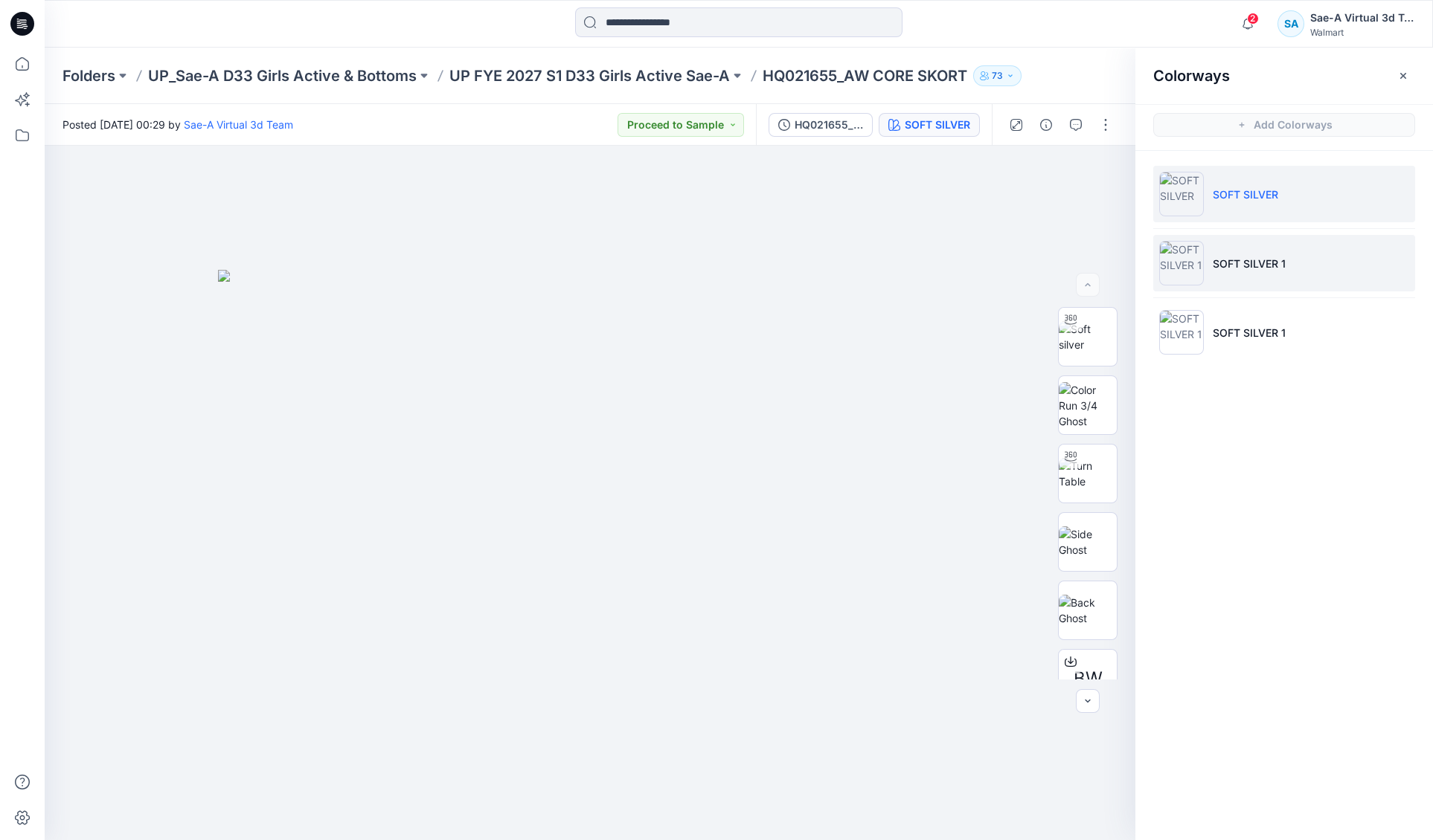
click at [1269, 274] on li "SOFT SILVER 1" at bounding box center [1284, 263] width 262 height 57
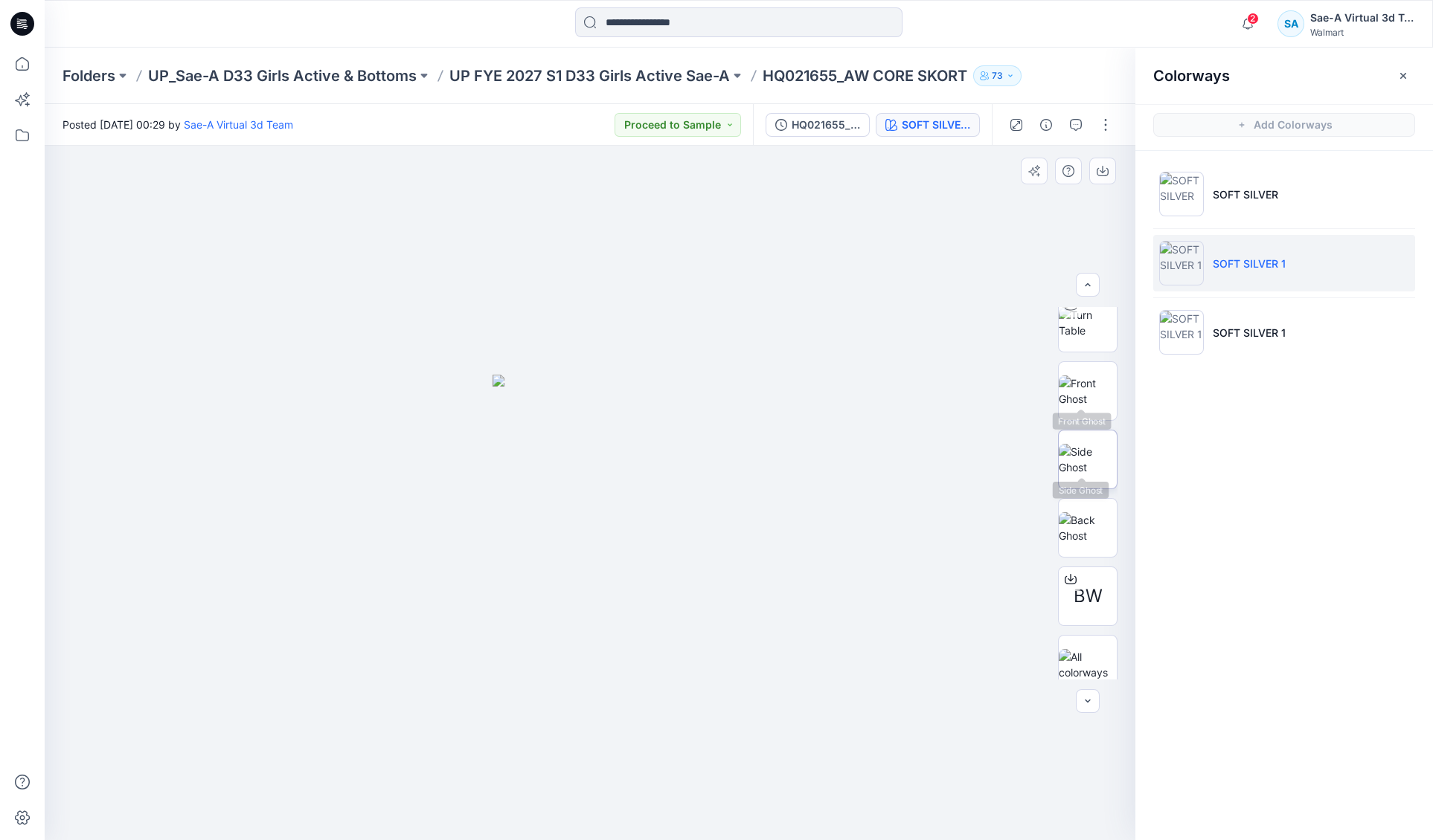
scroll to position [98, 0]
click at [1409, 73] on button "button" at bounding box center [1402, 76] width 23 height 23
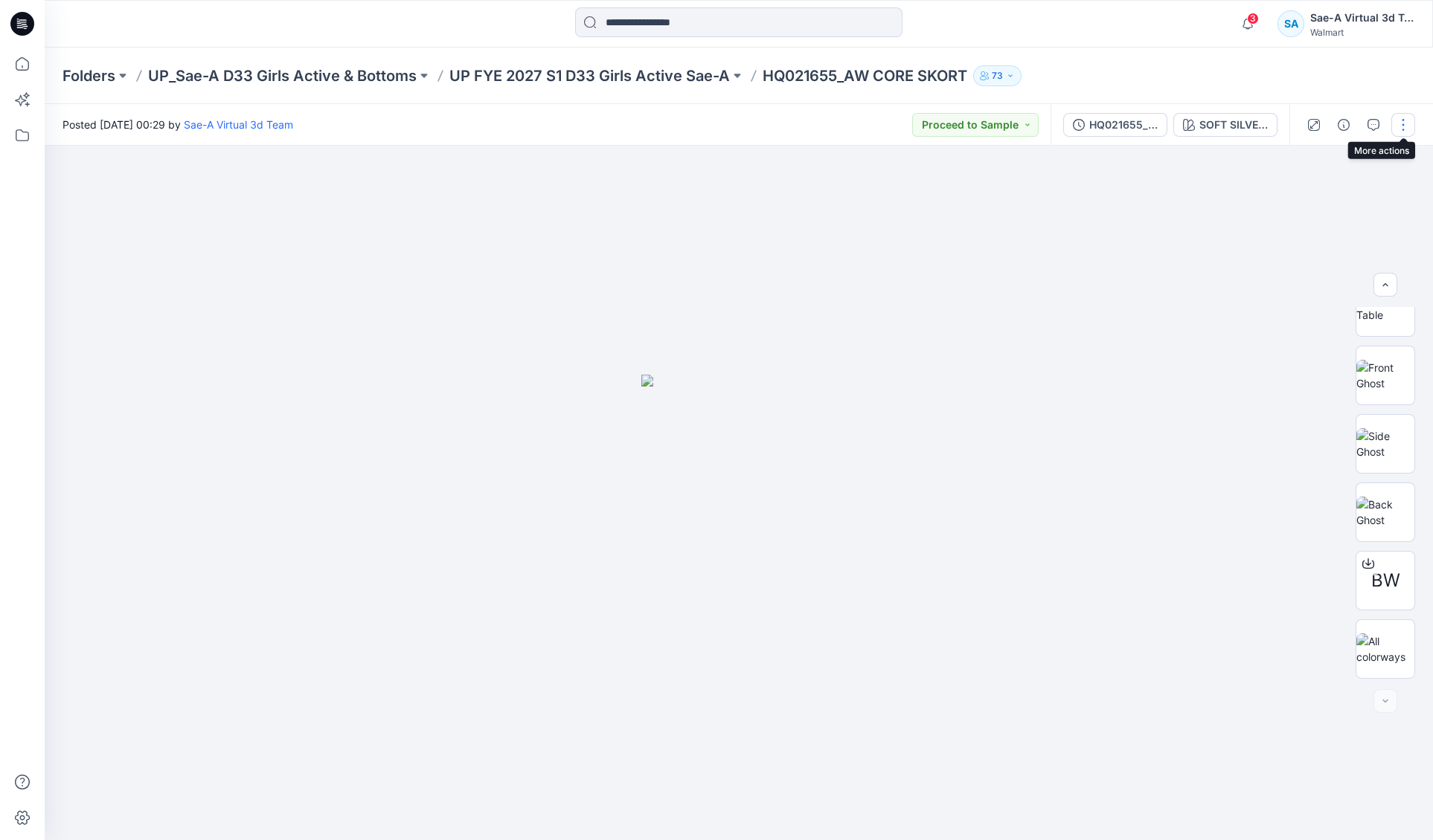
click at [1407, 131] on button "button" at bounding box center [1402, 125] width 23 height 23
click at [1325, 200] on button "Edit" at bounding box center [1340, 201] width 137 height 28
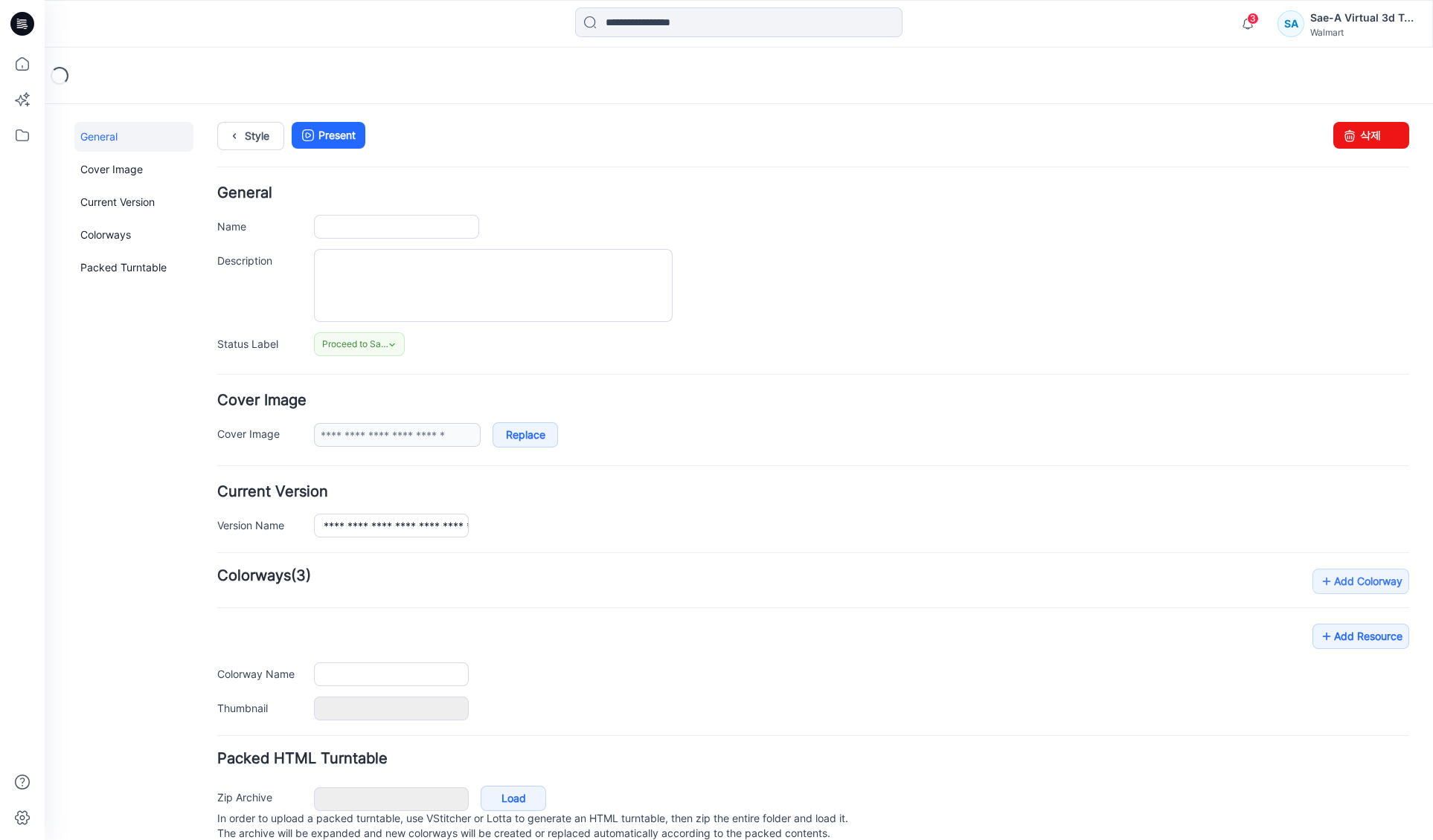
type input "**********"
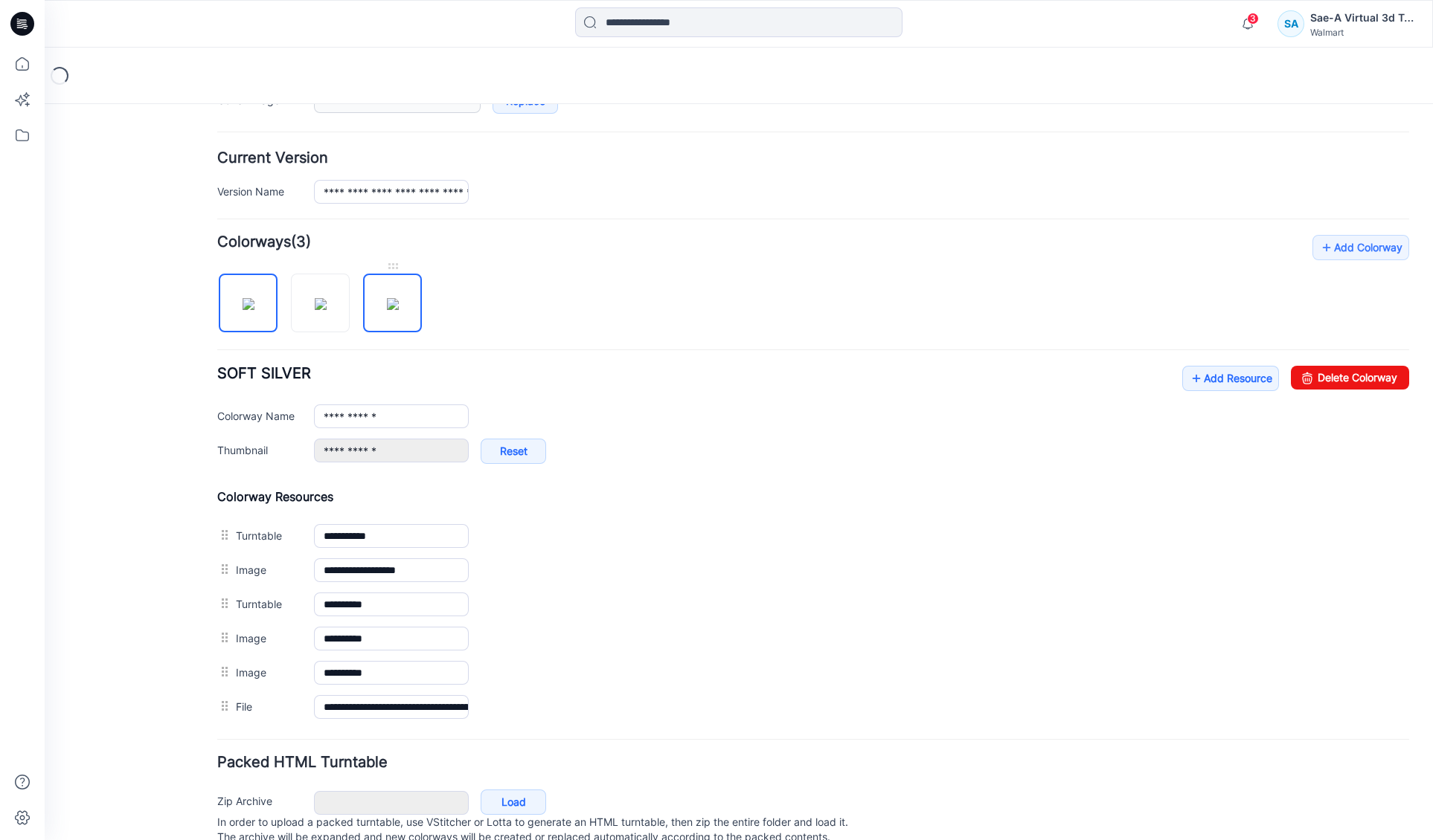
click at [387, 310] on img at bounding box center [392, 304] width 12 height 12
type input "**********"
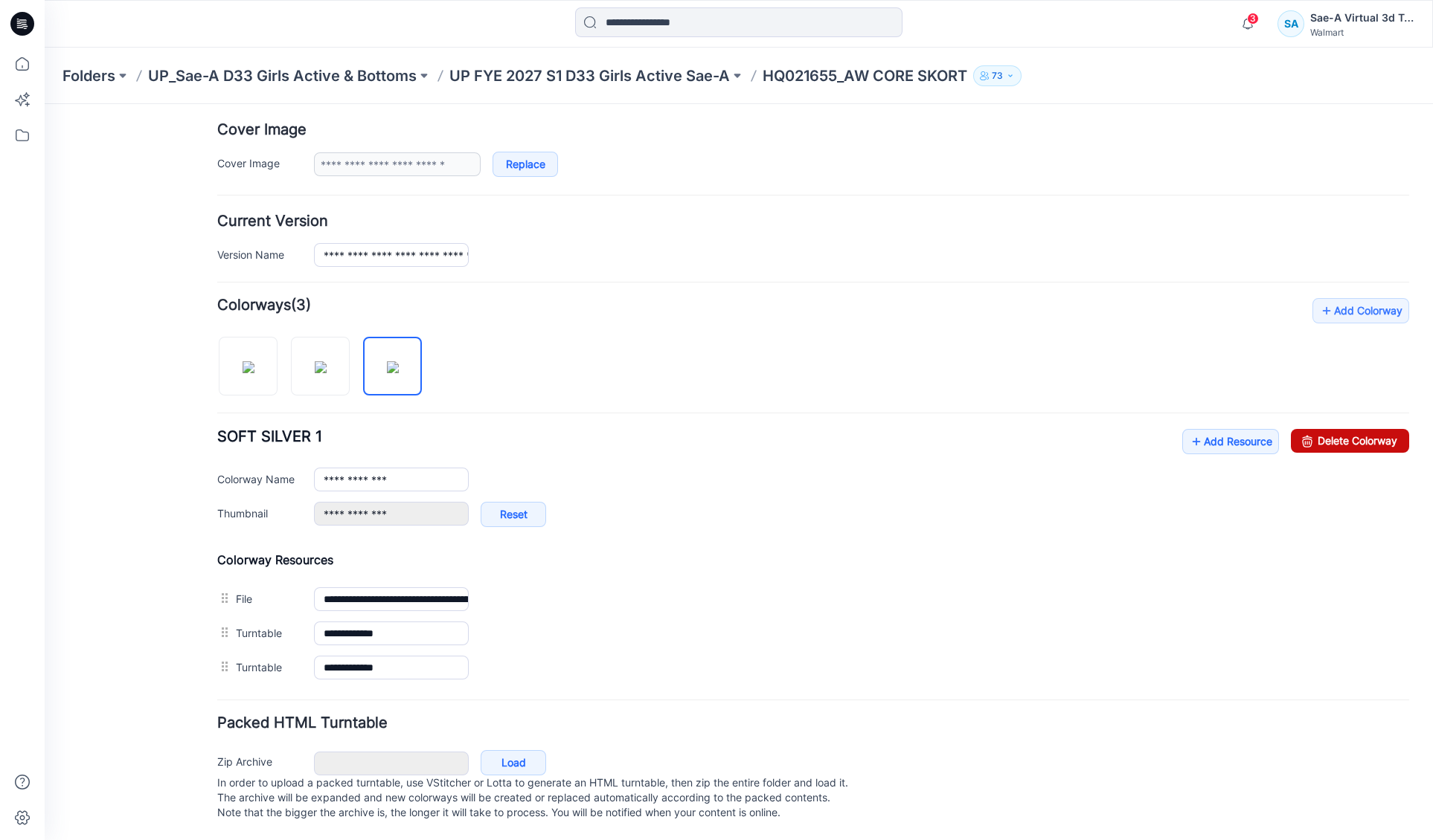
drag, startPoint x: 1320, startPoint y: 431, endPoint x: 856, endPoint y: 183, distance: 526.1
click at [1320, 431] on link "Delete Colorway" at bounding box center [1349, 441] width 118 height 23
type input "**********"
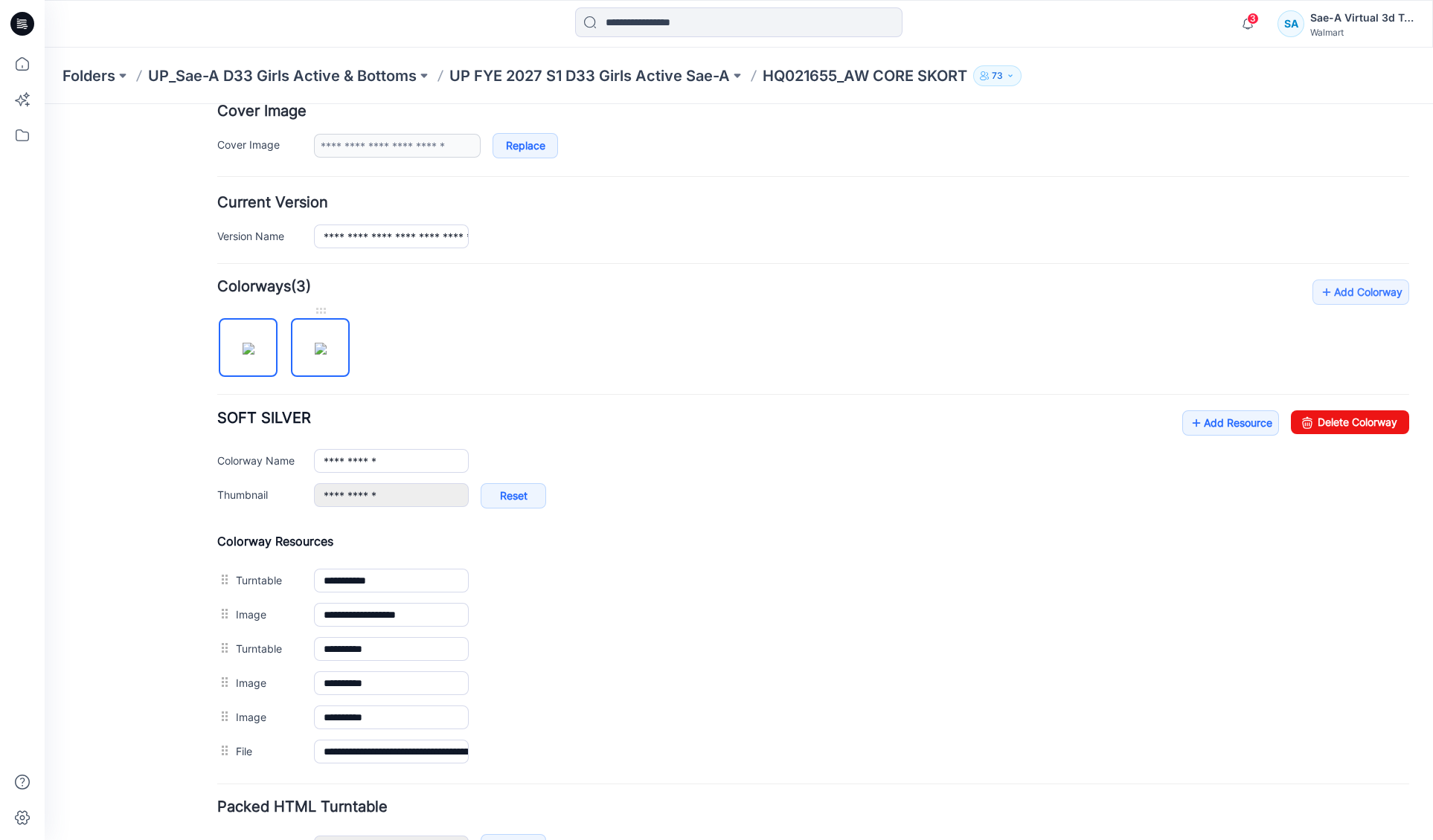
click at [327, 354] on img at bounding box center [320, 348] width 12 height 12
type input "**********"
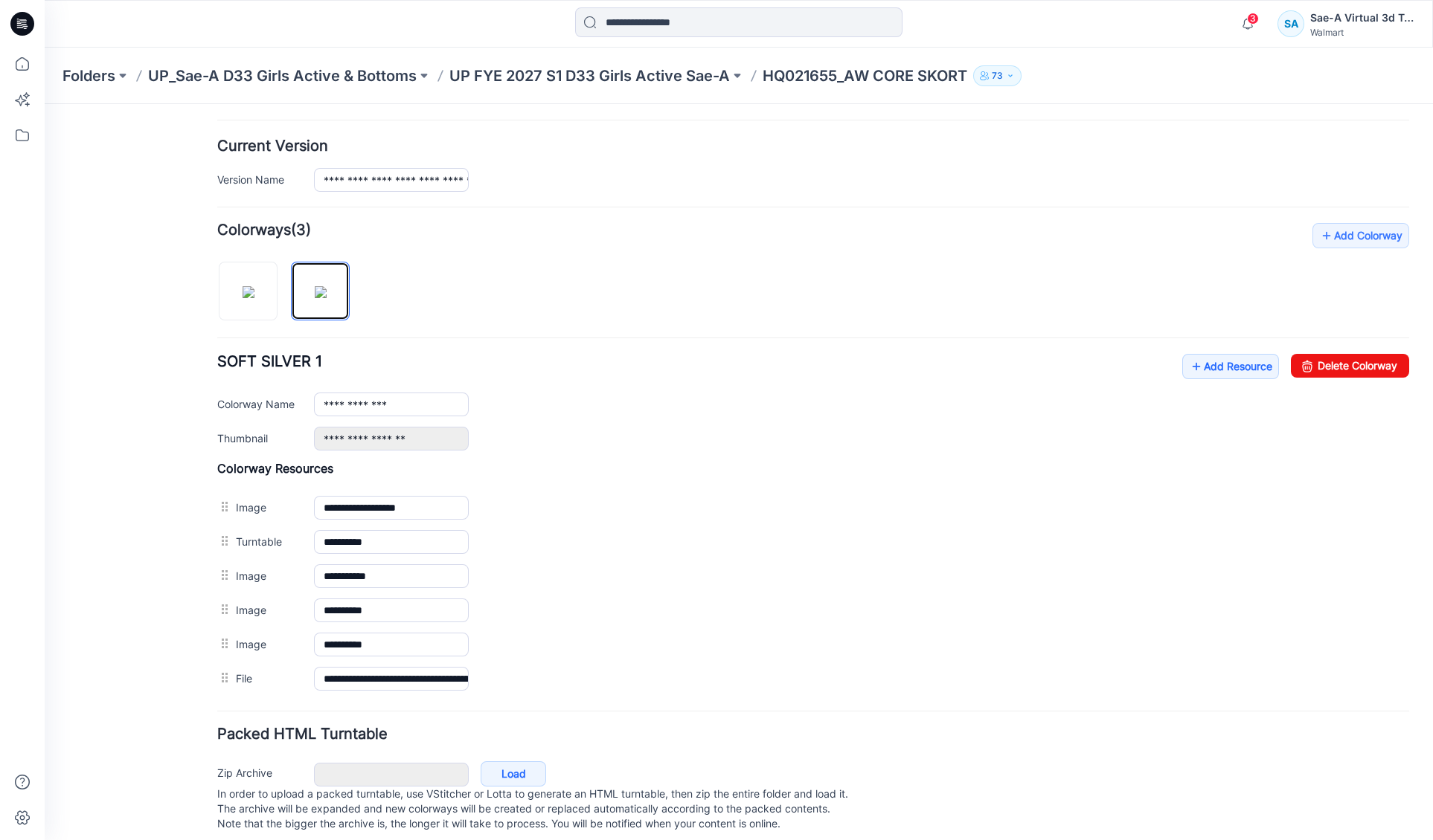
scroll to position [377, 0]
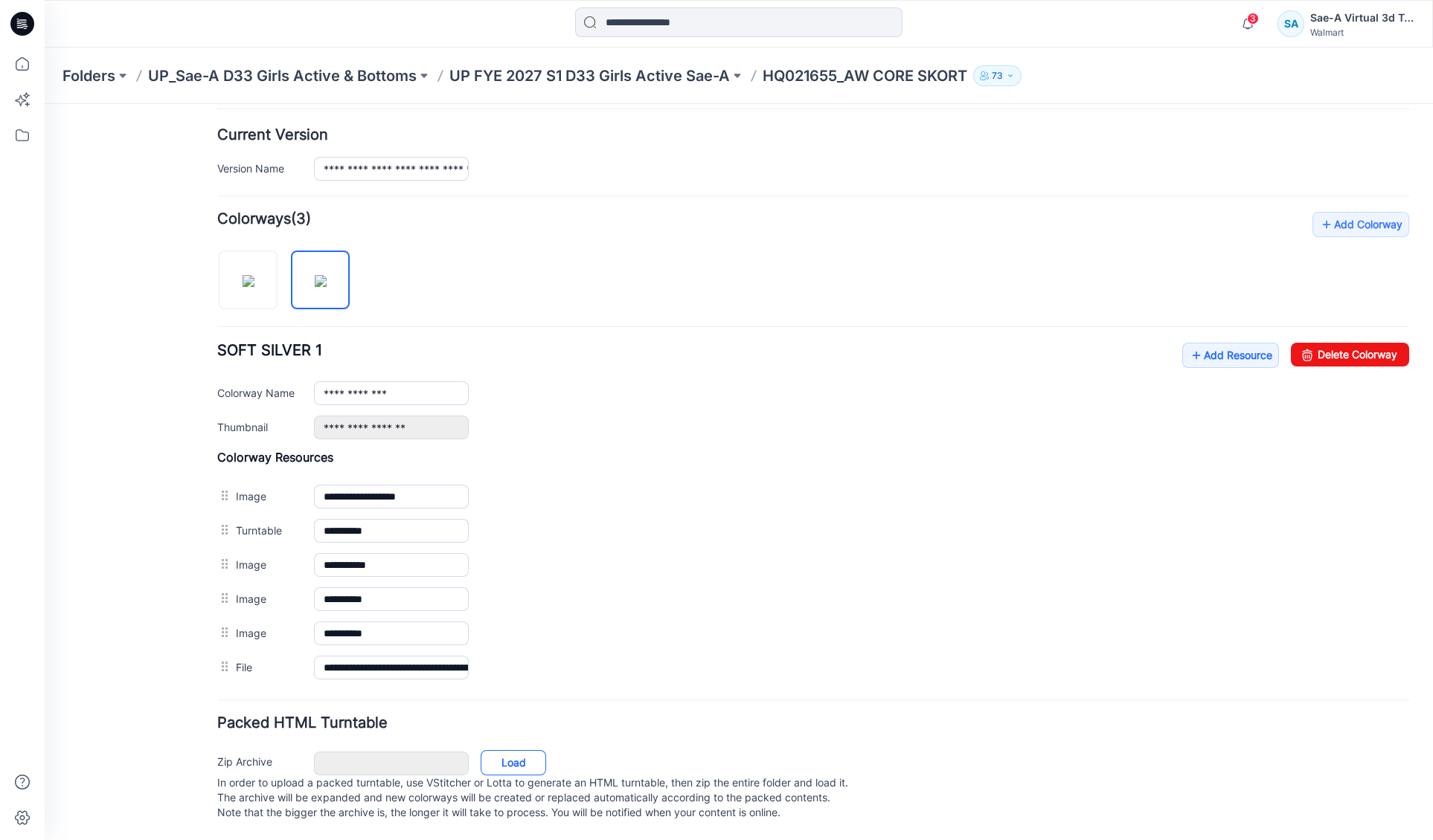
click at [514, 750] on link "Load" at bounding box center [513, 763] width 66 height 25
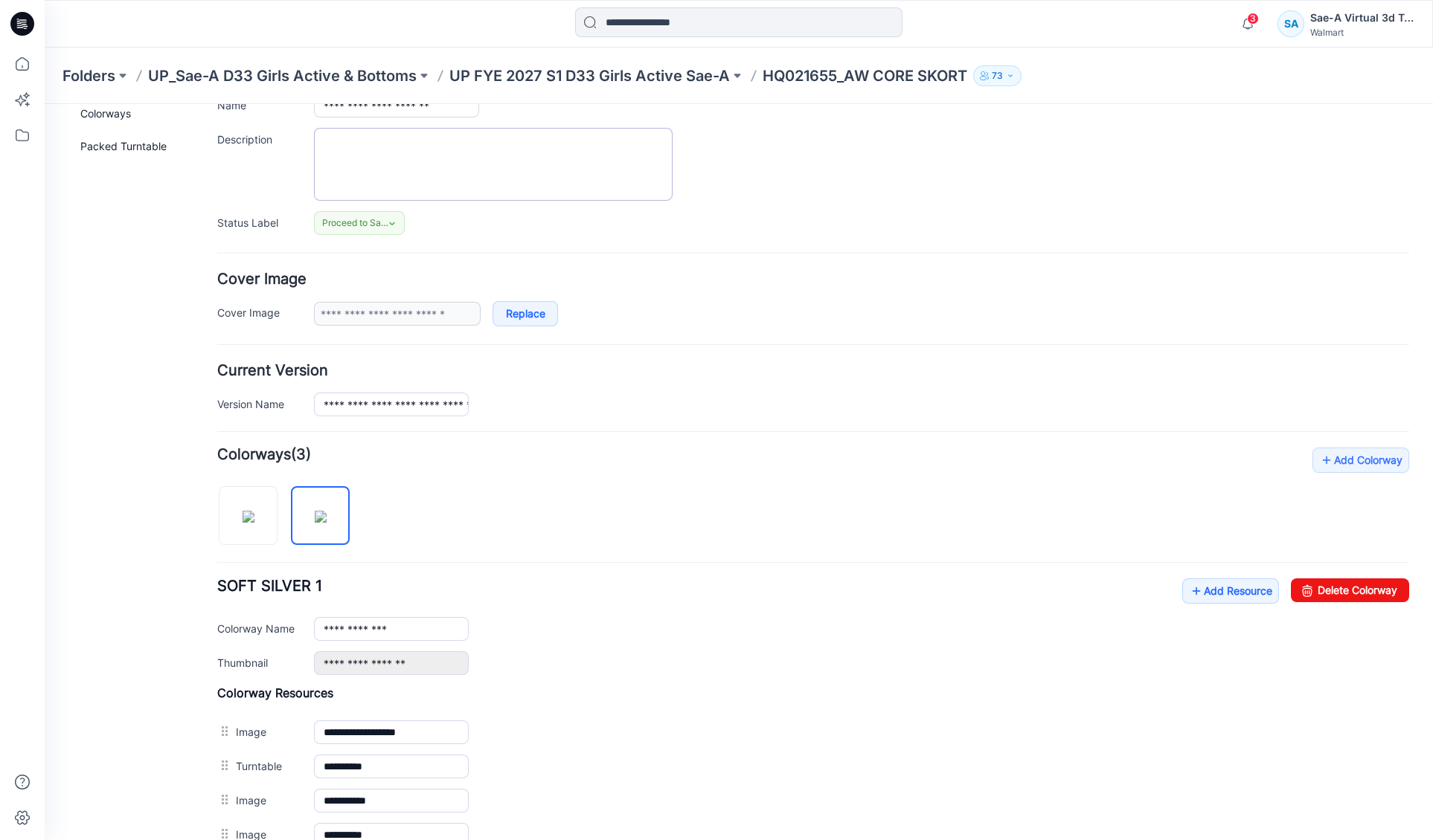
scroll to position [0, 0]
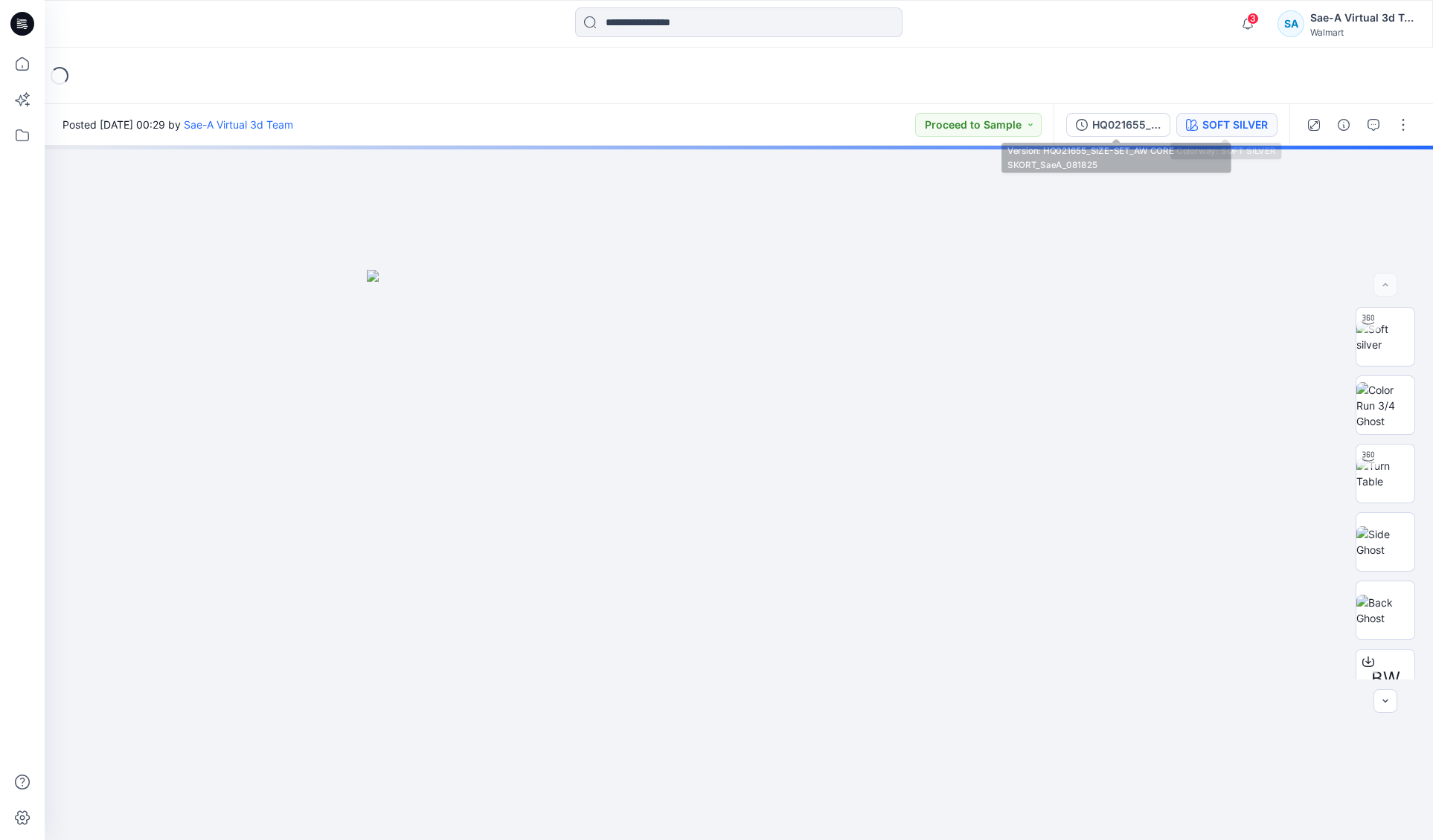
click at [1214, 129] on div "SOFT SILVER" at bounding box center [1234, 125] width 66 height 16
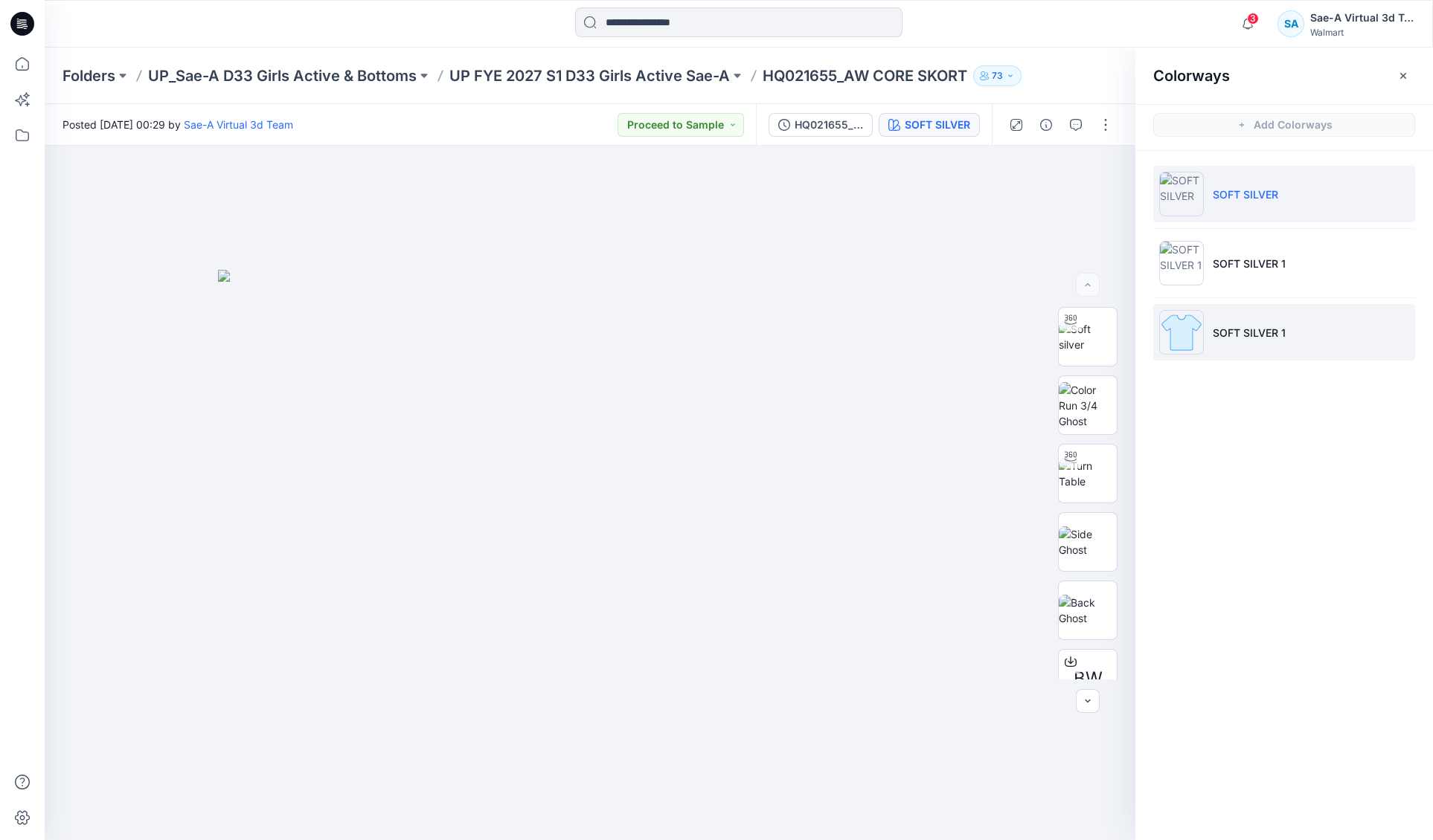
click at [1292, 342] on li "SOFT SILVER 1" at bounding box center [1284, 332] width 262 height 57
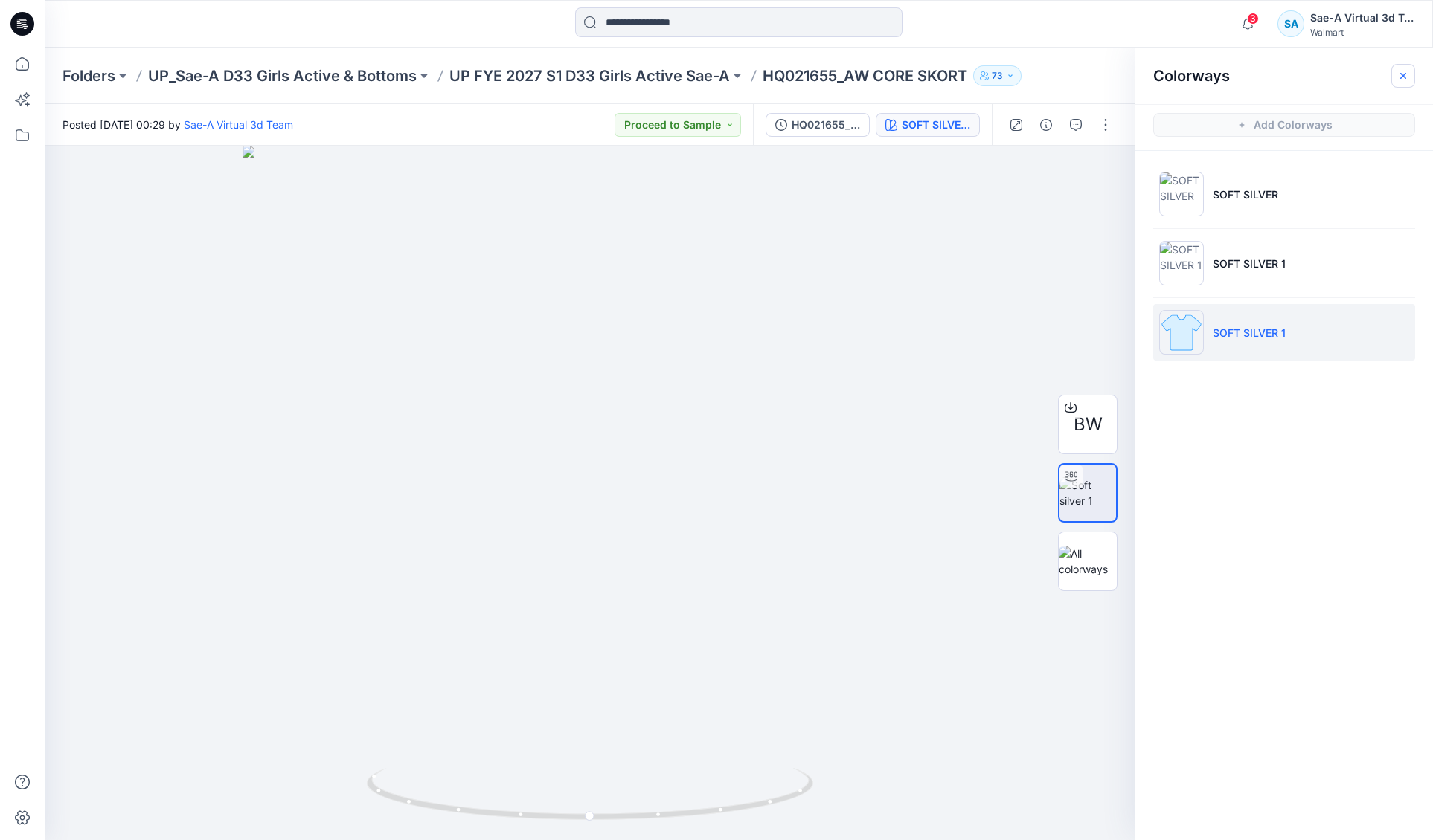
click at [1403, 71] on icon "button" at bounding box center [1402, 76] width 12 height 12
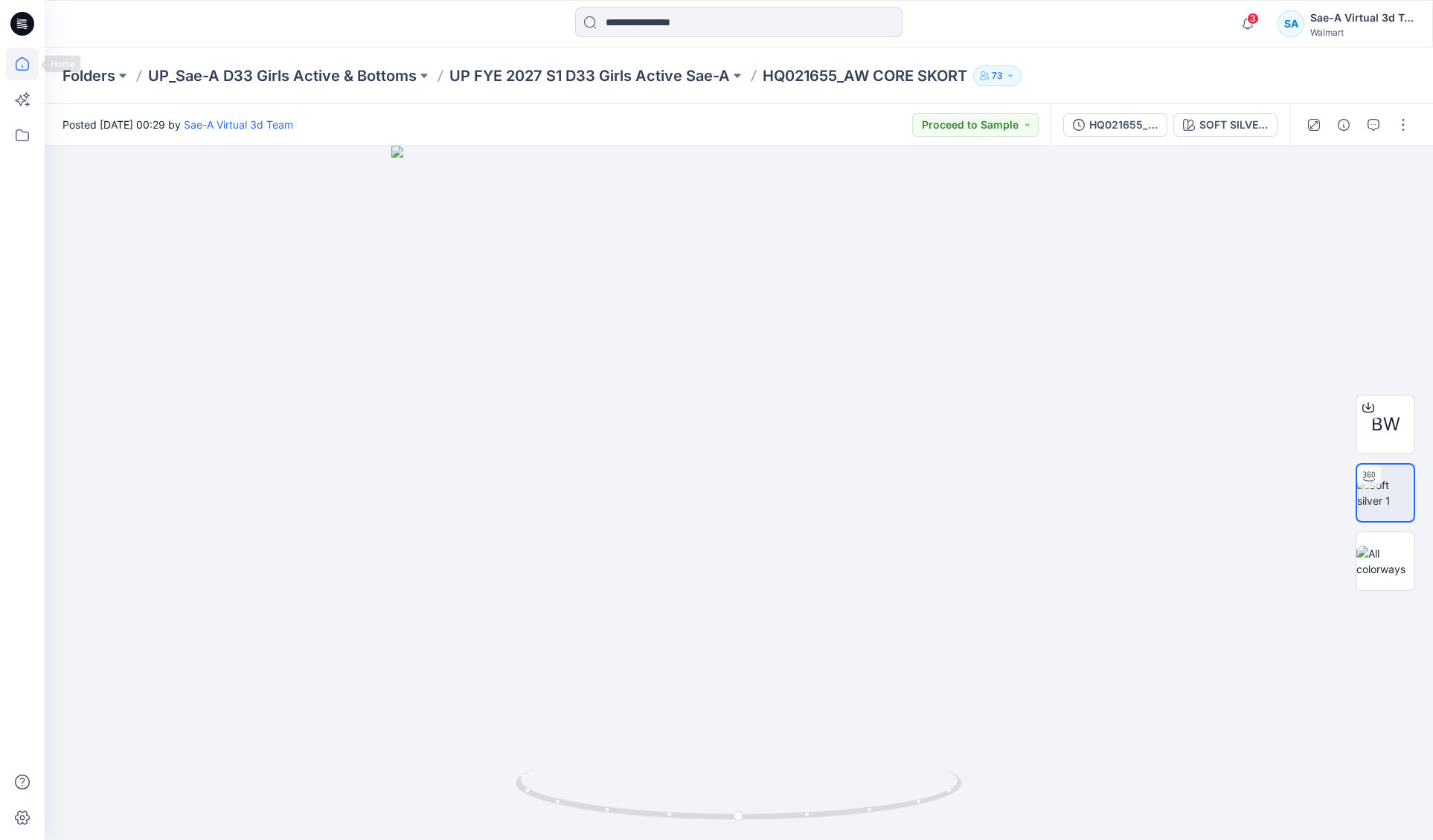
click at [24, 58] on icon at bounding box center [22, 64] width 13 height 13
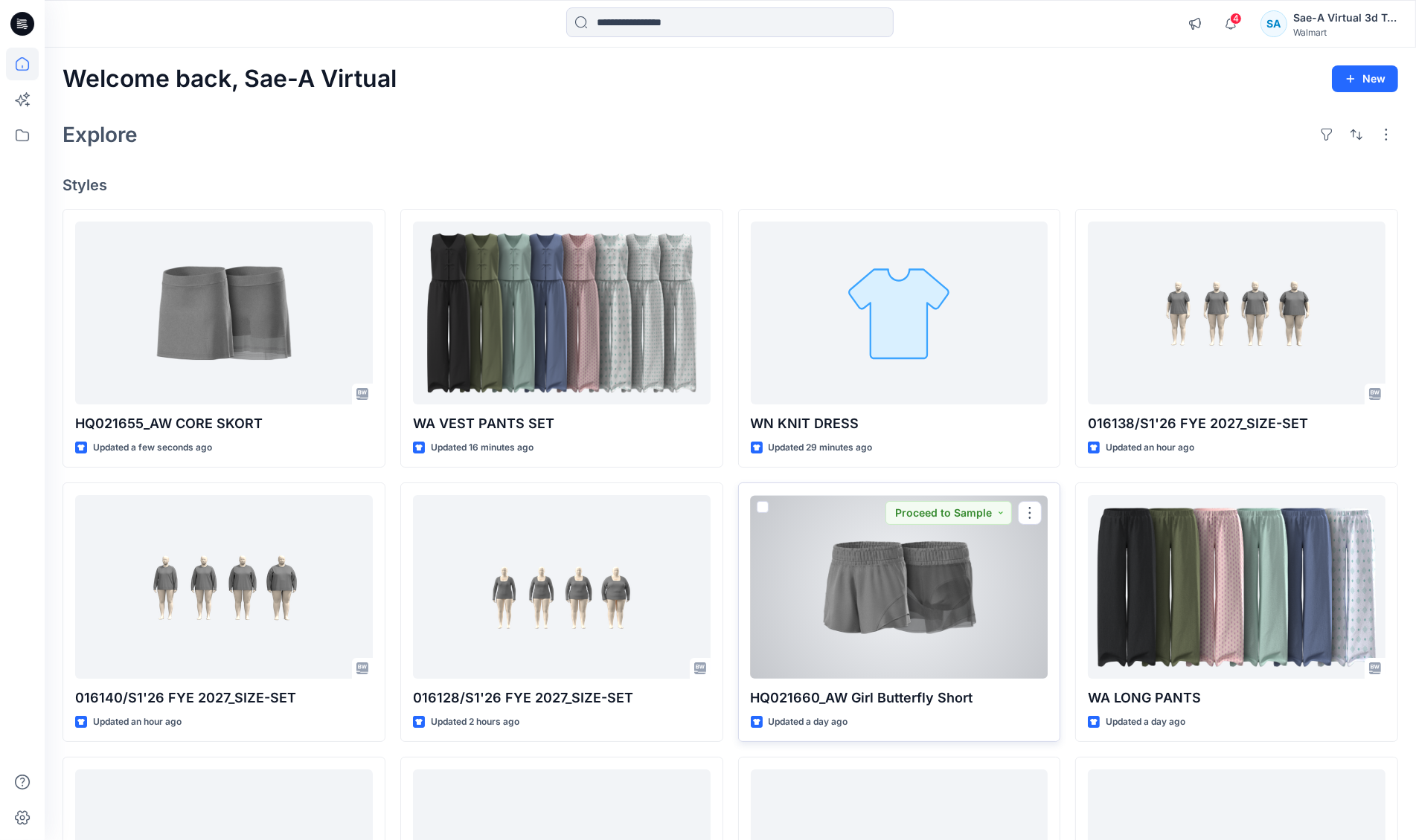
click at [872, 591] on div at bounding box center [899, 586] width 298 height 183
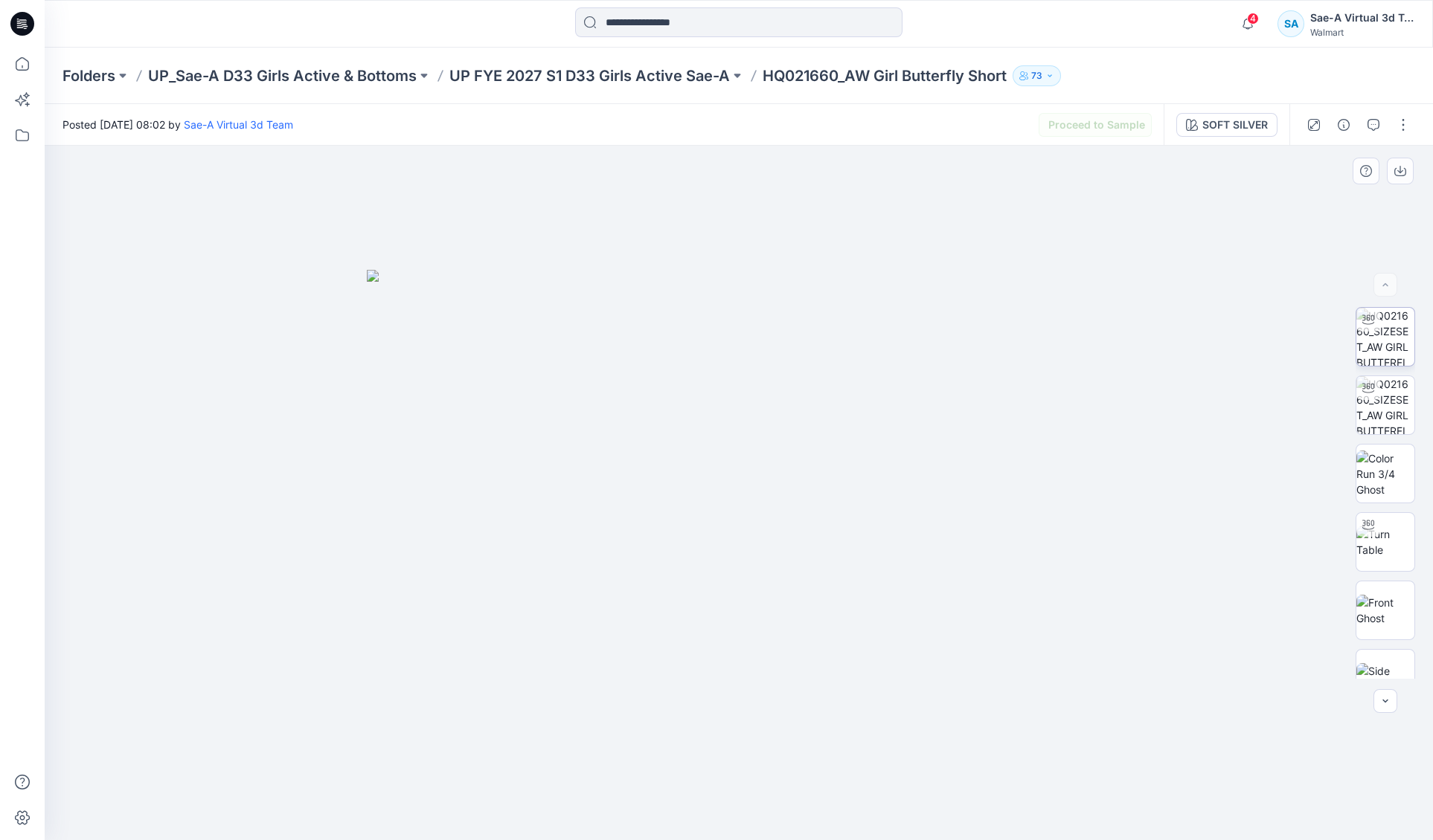
click at [1371, 342] on img at bounding box center [1385, 336] width 58 height 58
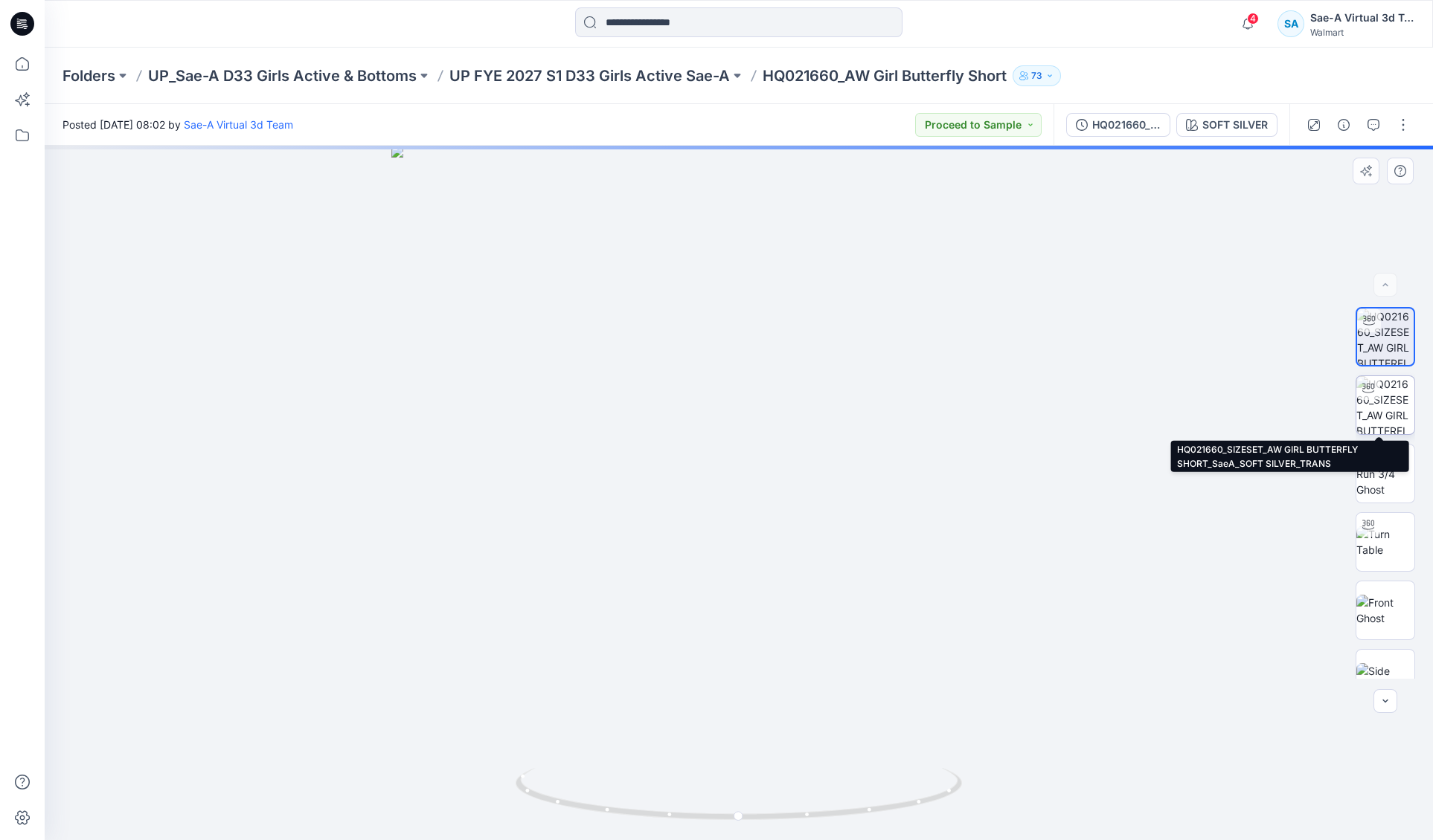
click at [1384, 412] on img at bounding box center [1385, 405] width 58 height 58
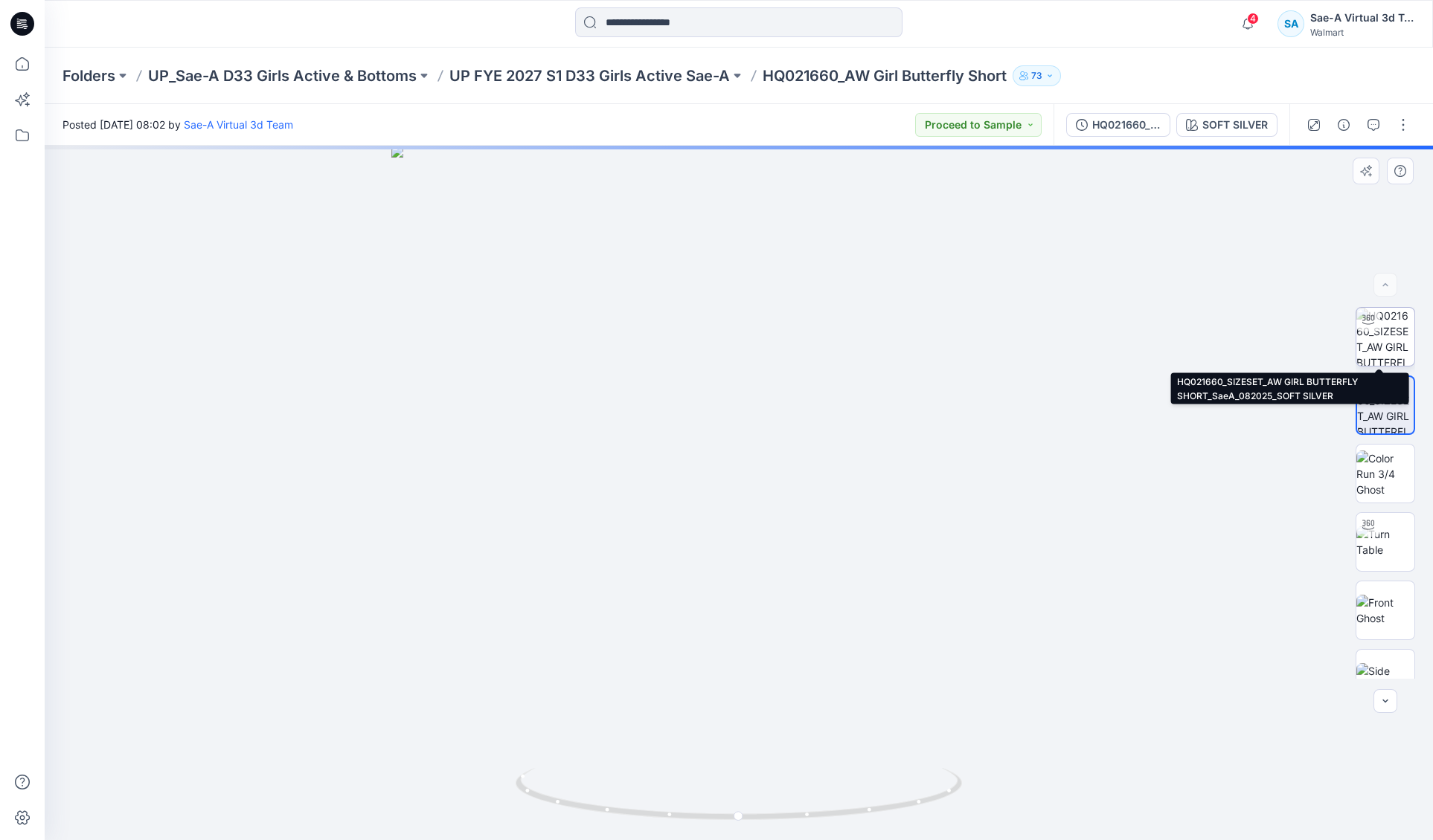
click at [1391, 339] on img at bounding box center [1385, 336] width 58 height 58
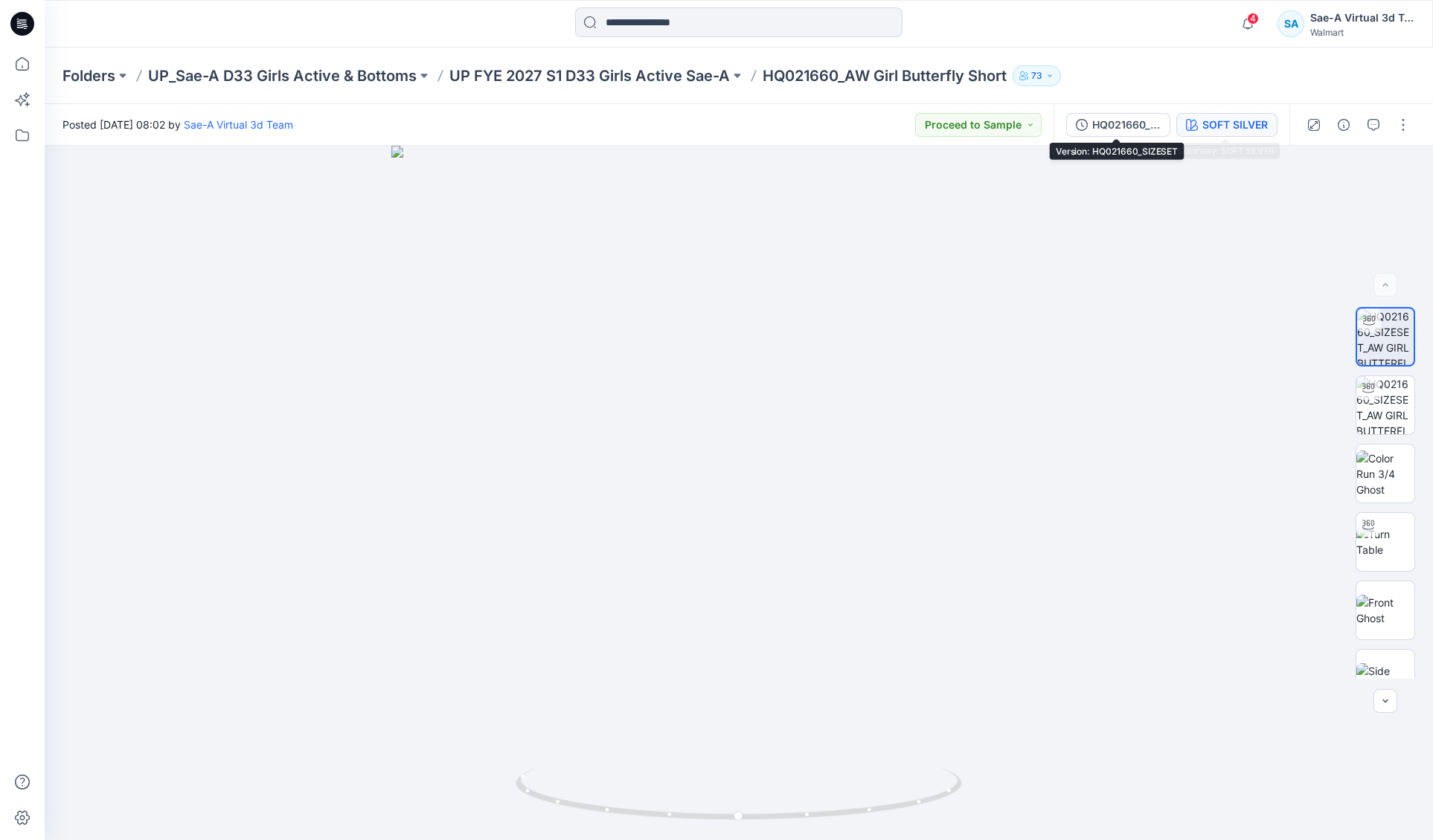
click at [1209, 119] on div "SOFT SILVER" at bounding box center [1234, 125] width 66 height 16
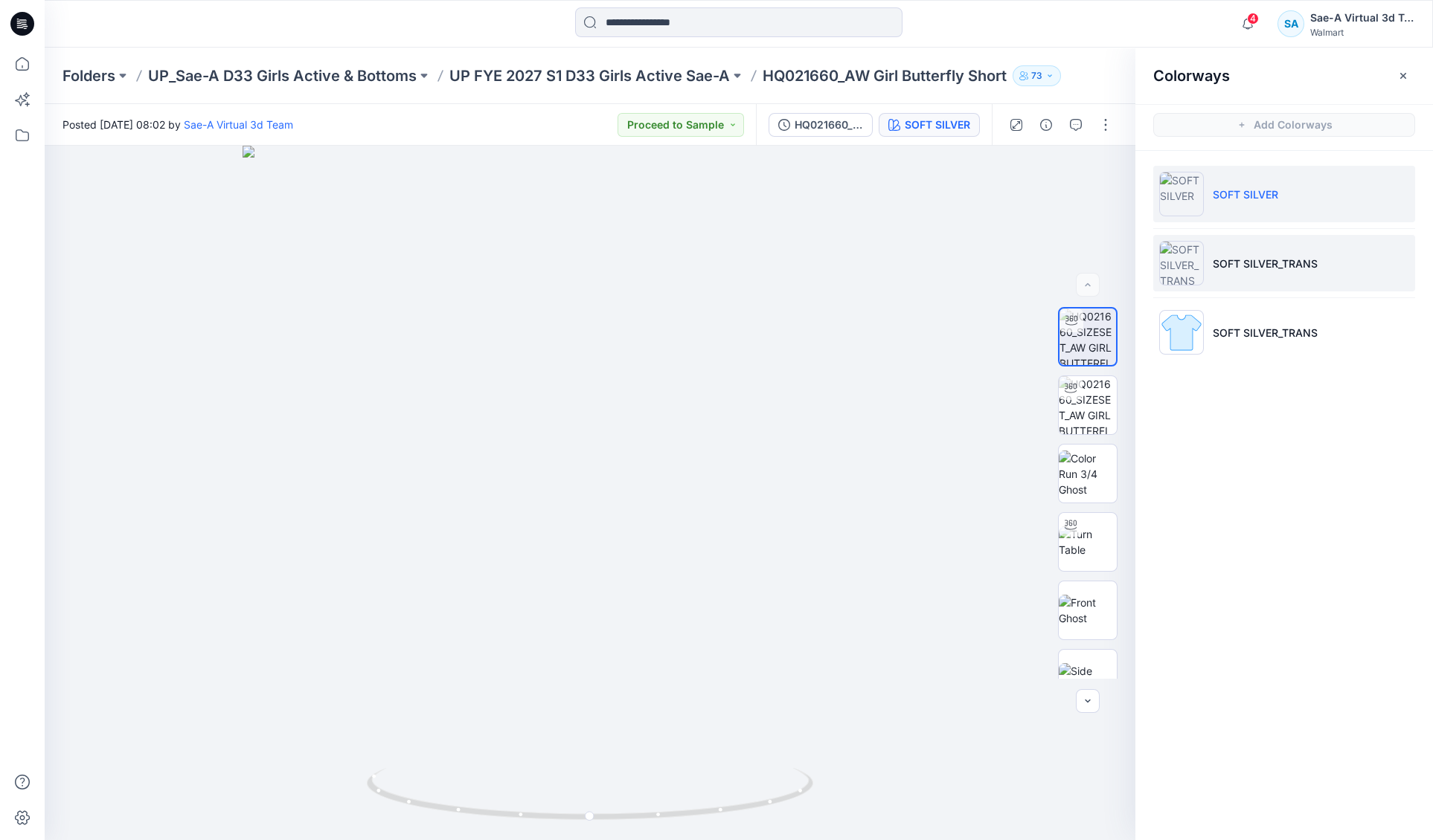
click at [1296, 264] on p "SOFT SILVER_TRANS" at bounding box center [1265, 263] width 105 height 15
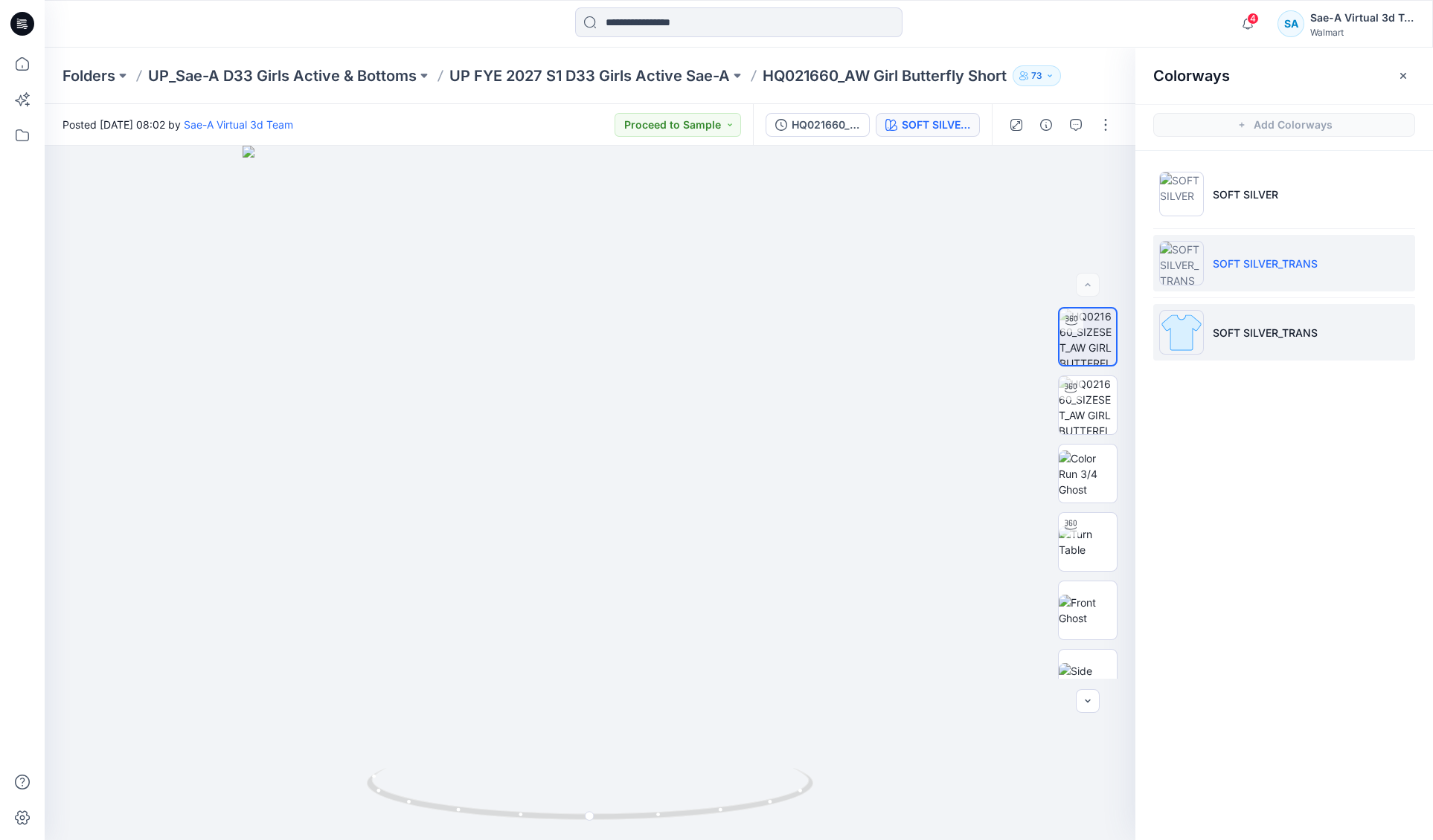
click at [1313, 346] on li "SOFT SILVER_TRANS" at bounding box center [1284, 332] width 262 height 57
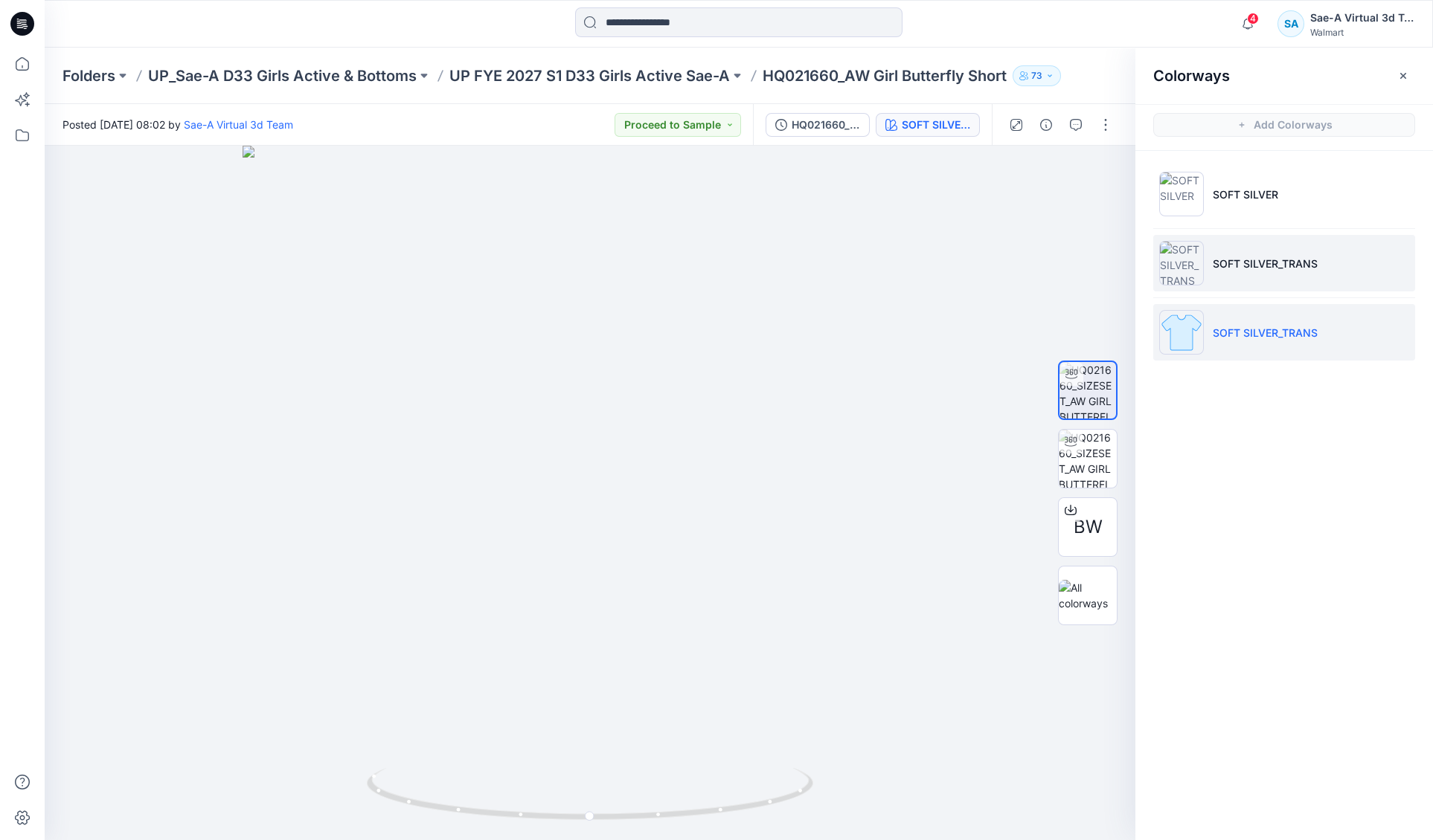
click at [1311, 265] on p "SOFT SILVER_TRANS" at bounding box center [1265, 263] width 105 height 15
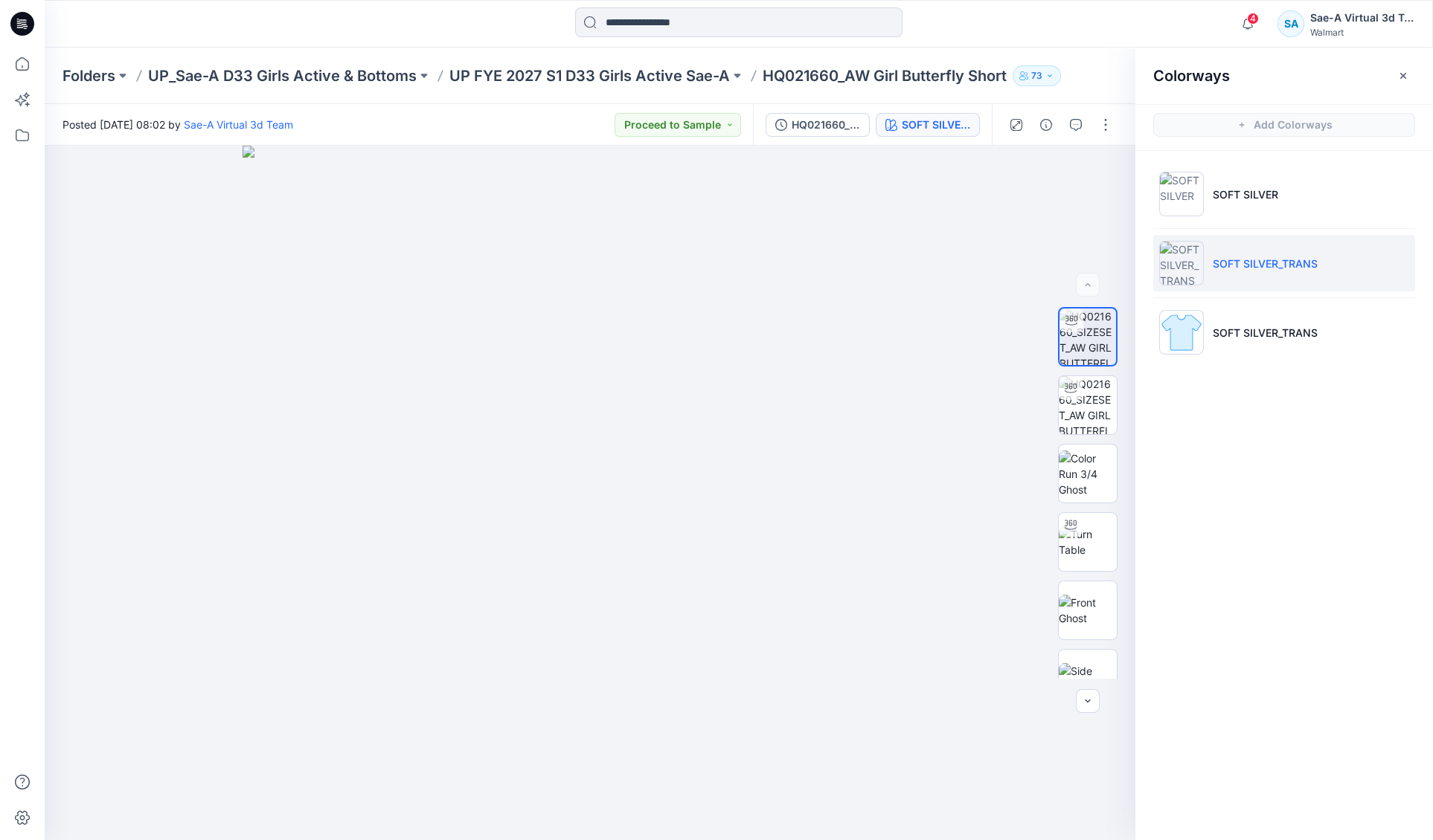
drag, startPoint x: 1401, startPoint y: 74, endPoint x: 1136, endPoint y: 48, distance: 266.3
click at [1400, 78] on icon "button" at bounding box center [1402, 75] width 6 height 6
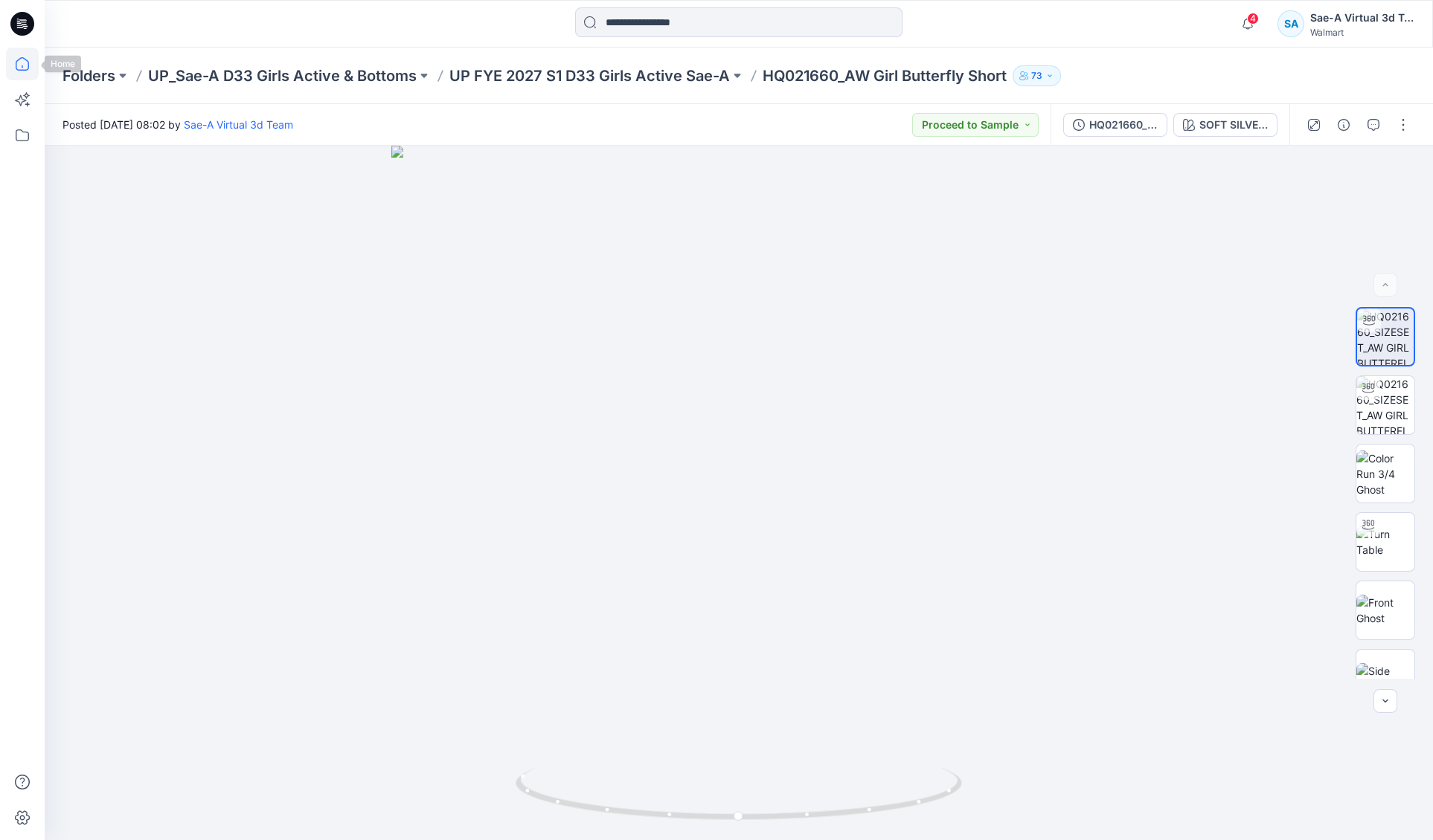
click at [24, 67] on icon at bounding box center [22, 64] width 32 height 32
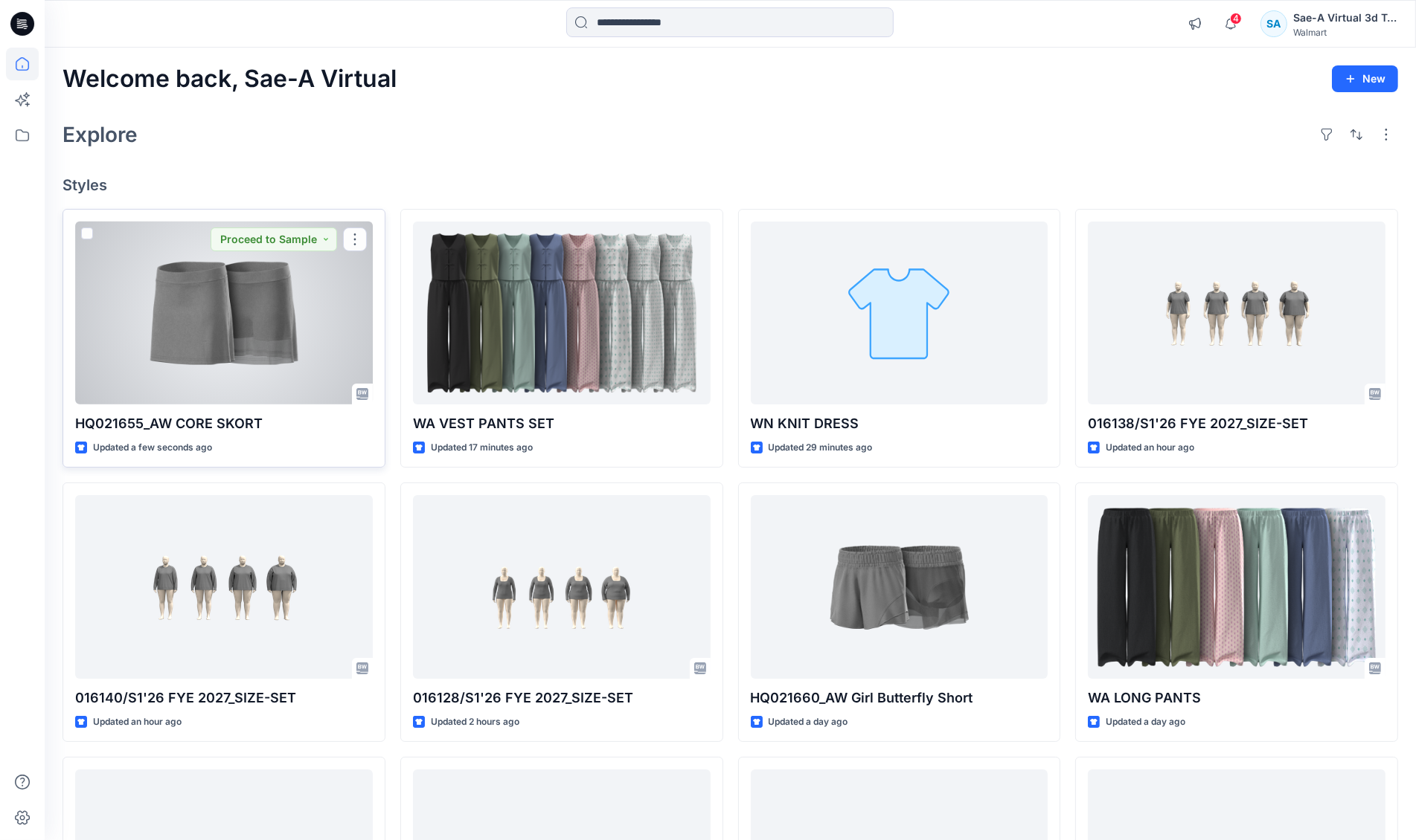
click at [200, 333] on div at bounding box center [224, 312] width 298 height 183
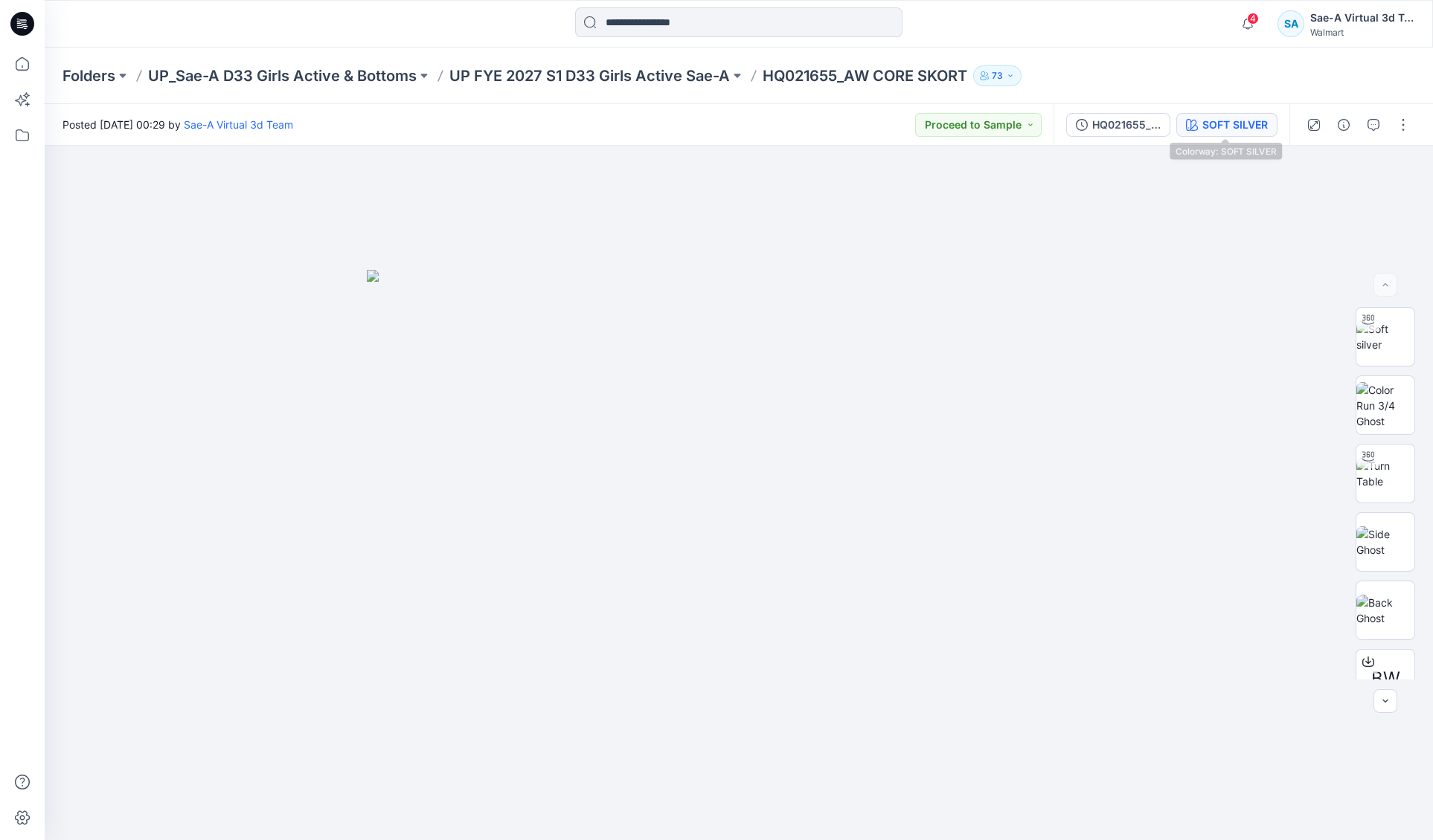
click at [1203, 122] on div "SOFT SILVER" at bounding box center [1234, 125] width 66 height 16
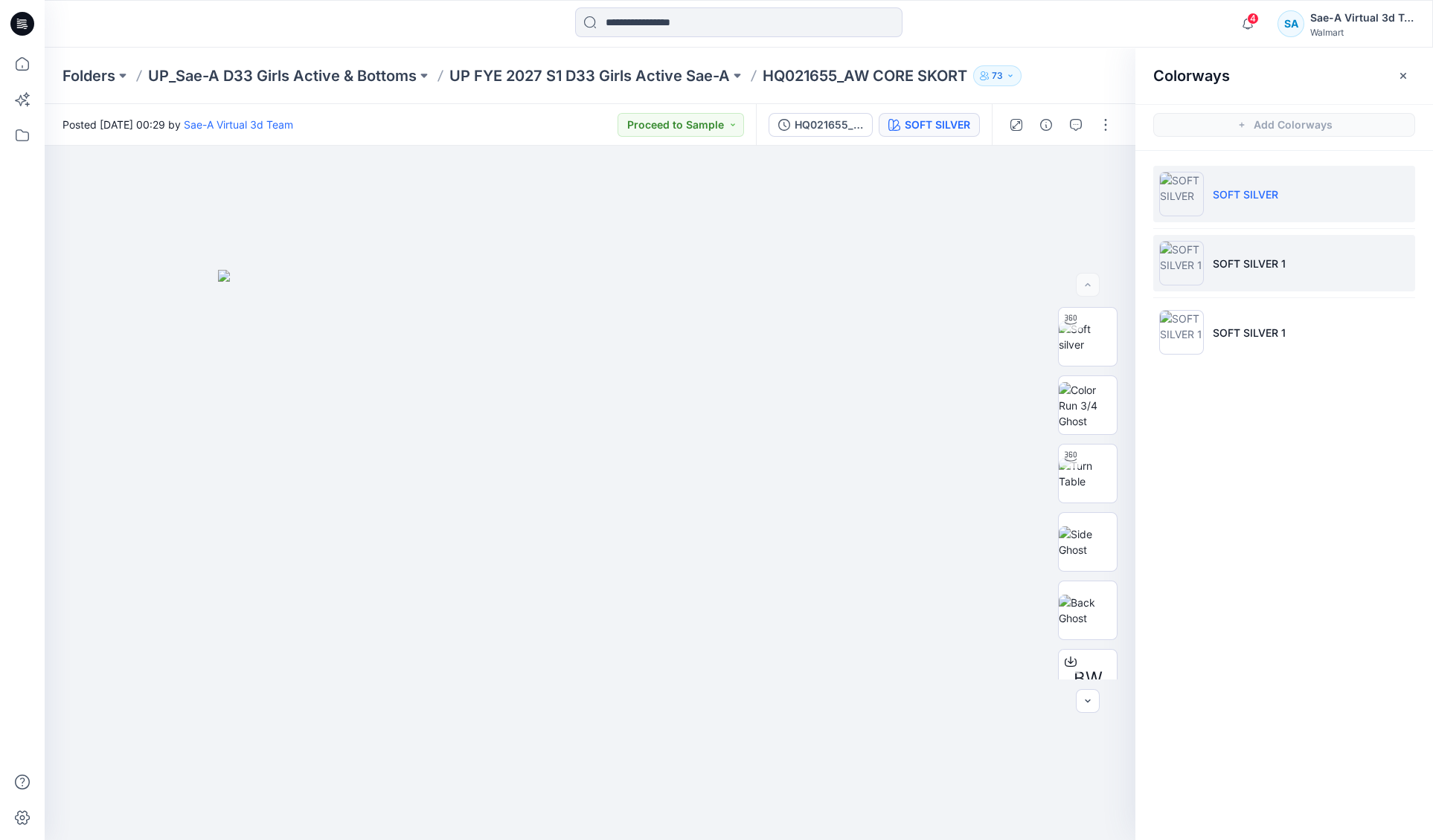
click at [1282, 281] on li "SOFT SILVER 1" at bounding box center [1284, 263] width 262 height 57
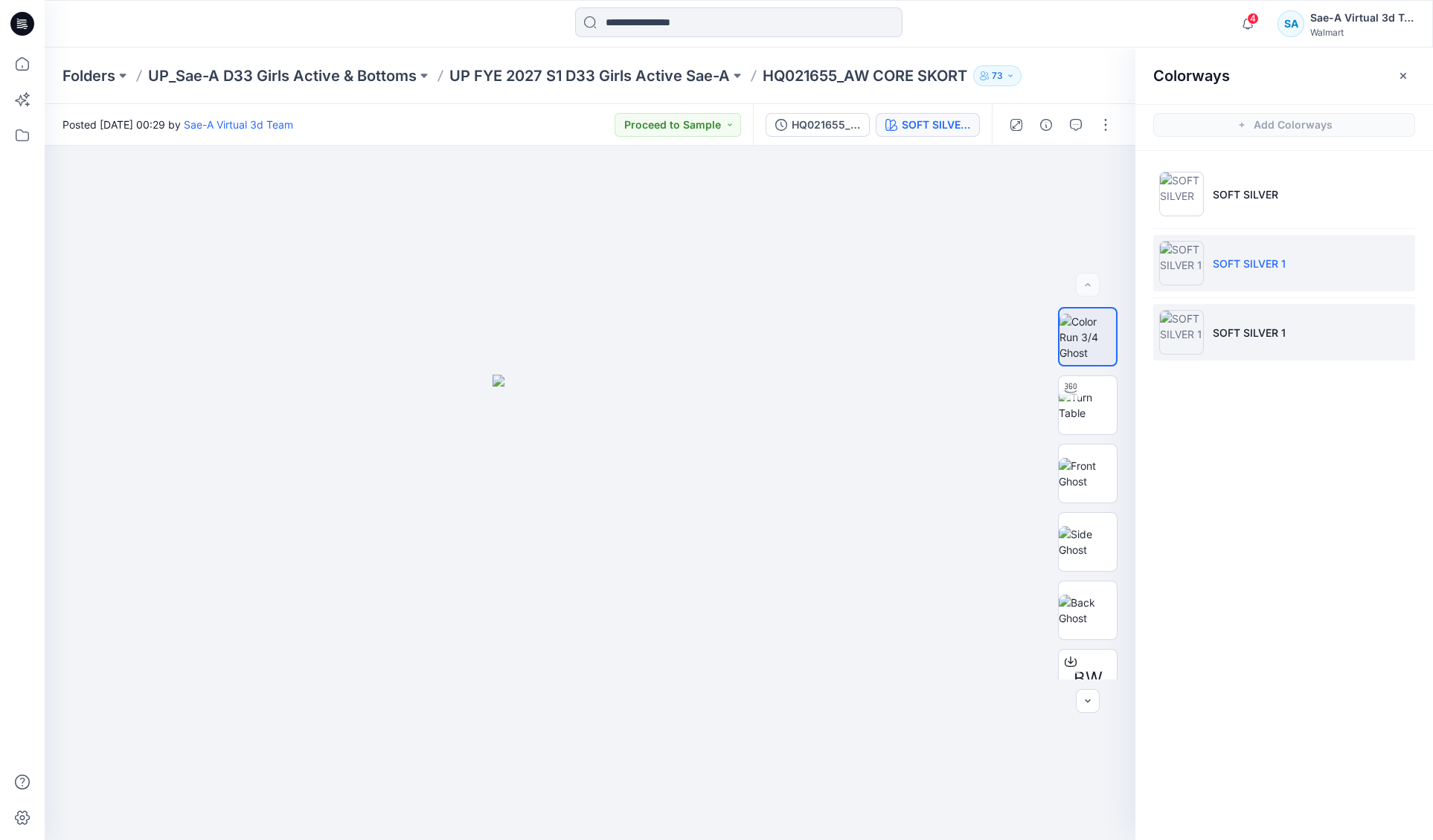
click at [1269, 329] on p "SOFT SILVER 1" at bounding box center [1249, 332] width 73 height 15
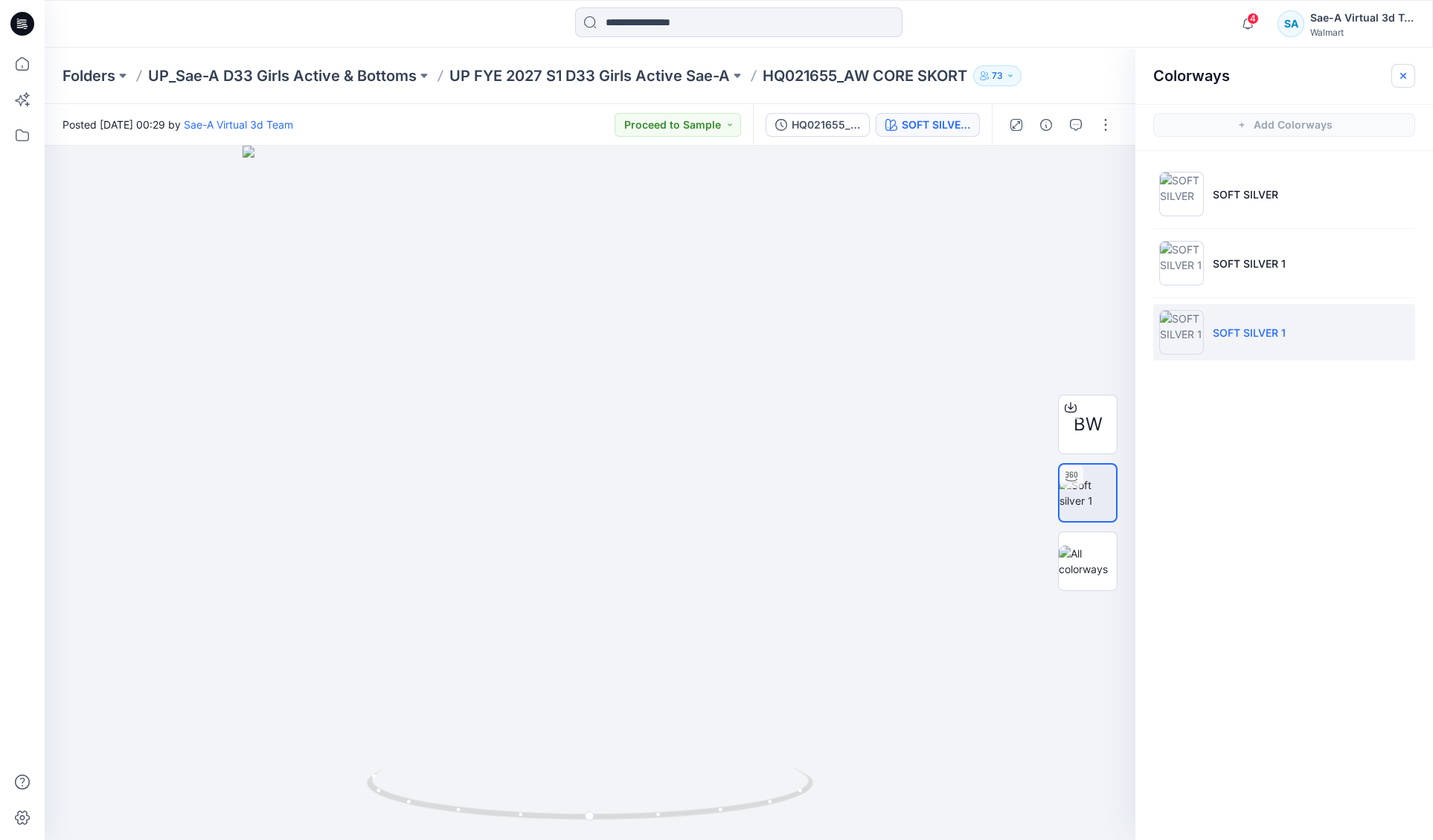
click at [1399, 71] on icon "button" at bounding box center [1402, 76] width 12 height 12
